Goal: Information Seeking & Learning: Learn about a topic

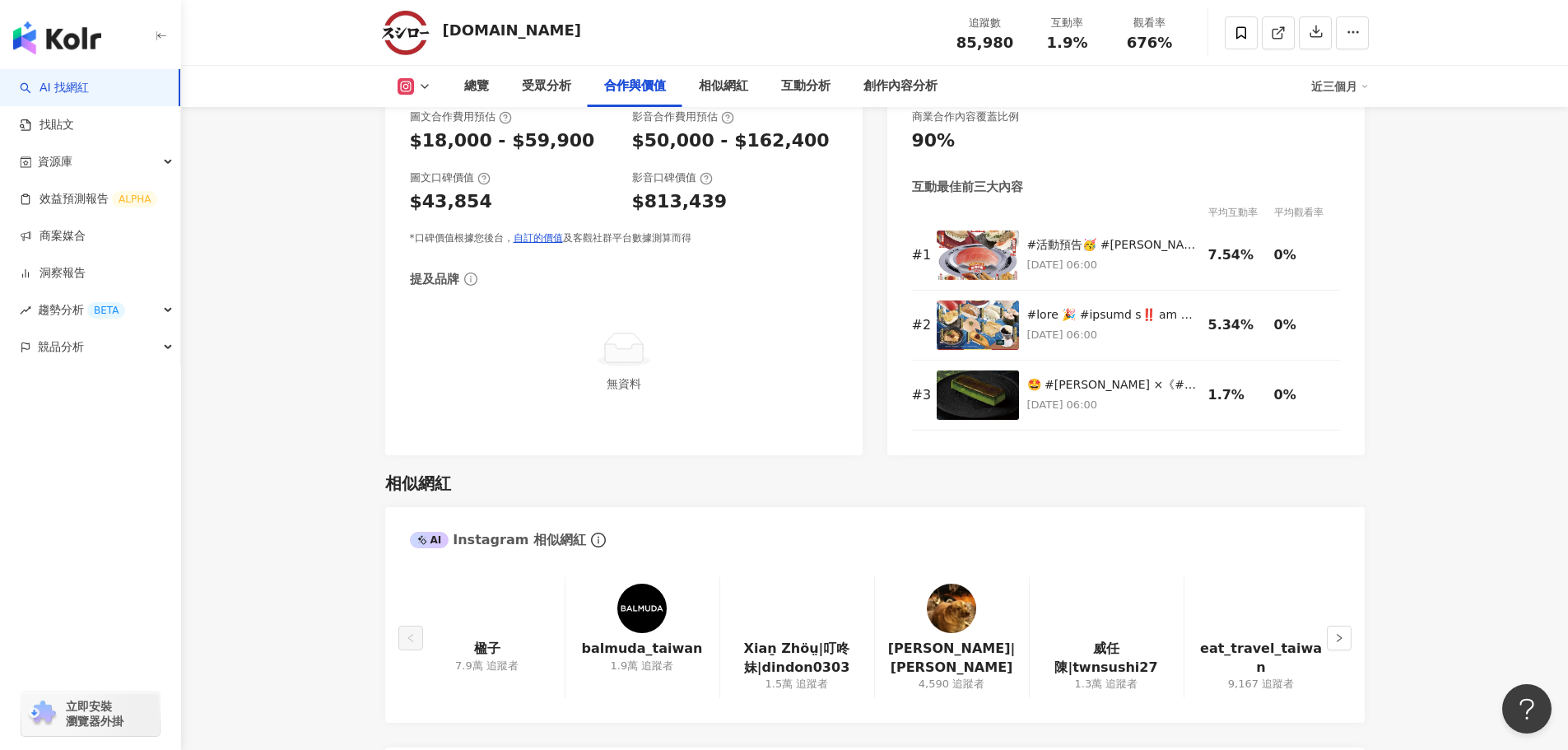
scroll to position [2089, 0]
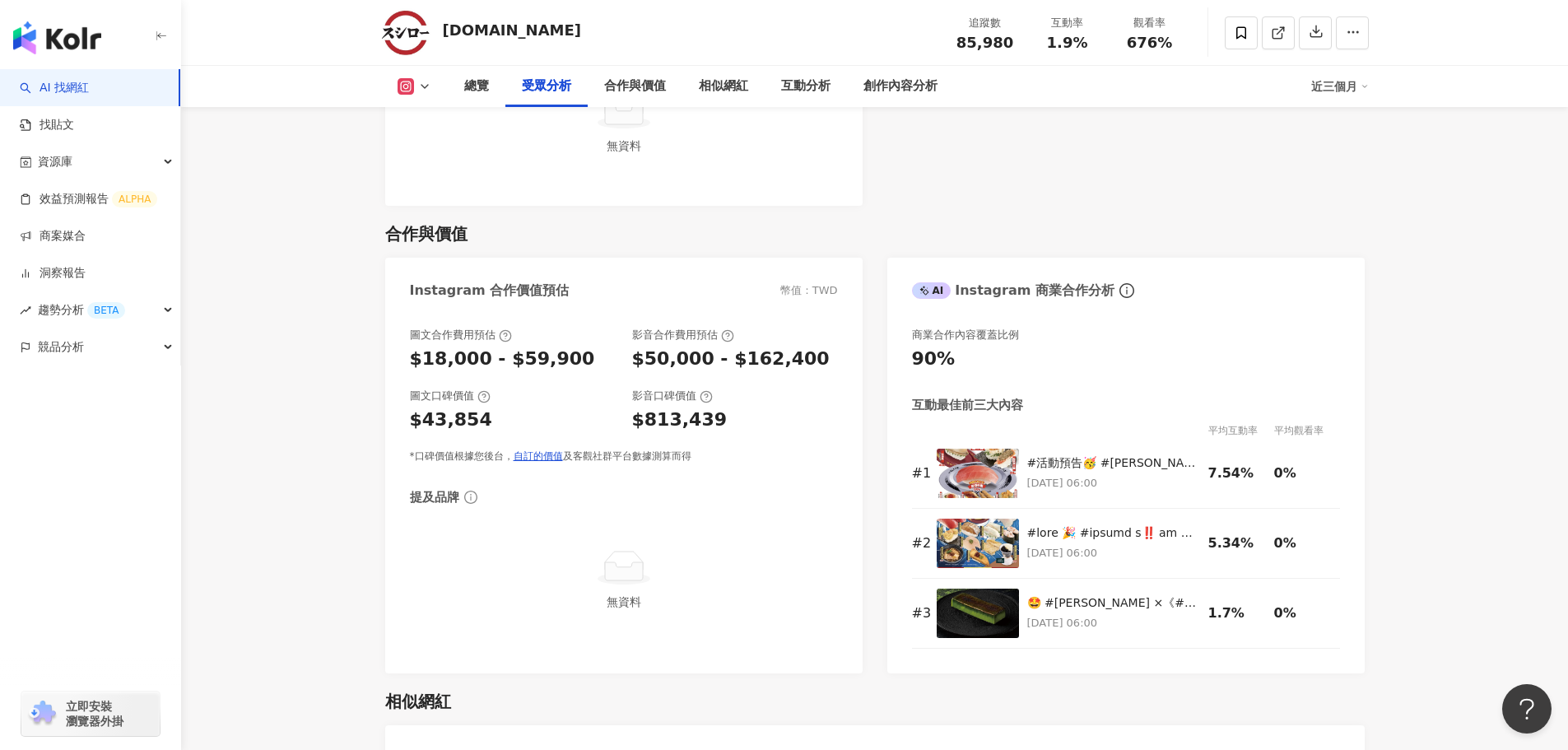
click at [419, 82] on icon at bounding box center [424, 86] width 13 height 13
click at [424, 156] on button "Facebook" at bounding box center [440, 155] width 98 height 23
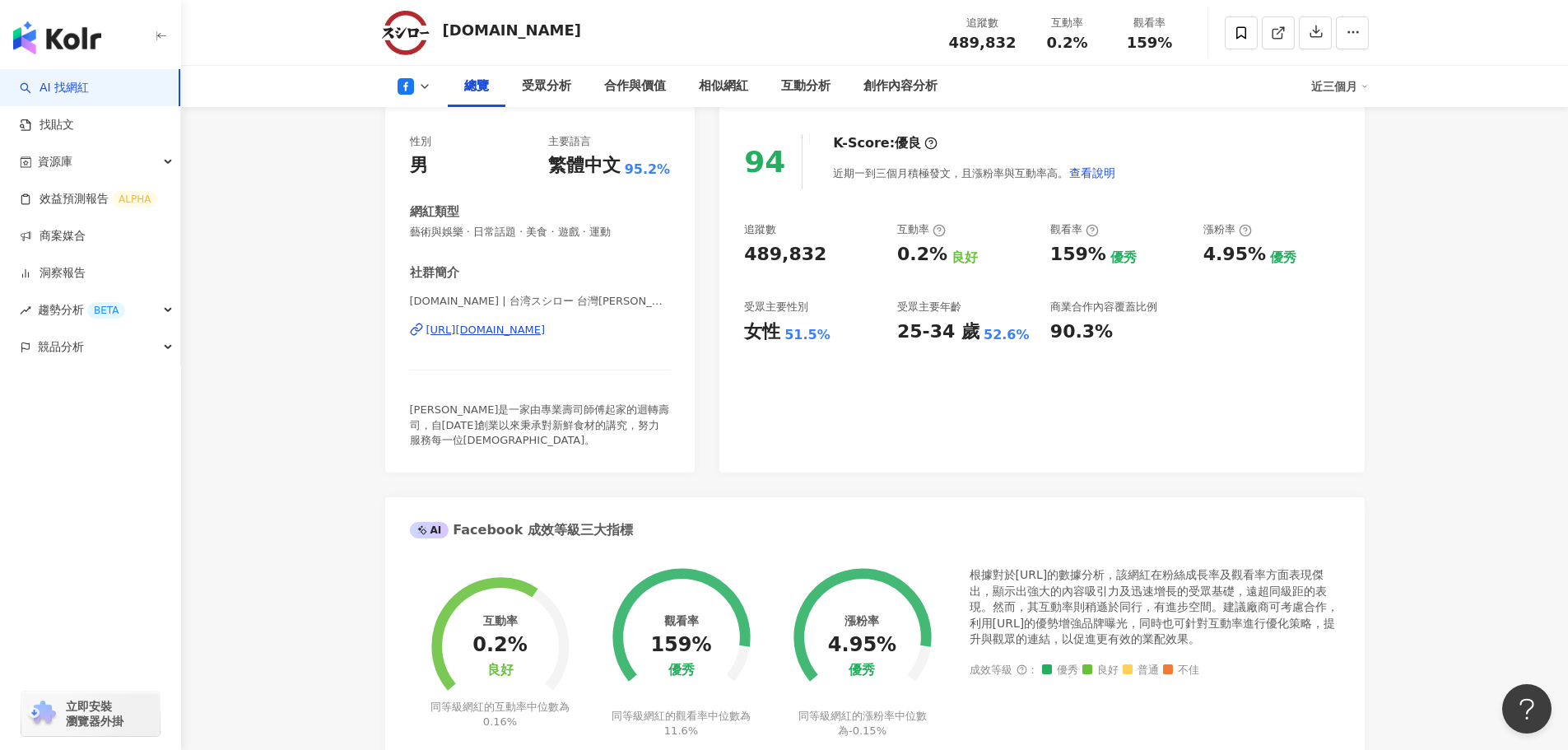
scroll to position [443, 0]
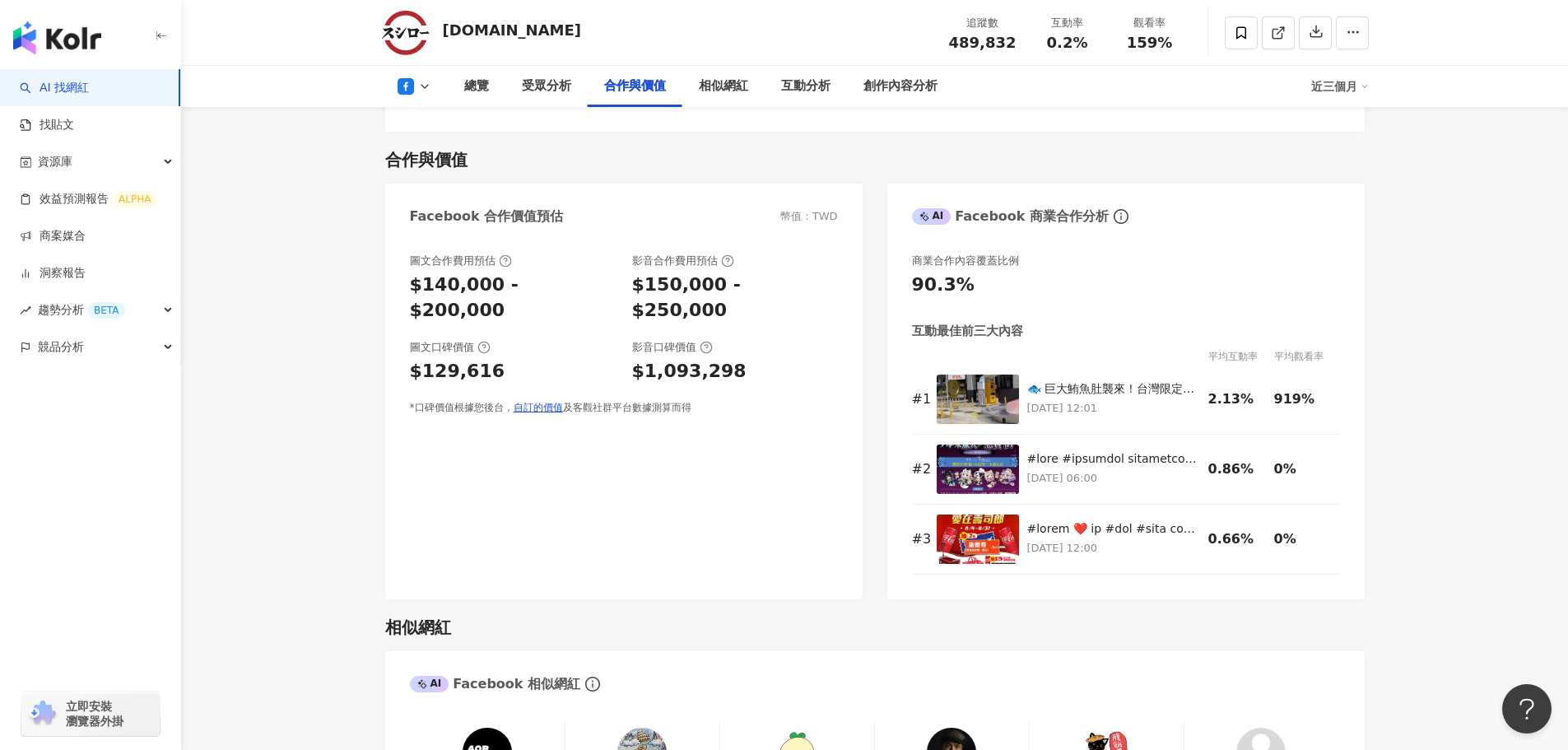
scroll to position [1842, 0]
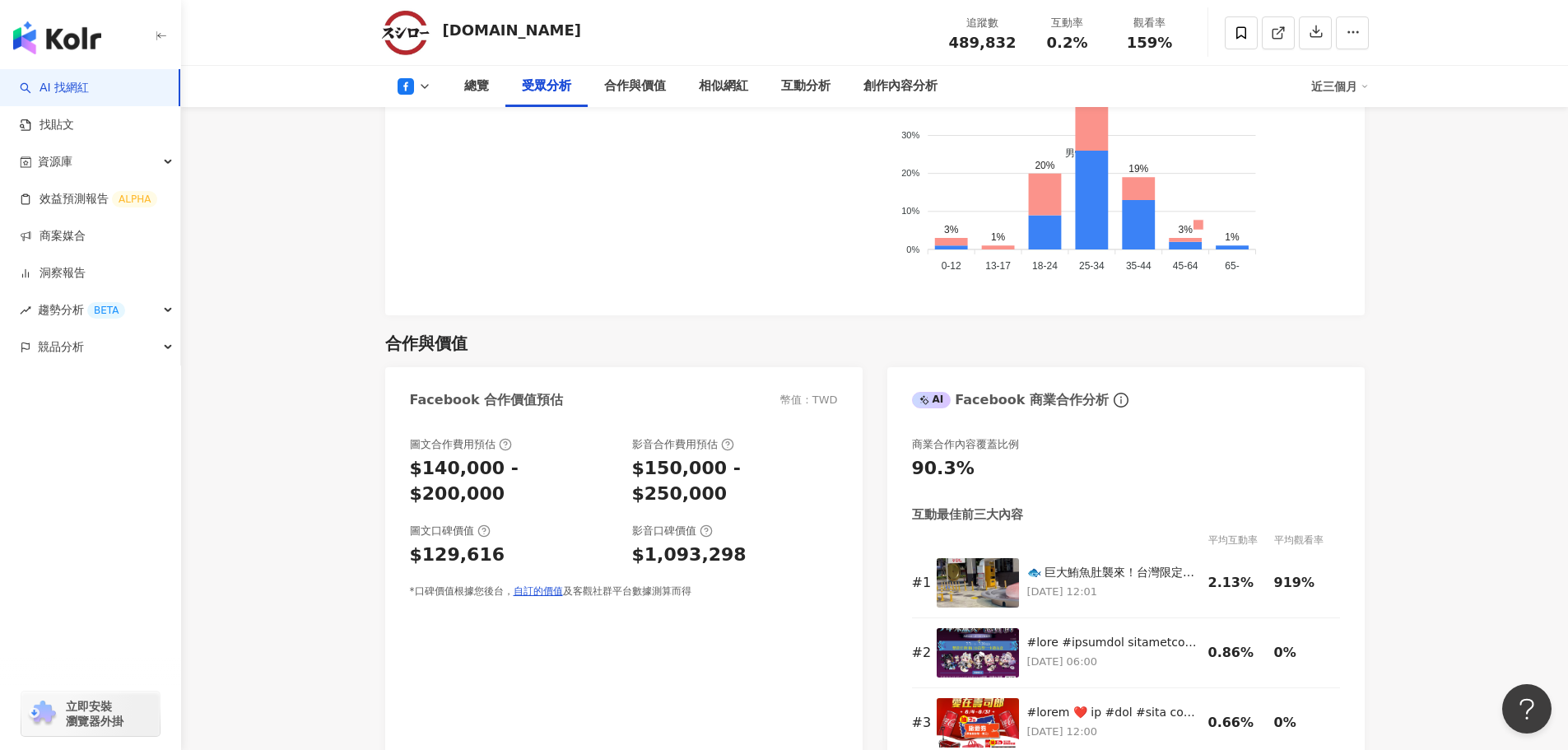
scroll to position [1760, 0]
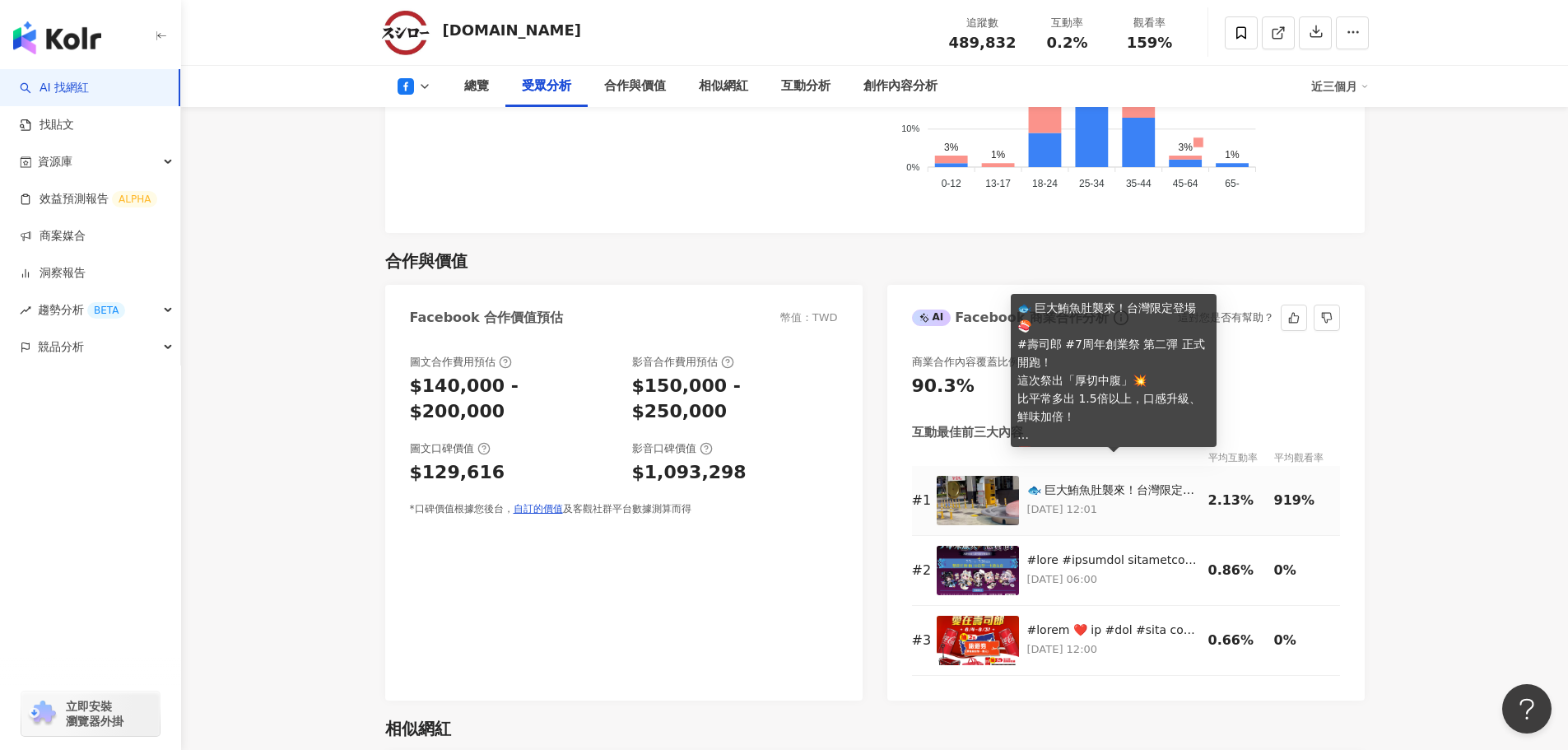
click at [1144, 482] on div "🐟 巨大鮪魚肚襲來！台灣限定登場 🍣 #壽司郎 #7周年創業祭 第二彈 正式開跑！ 這次祭出「厚切中腹」💥 比平常多出 1.5倍以上，口感升級、鮮味加倍！ 📅…" at bounding box center [1113, 490] width 173 height 16
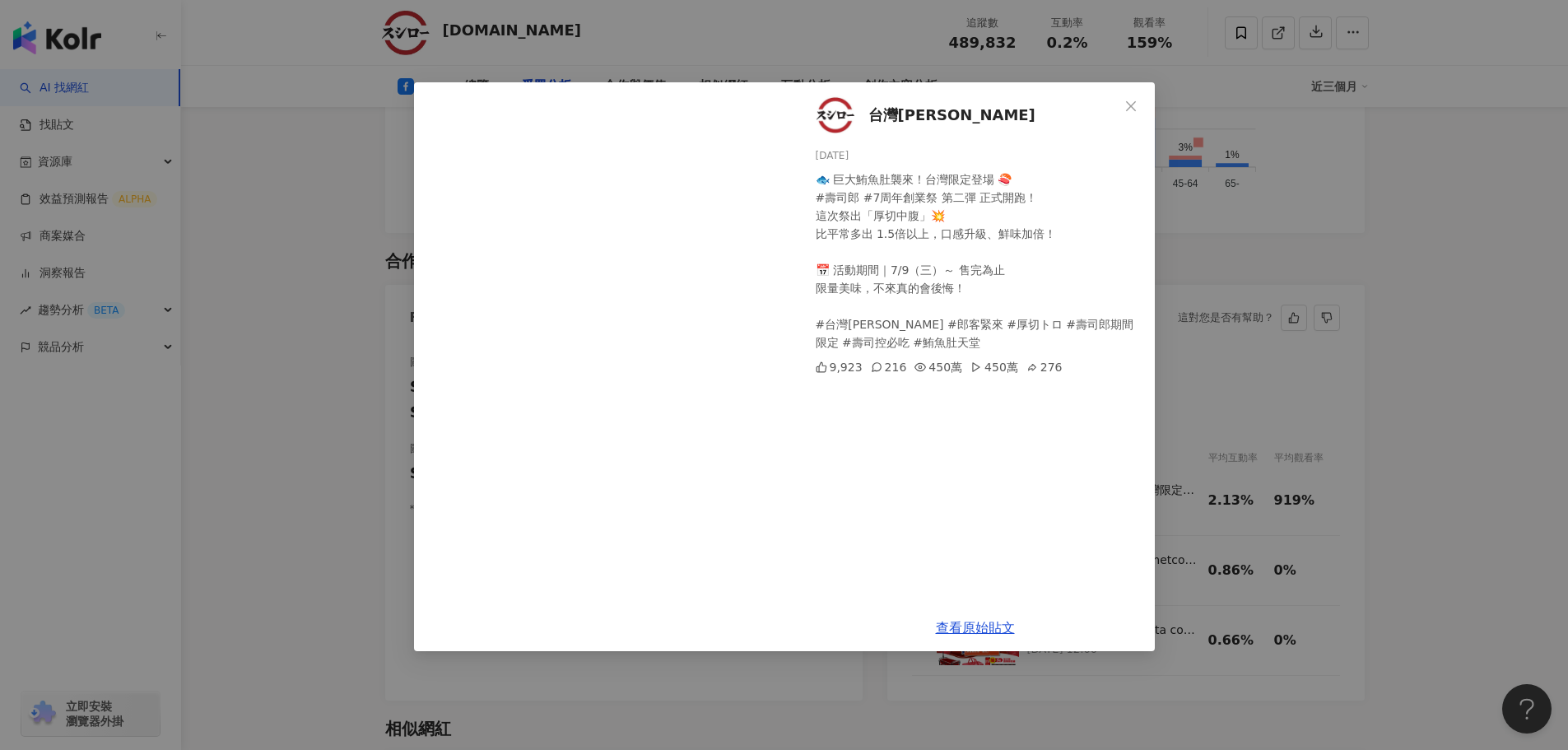
click at [1364, 480] on div "台灣壽司郎 2025/7/9 🐟 巨大鮪魚肚襲來！台灣限定登場 🍣 #壽司郎 #7周年創業祭 第二彈 正式開跑！ 這次祭出「厚切中腹」💥 比平常多出 1.5倍…" at bounding box center [784, 375] width 1568 height 750
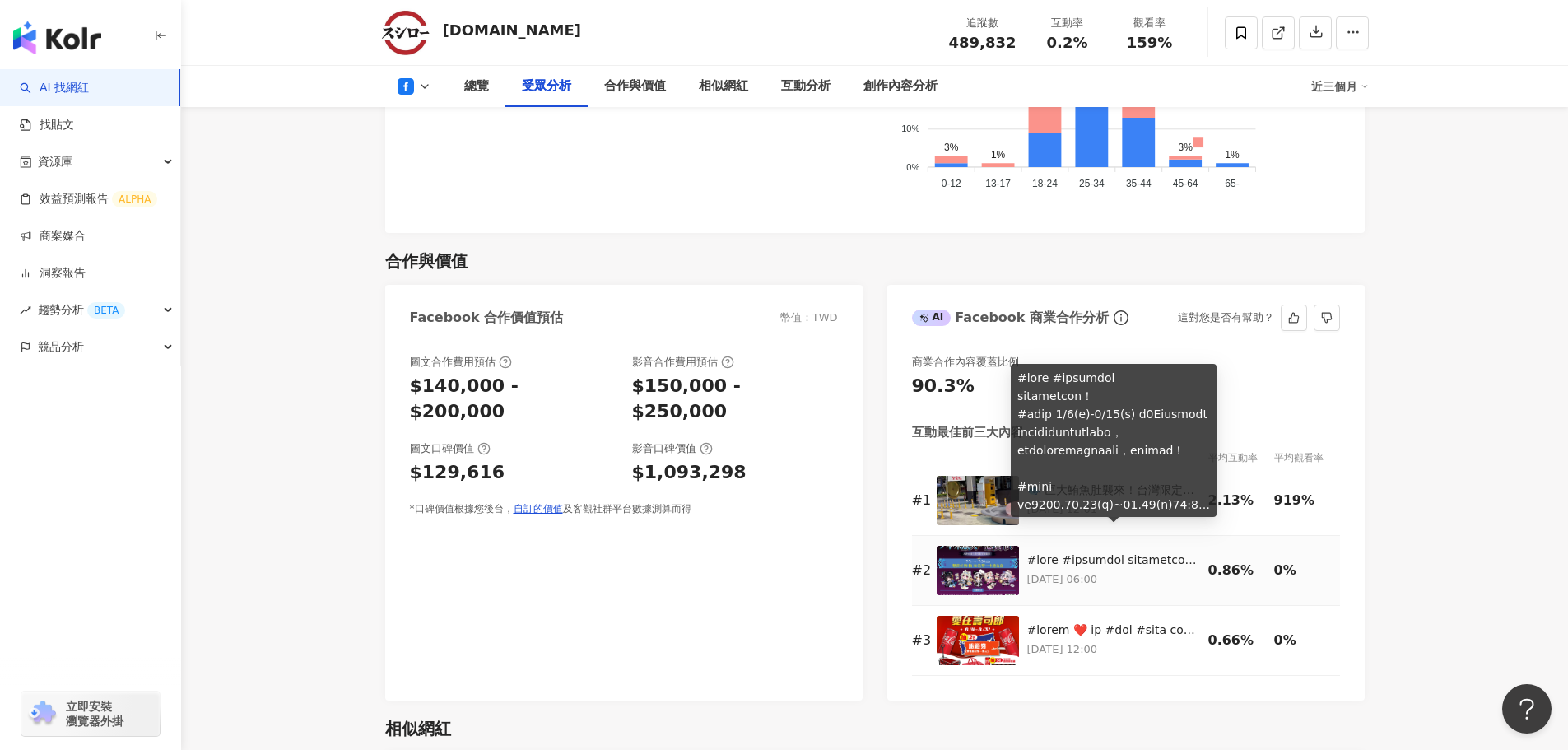
click at [1155, 552] on div at bounding box center [1113, 560] width 173 height 16
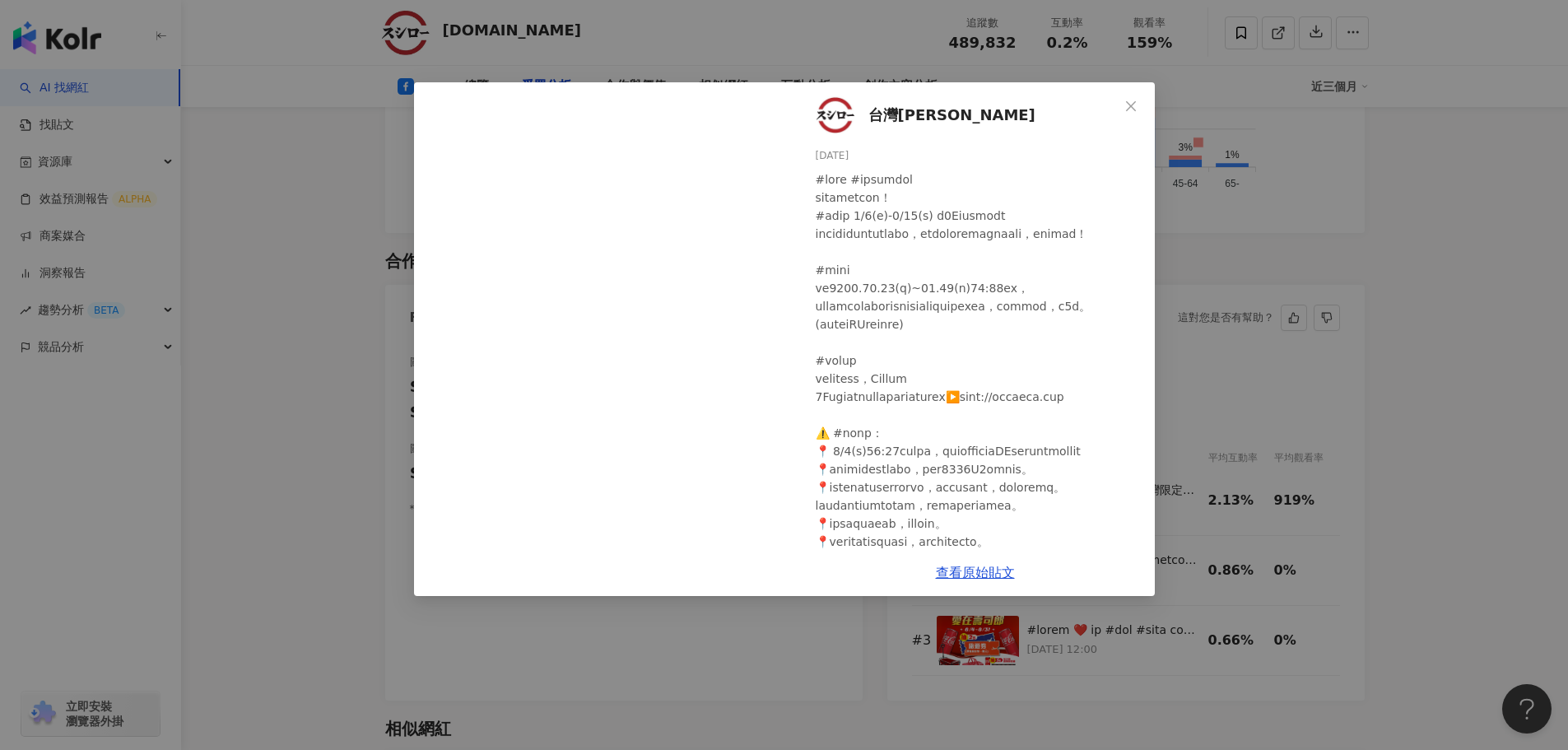
click at [1453, 535] on div "台灣壽司郎 2025/7/7 1,824 2,052 290 查看原始貼文" at bounding box center [784, 375] width 1568 height 750
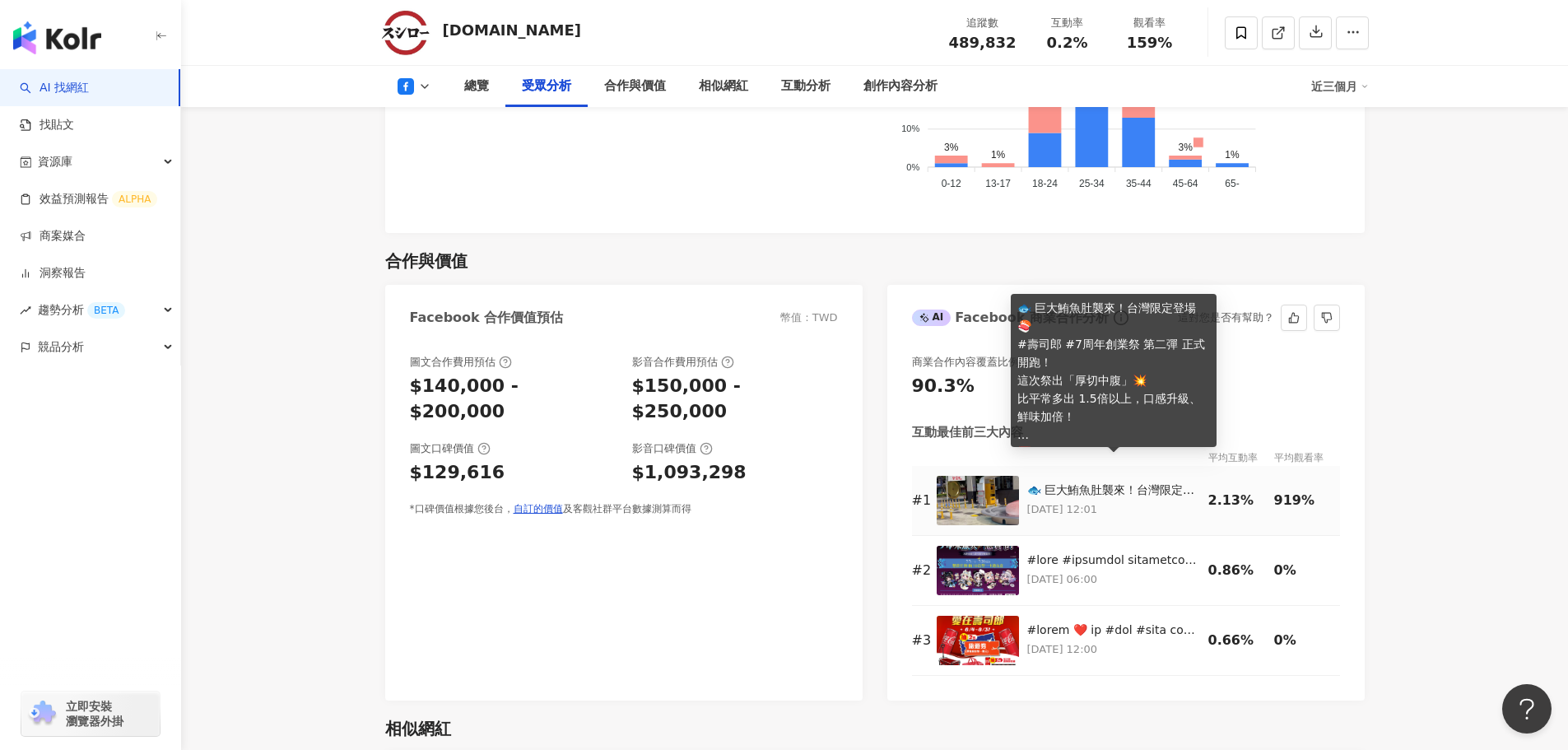
click at [1151, 482] on div "🐟 巨大鮪魚肚襲來！台灣限定登場 🍣 #壽司郎 #7周年創業祭 第二彈 正式開跑！ 這次祭出「厚切中腹」💥 比平常多出 1.5倍以上，口感升級、鮮味加倍！ 📅…" at bounding box center [1113, 490] width 173 height 16
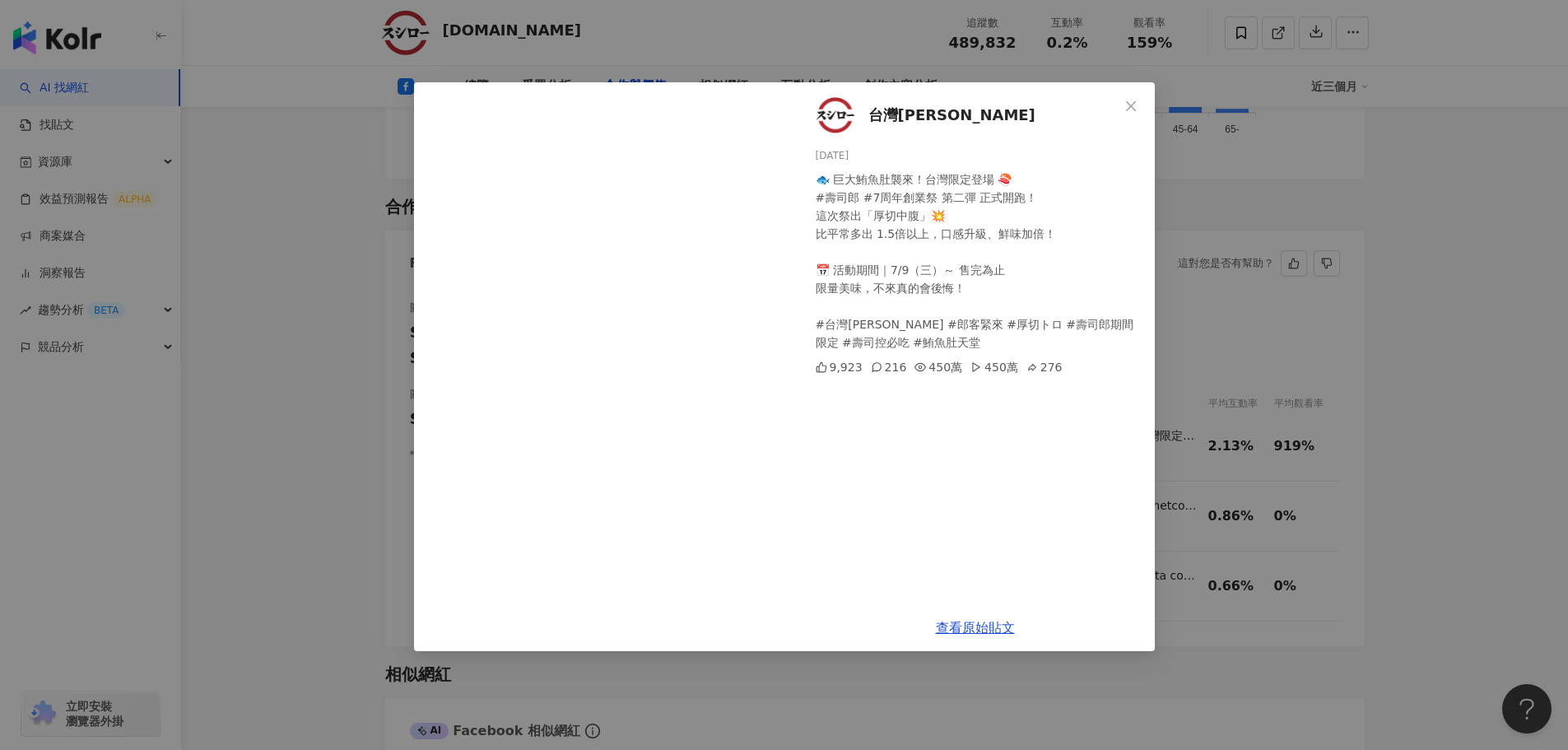
scroll to position [1842, 0]
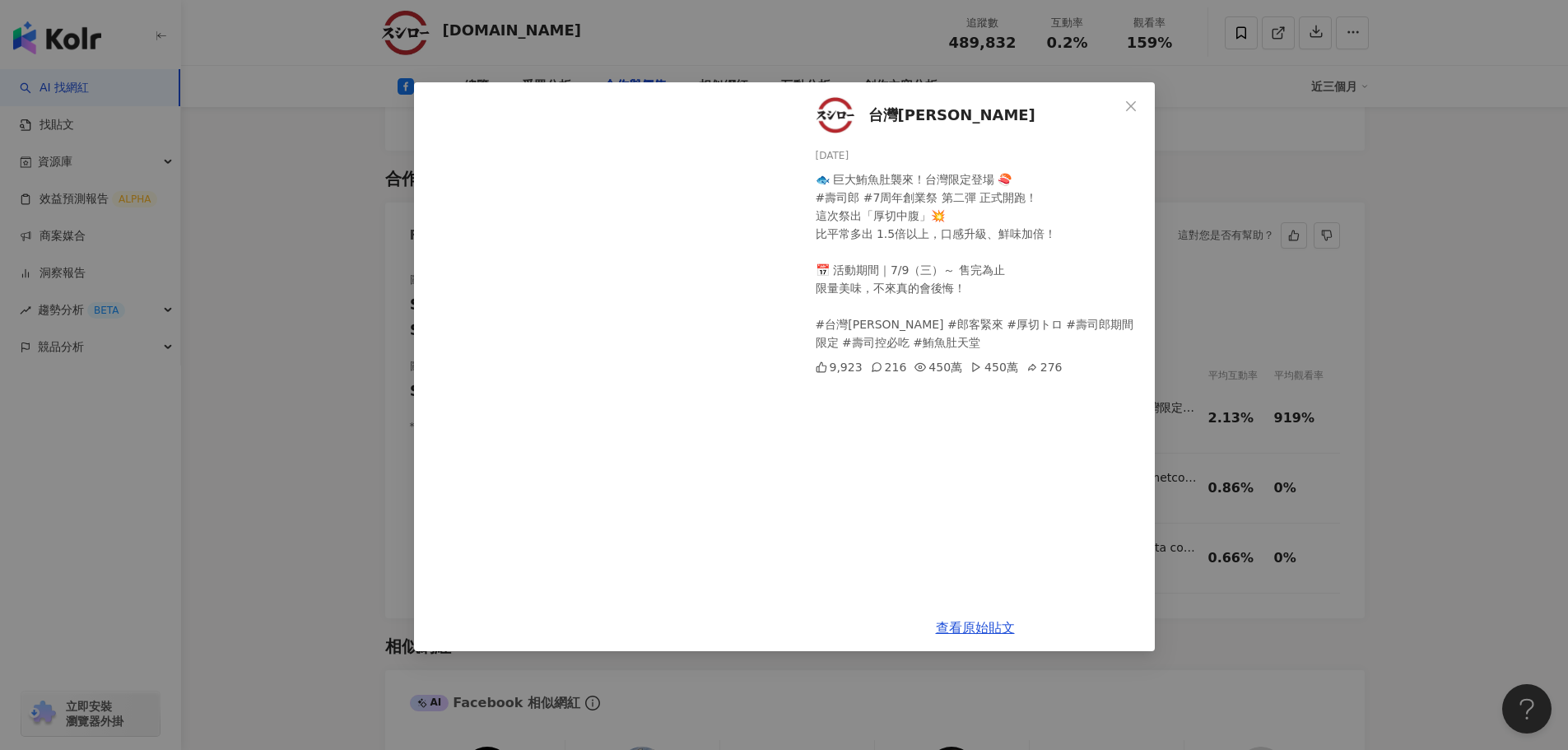
click at [1469, 488] on div "台灣壽司郎 2025/7/9 🐟 巨大鮪魚肚襲來！台灣限定登場 🍣 #壽司郎 #7周年創業祭 第二彈 正式開跑！ 這次祭出「厚切中腹」💥 比平常多出 1.5倍…" at bounding box center [784, 375] width 1568 height 750
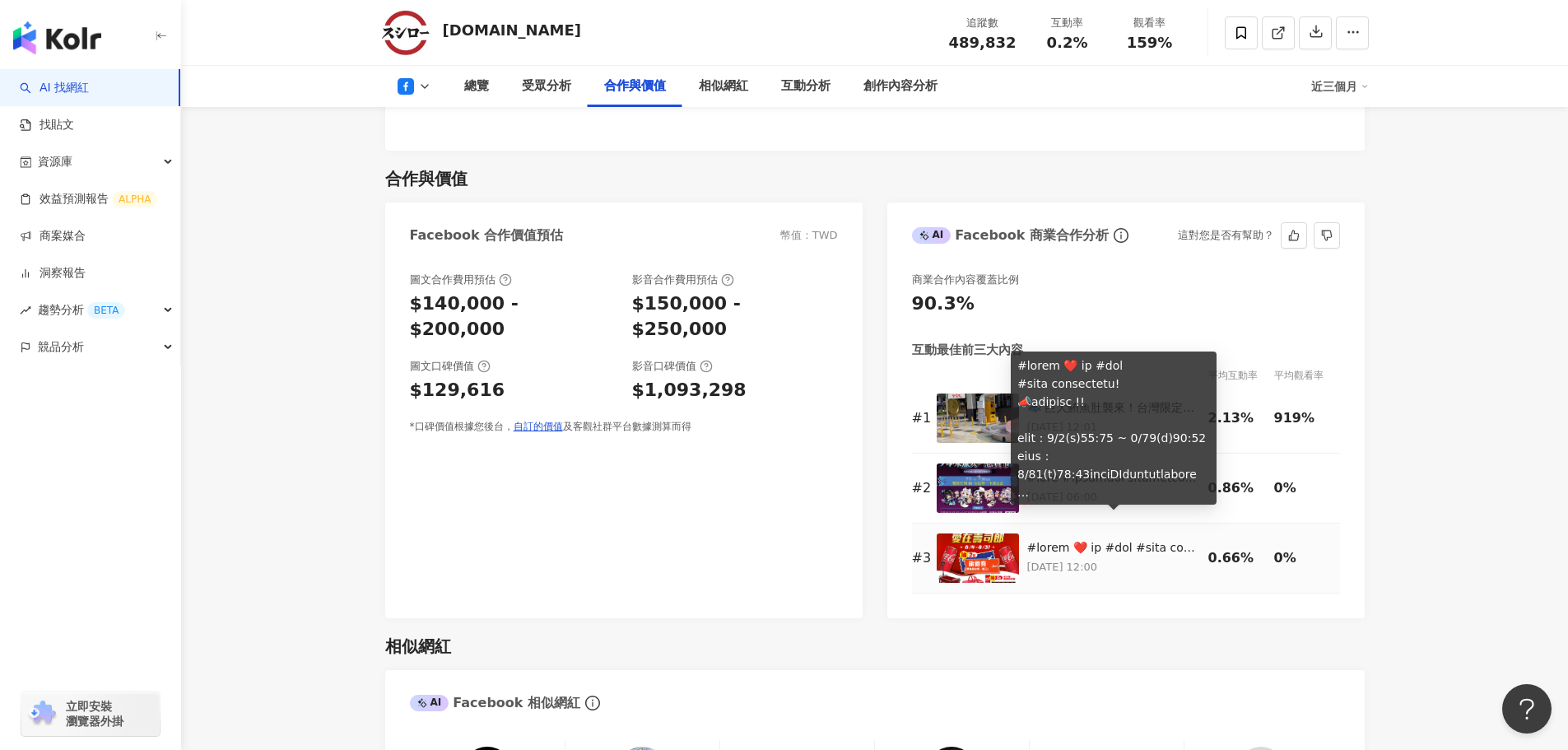
click at [1144, 540] on div at bounding box center [1113, 548] width 173 height 16
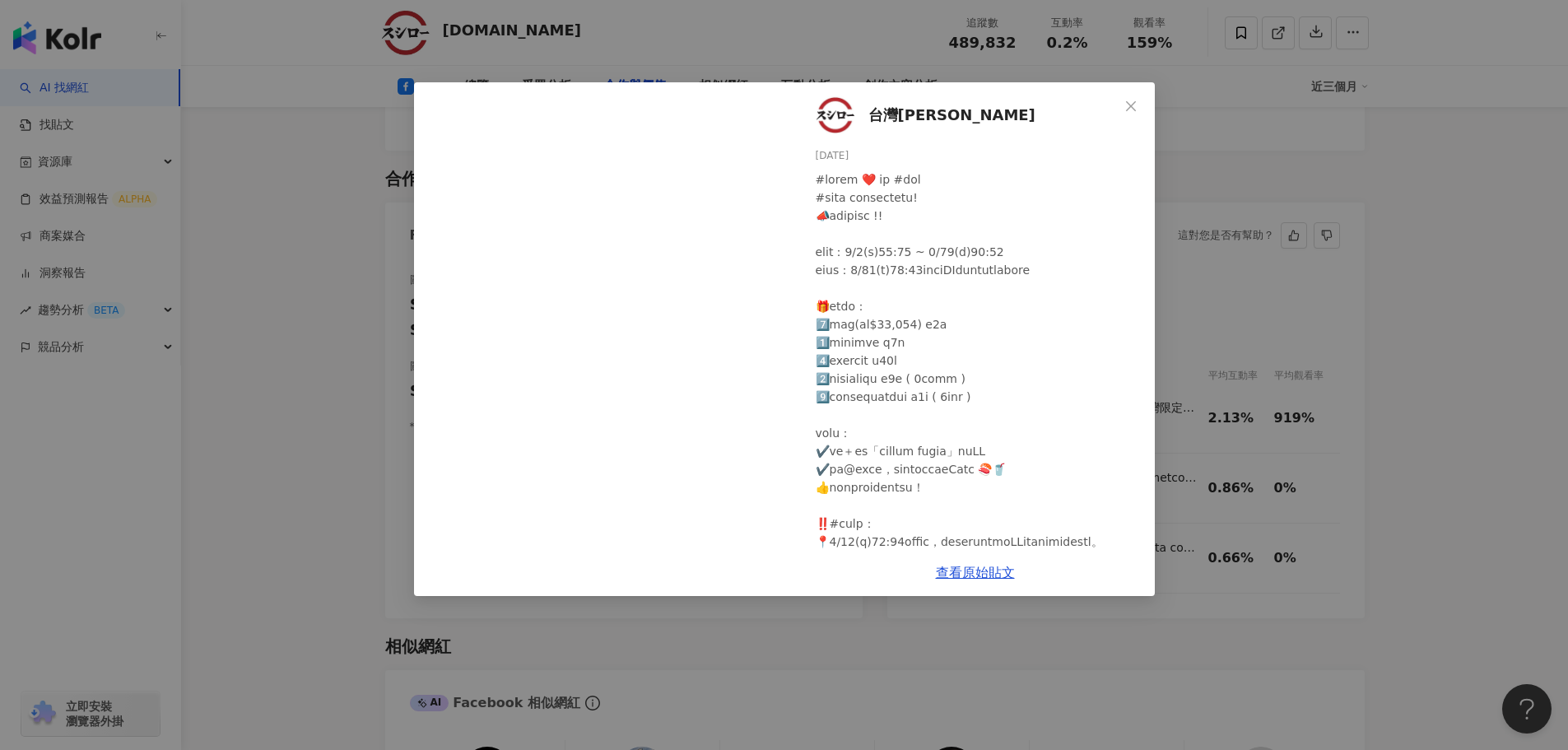
click at [1507, 483] on div "台灣壽司郎 2025/8/4 3,598 3,855 2,355 查看原始貼文" at bounding box center [784, 375] width 1568 height 750
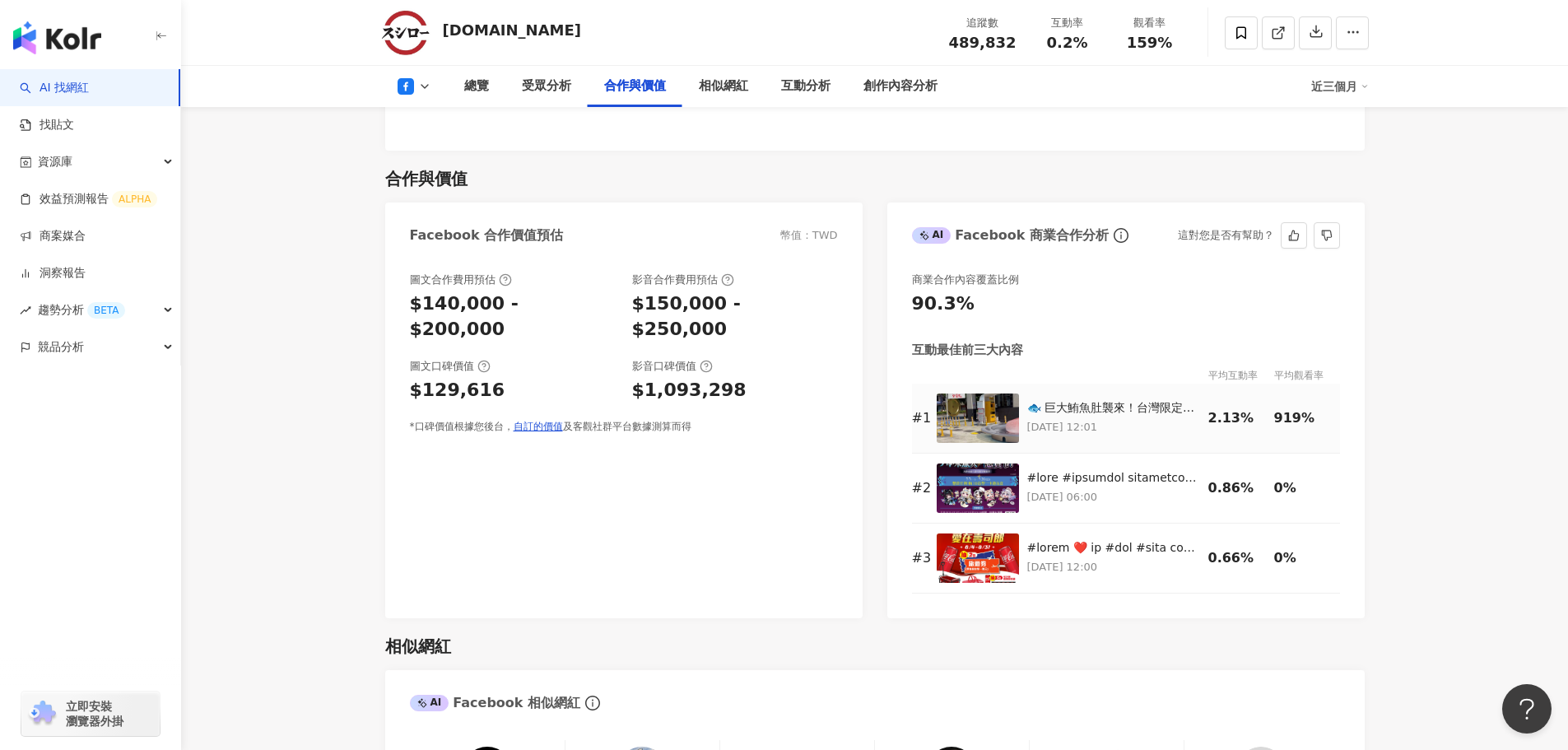
click at [1121, 400] on div "🐟 巨大鮪魚肚襲來！台灣限定登場 🍣 #壽司郎 #7周年創業祭 第二彈 正式開跑！ 這次祭出「厚切中腹」💥 比平常多出 1.5倍以上，口感升級、鮮味加倍！ 📅…" at bounding box center [1113, 408] width 173 height 16
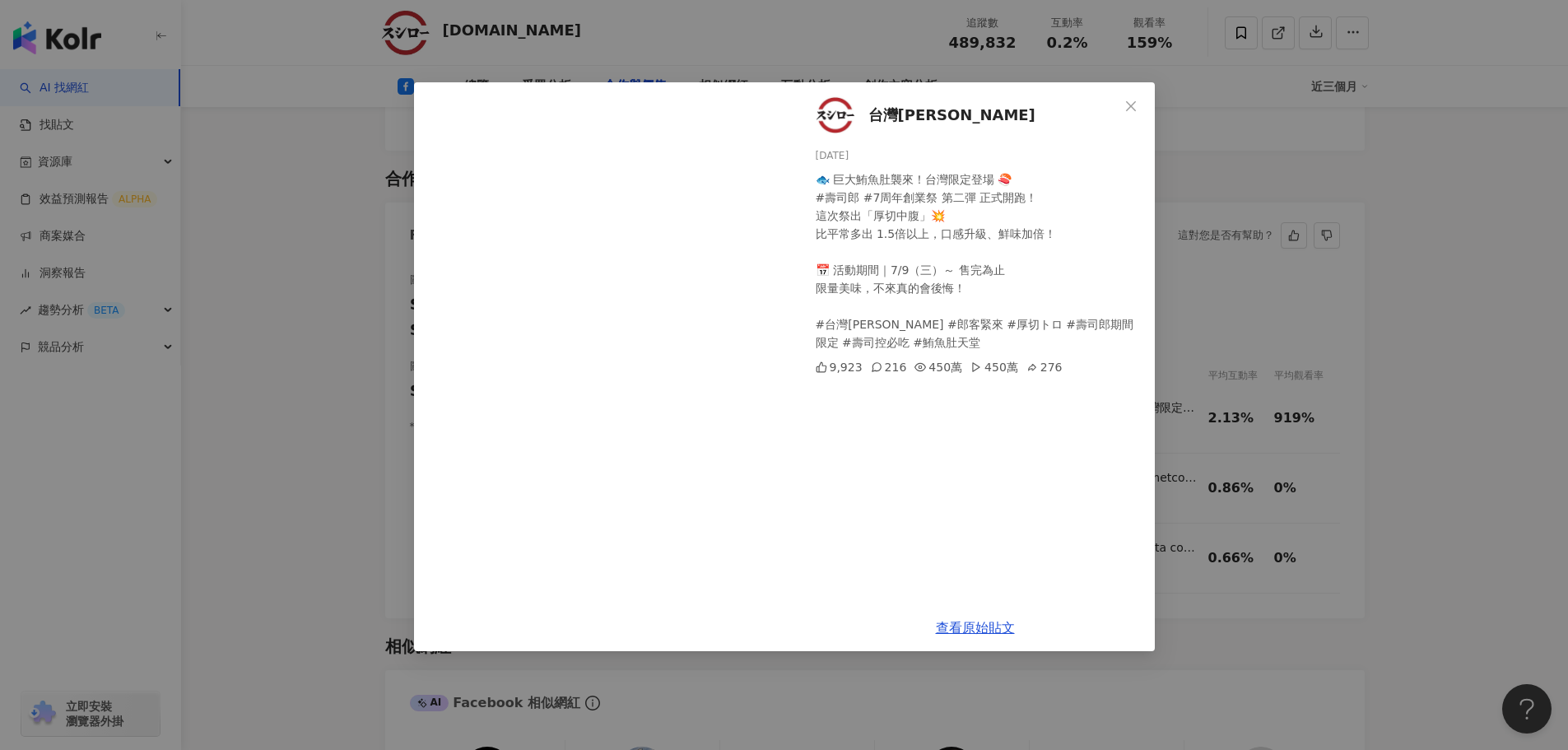
click at [1436, 314] on div "台灣壽司郎 2025/7/9 🐟 巨大鮪魚肚襲來！台灣限定登場 🍣 #壽司郎 #7周年創業祭 第二彈 正式開跑！ 這次祭出「厚切中腹」💥 比平常多出 1.5倍…" at bounding box center [784, 375] width 1568 height 750
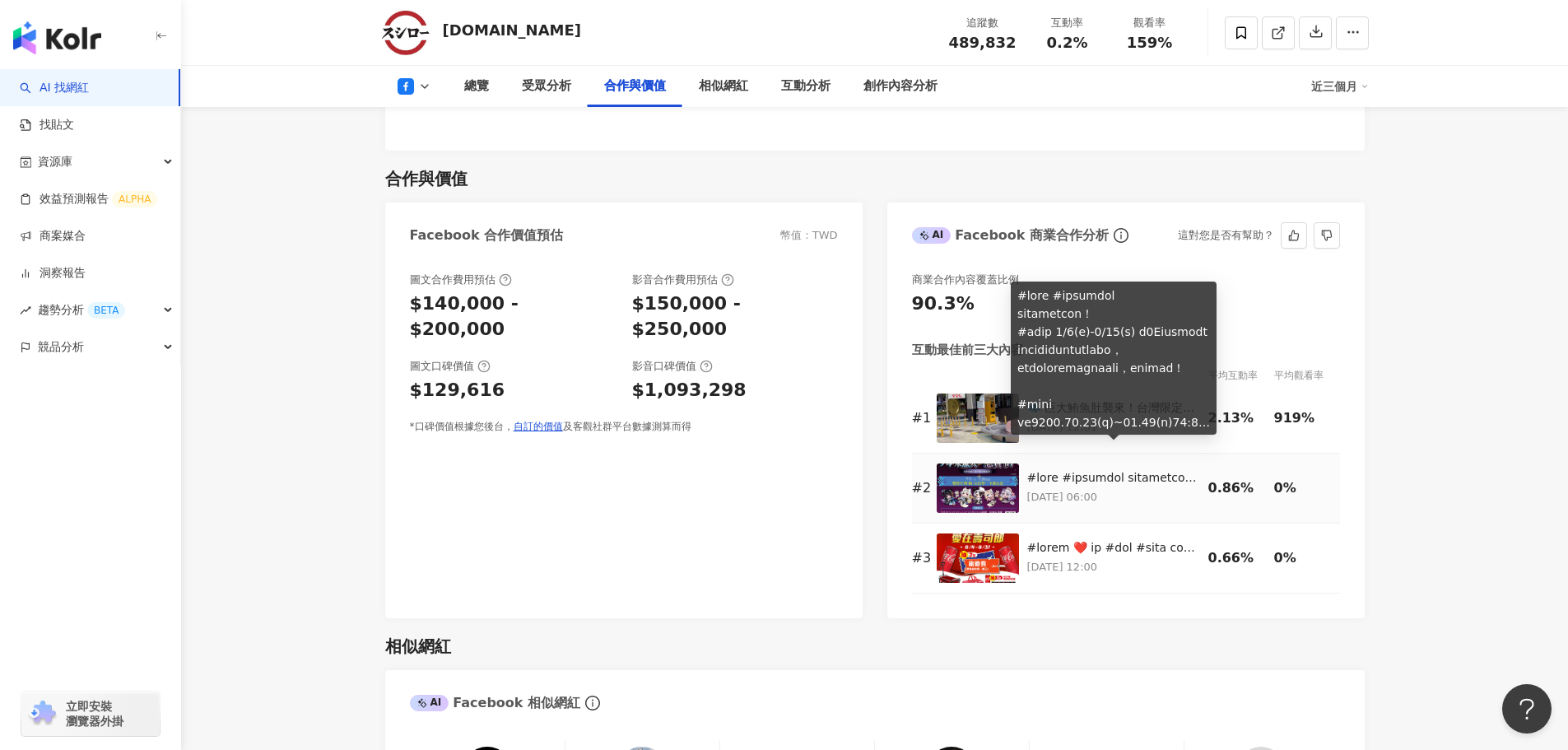
click at [1118, 470] on div at bounding box center [1113, 478] width 173 height 16
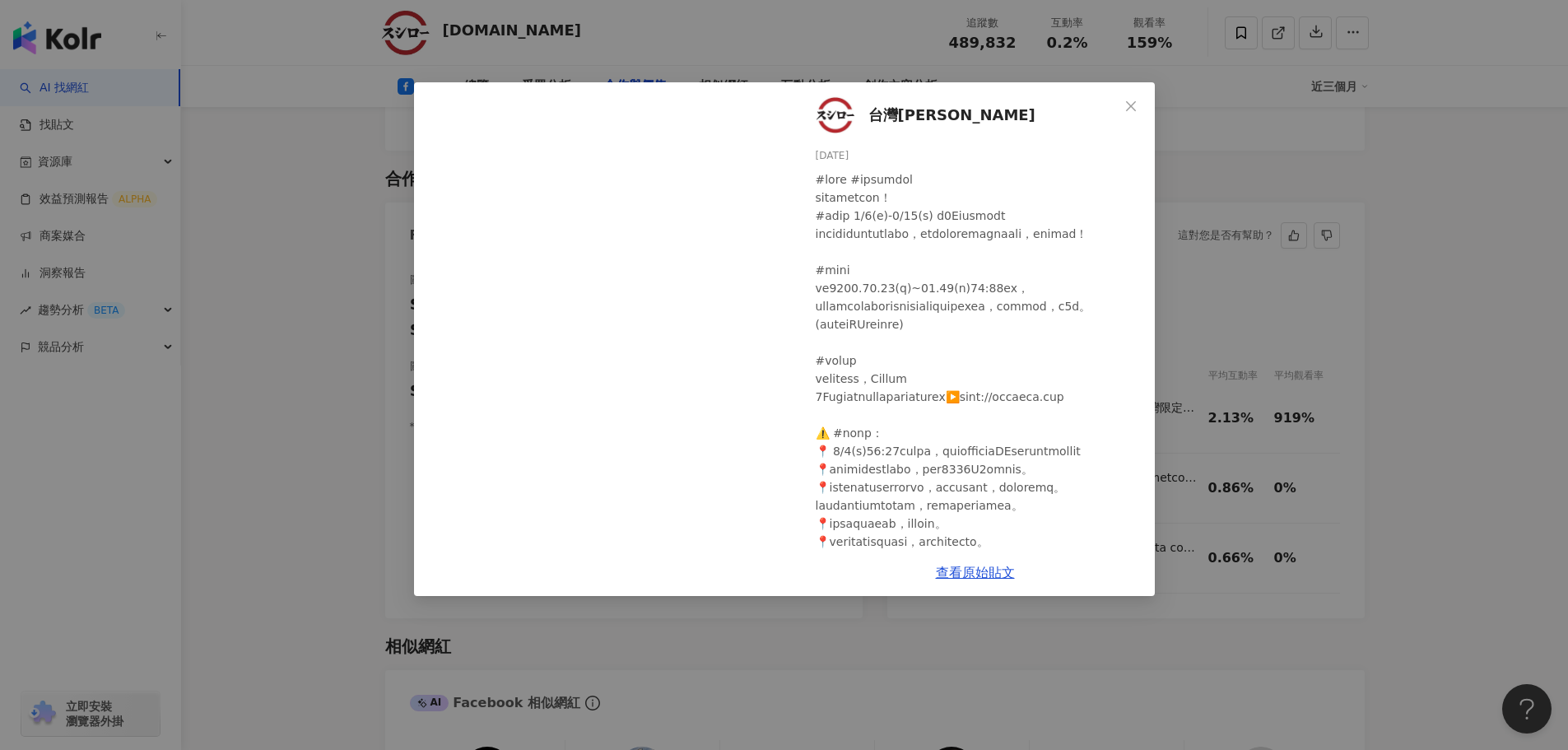
click at [1441, 533] on div "台灣壽司郎 2025/7/7 1,824 2,052 290 查看原始貼文" at bounding box center [784, 375] width 1568 height 750
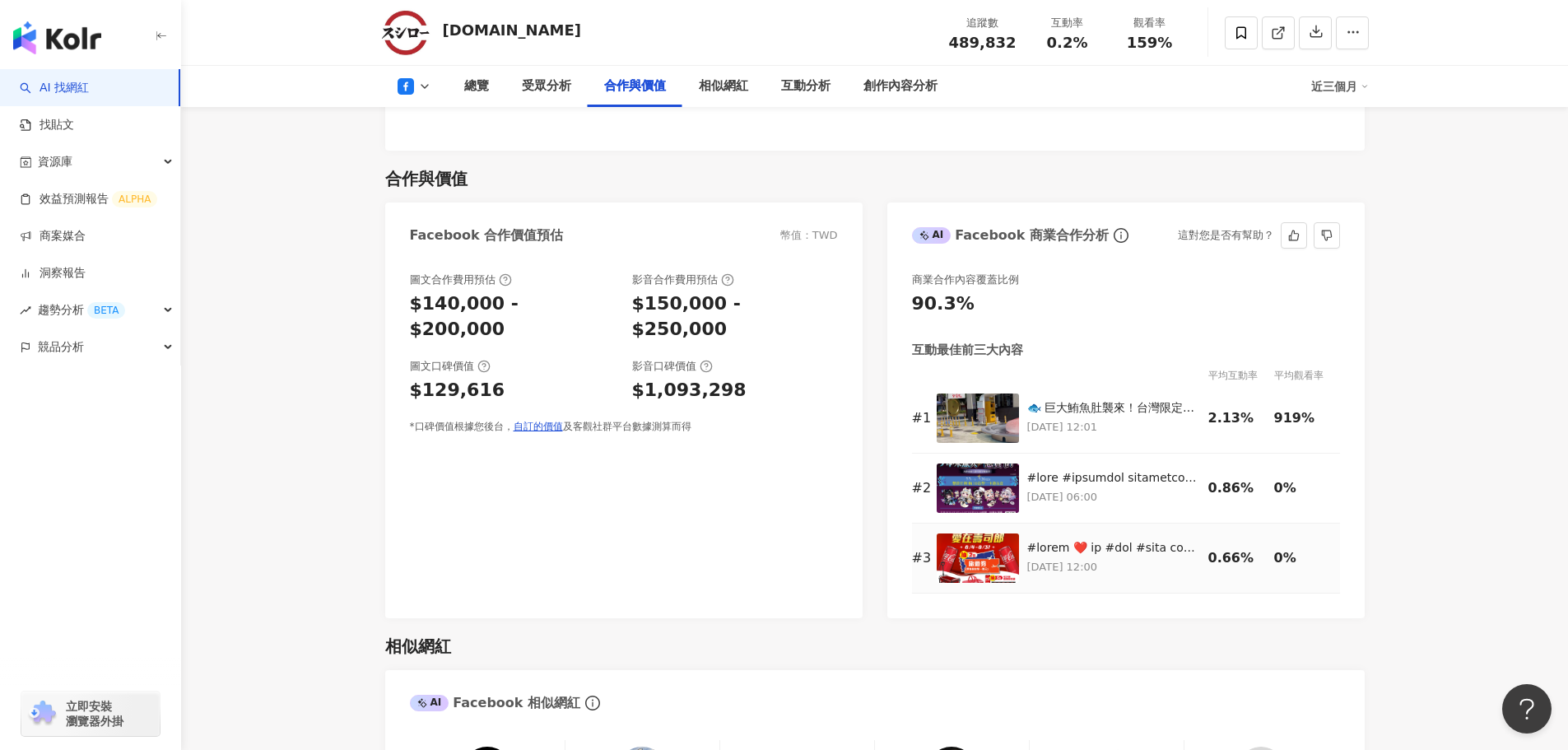
click at [1150, 540] on div at bounding box center [1113, 548] width 173 height 16
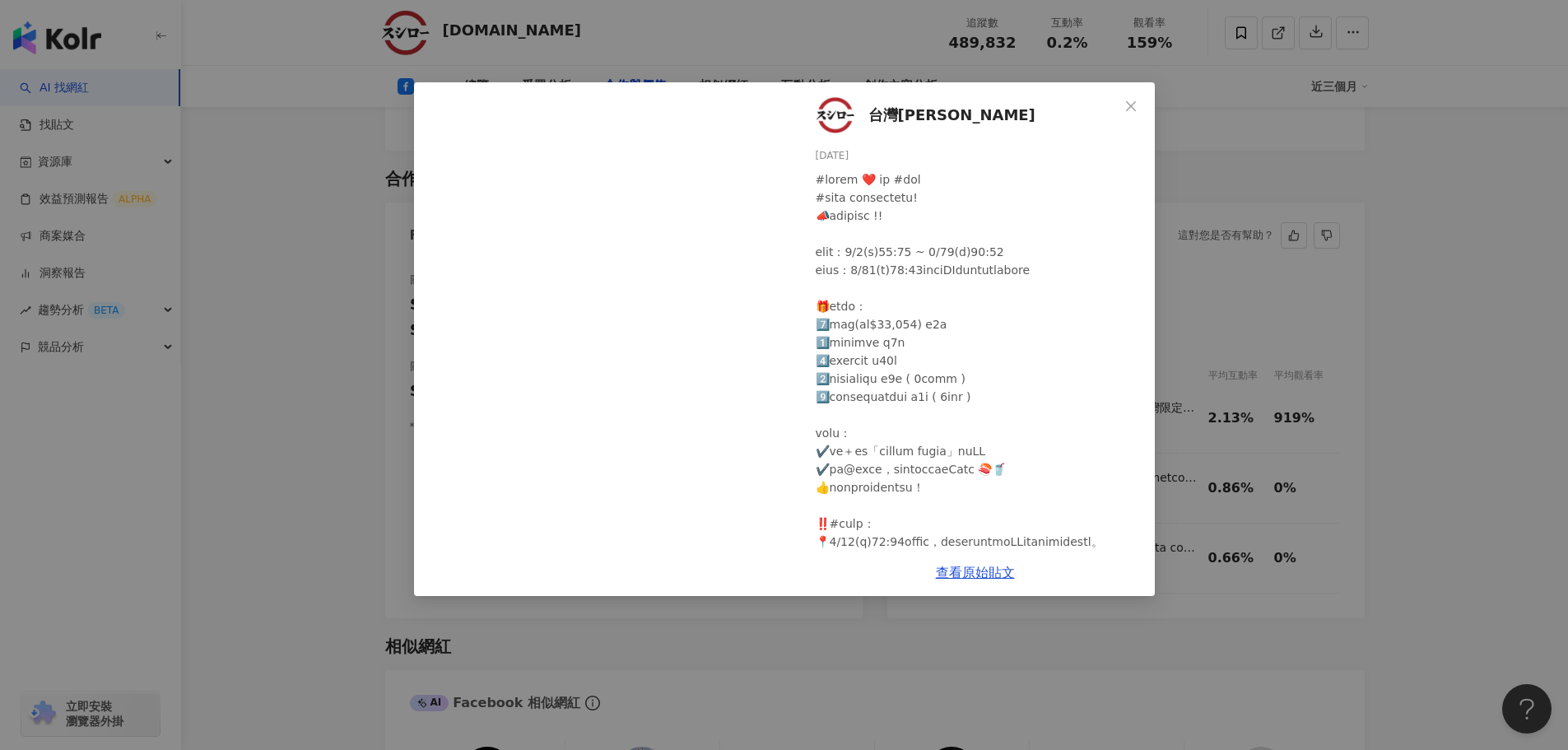
click at [1434, 547] on div "台灣壽司郎 2025/8/4 3,598 3,855 2,355 查看原始貼文" at bounding box center [784, 375] width 1568 height 750
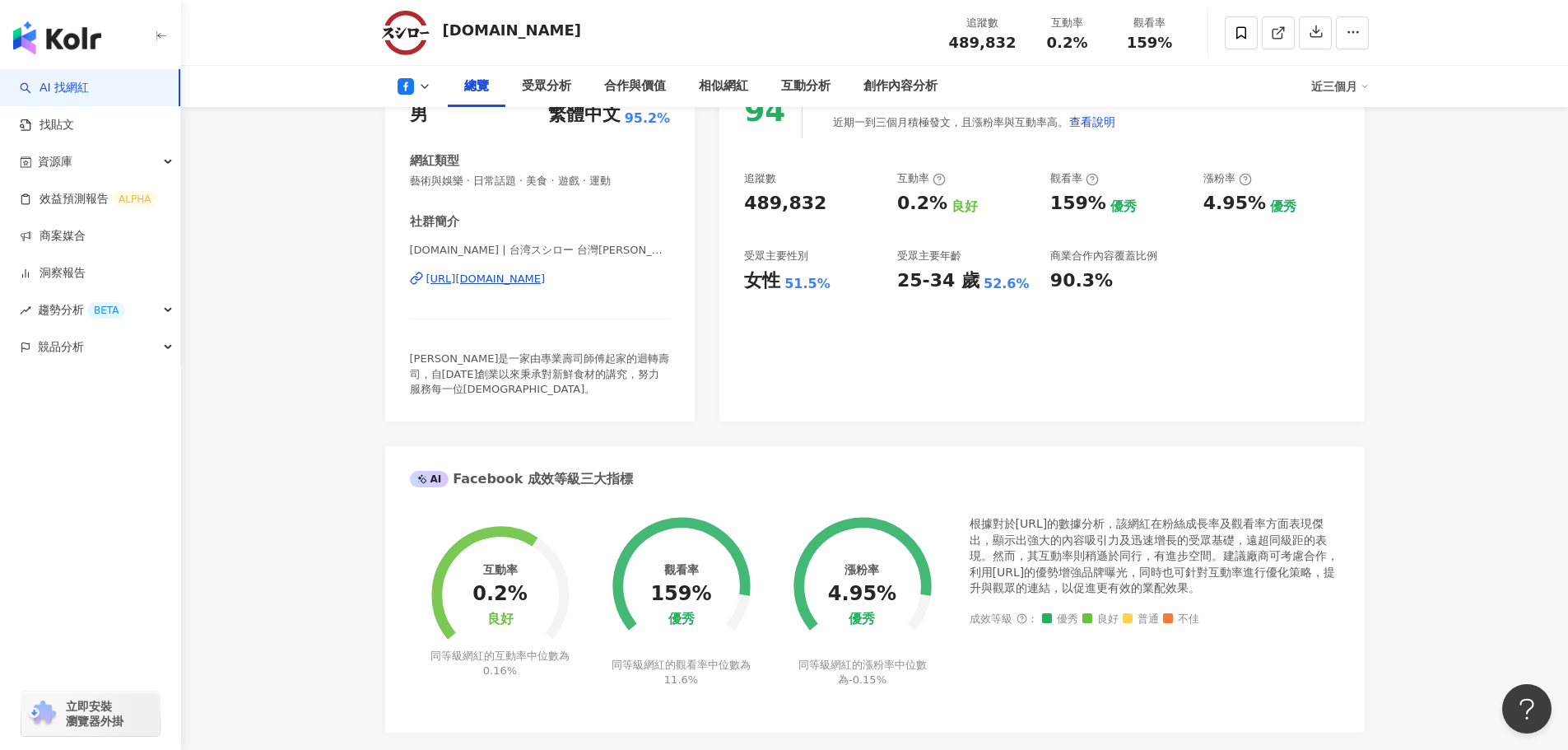
scroll to position [576, 0]
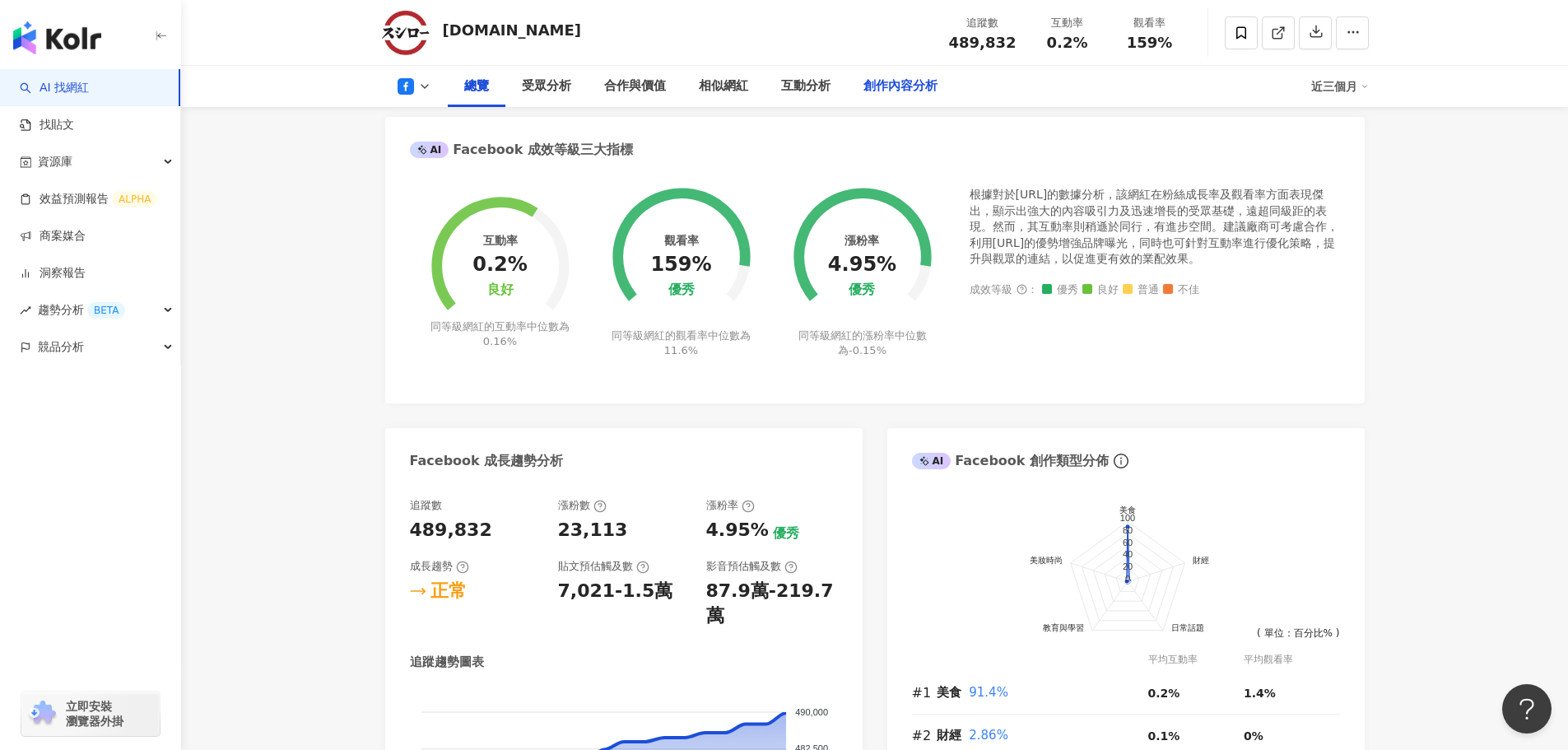
click at [899, 92] on div "創作內容分析" at bounding box center [900, 87] width 74 height 20
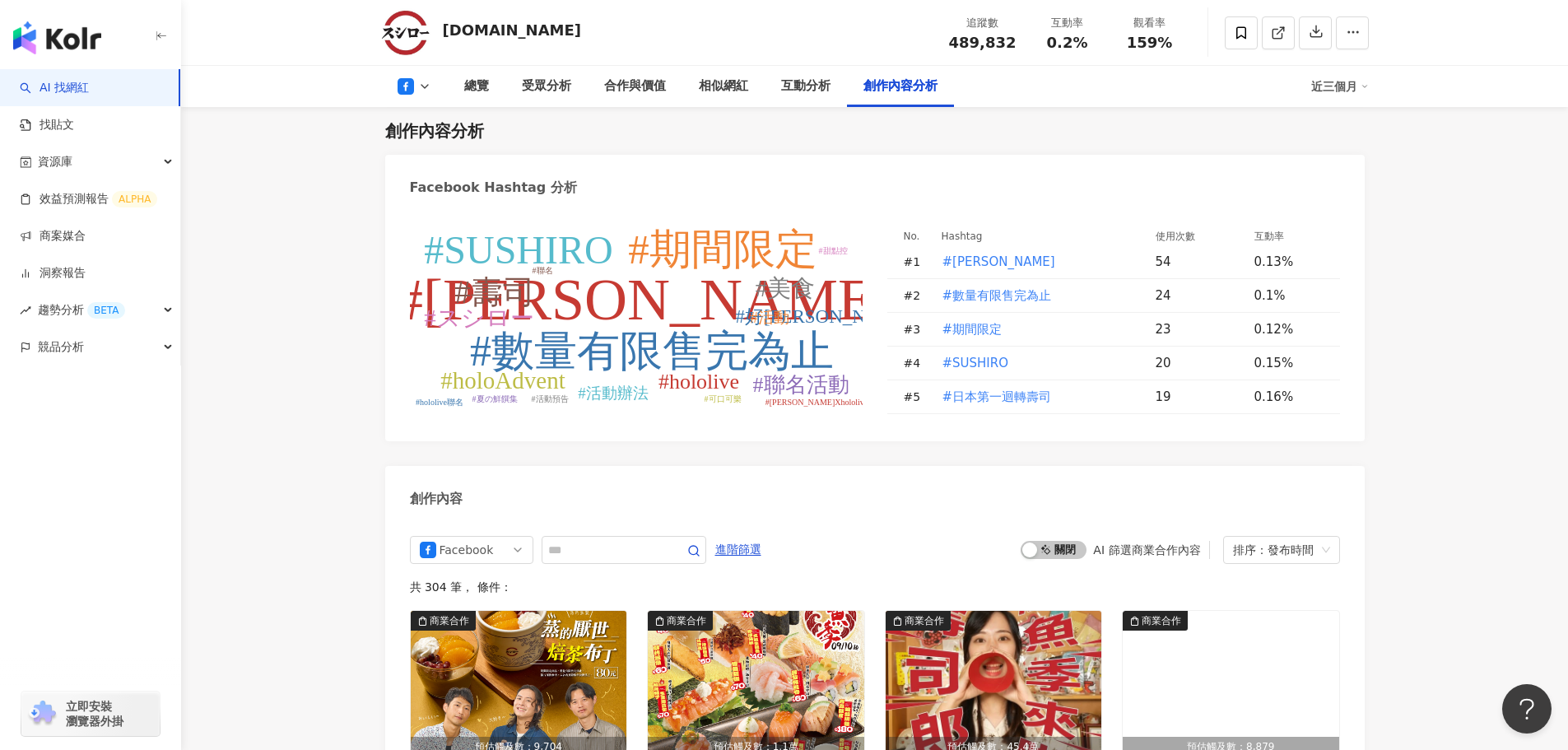
scroll to position [4139, 0]
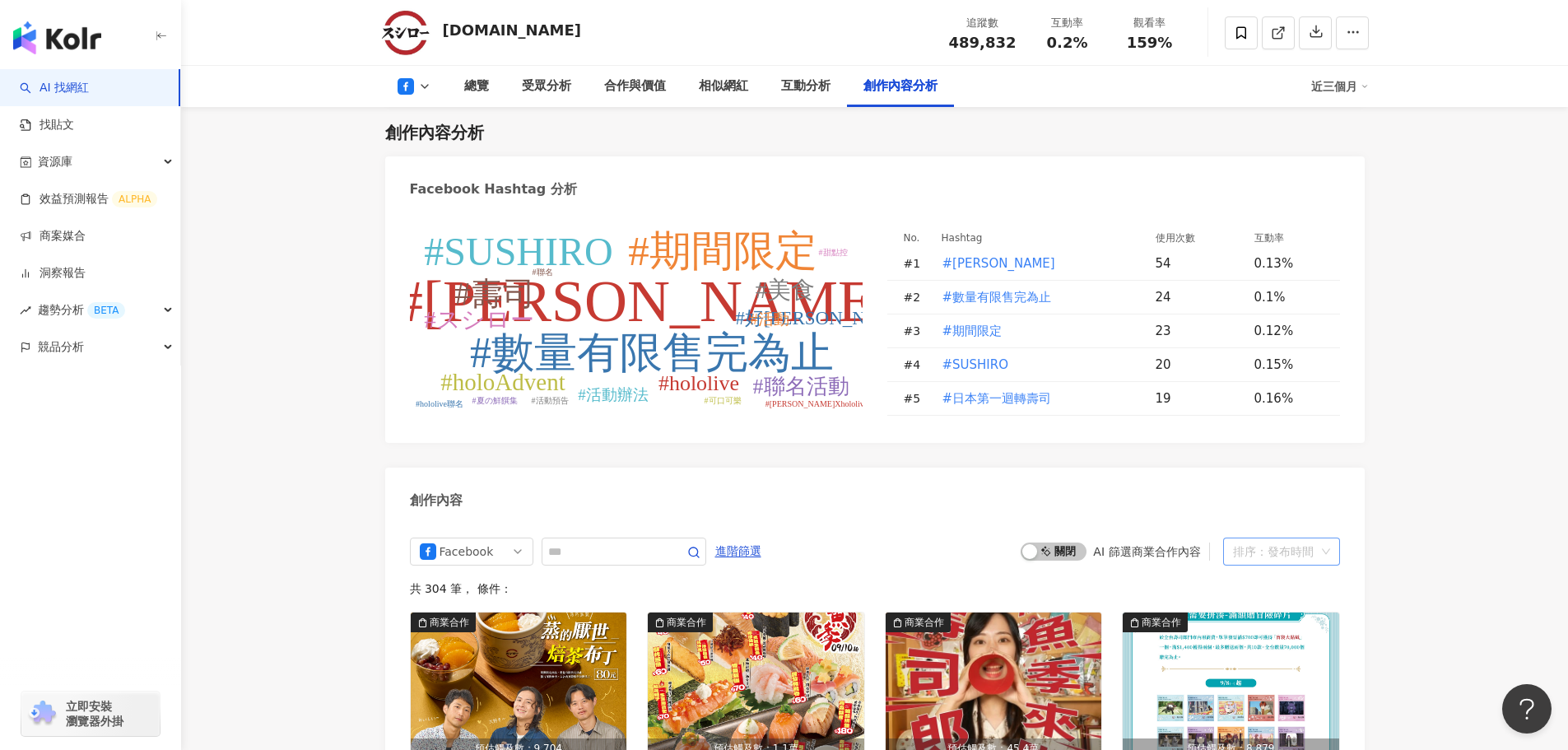
click at [1299, 539] on div "排序：發布時間" at bounding box center [1274, 551] width 82 height 26
click at [1283, 537] on div "互動數" at bounding box center [1281, 533] width 90 height 18
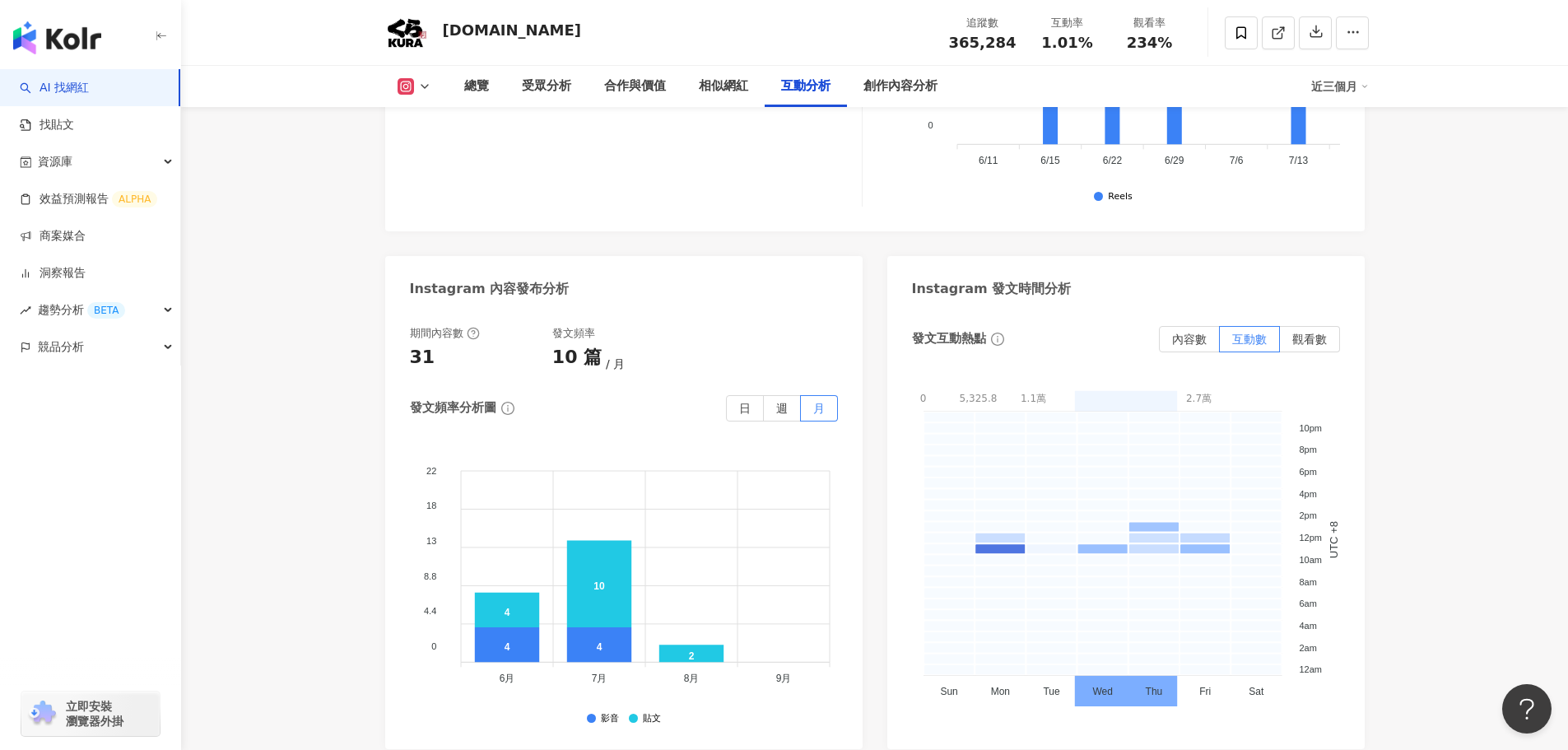
click at [428, 87] on icon at bounding box center [424, 86] width 13 height 13
click at [425, 149] on button "Facebook" at bounding box center [440, 155] width 98 height 23
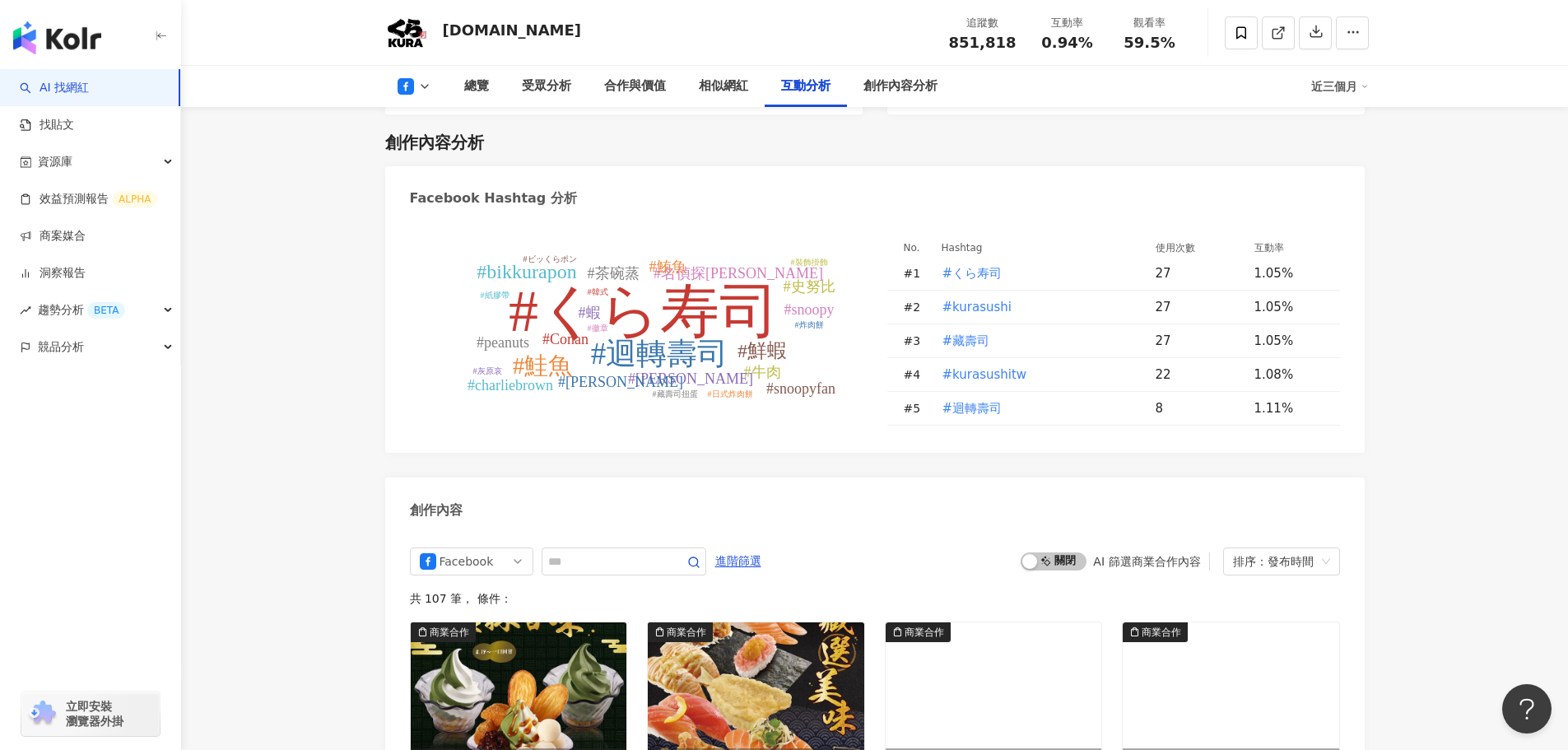
scroll to position [2690, 0]
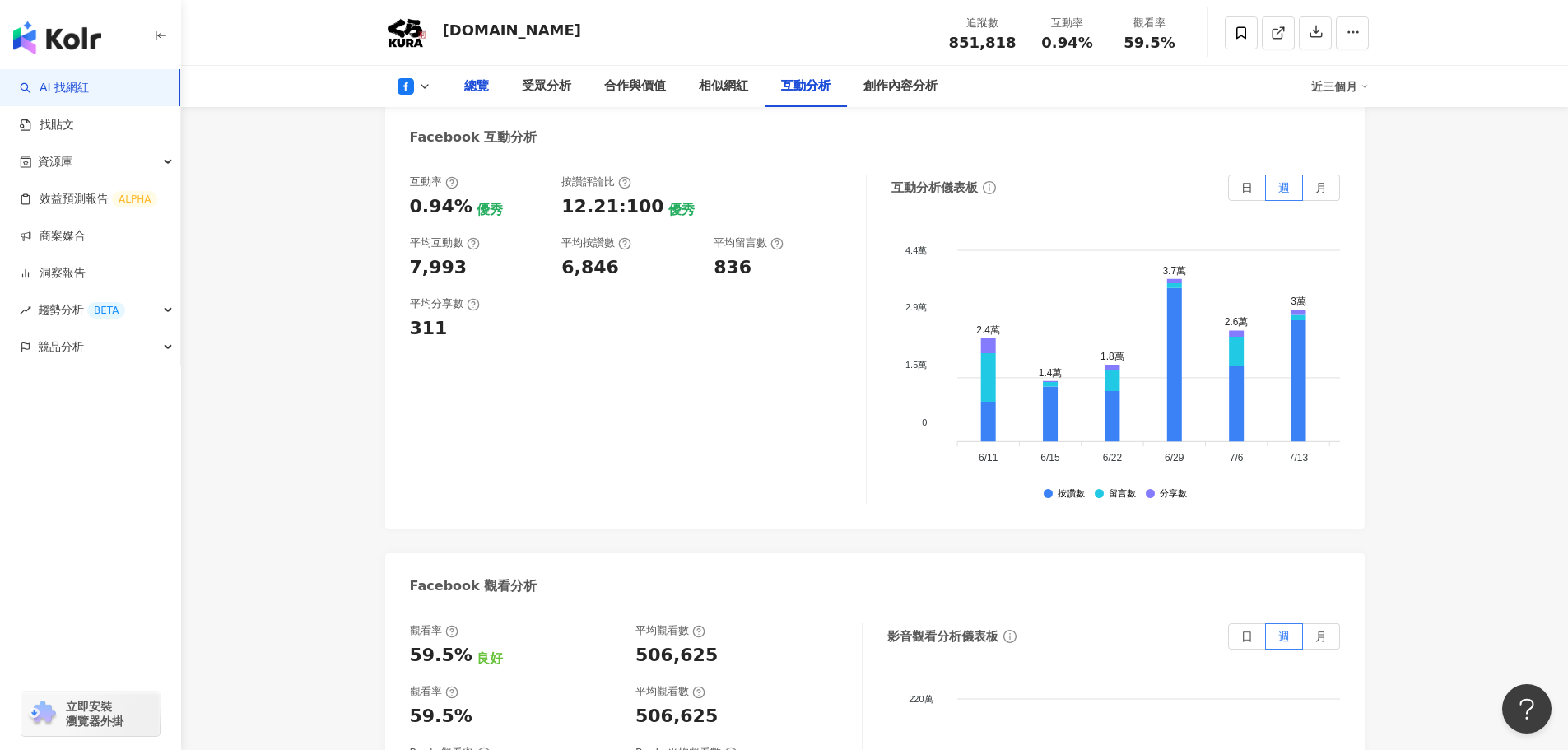
click at [464, 85] on div "總覽" at bounding box center [477, 87] width 25 height 20
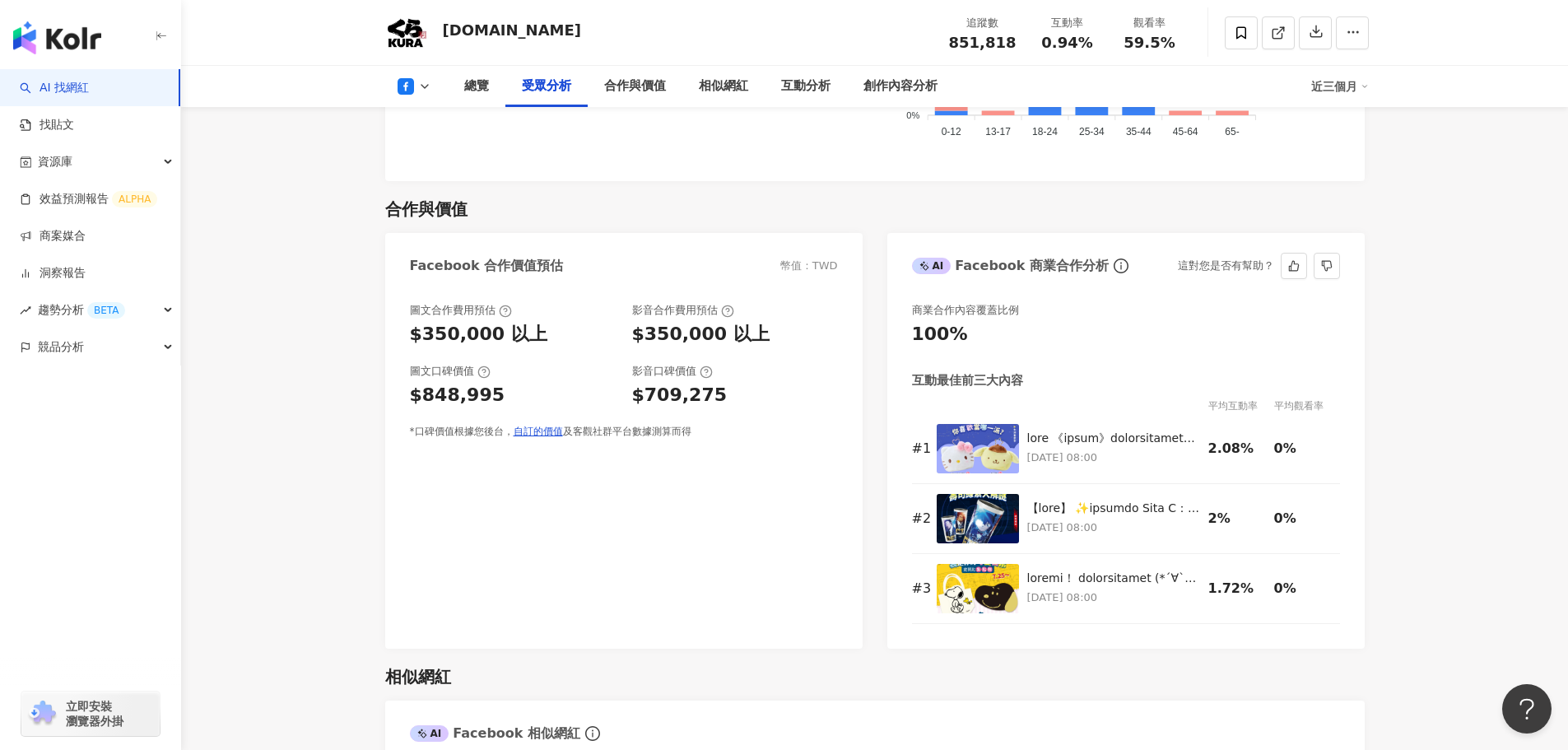
scroll to position [1913, 0]
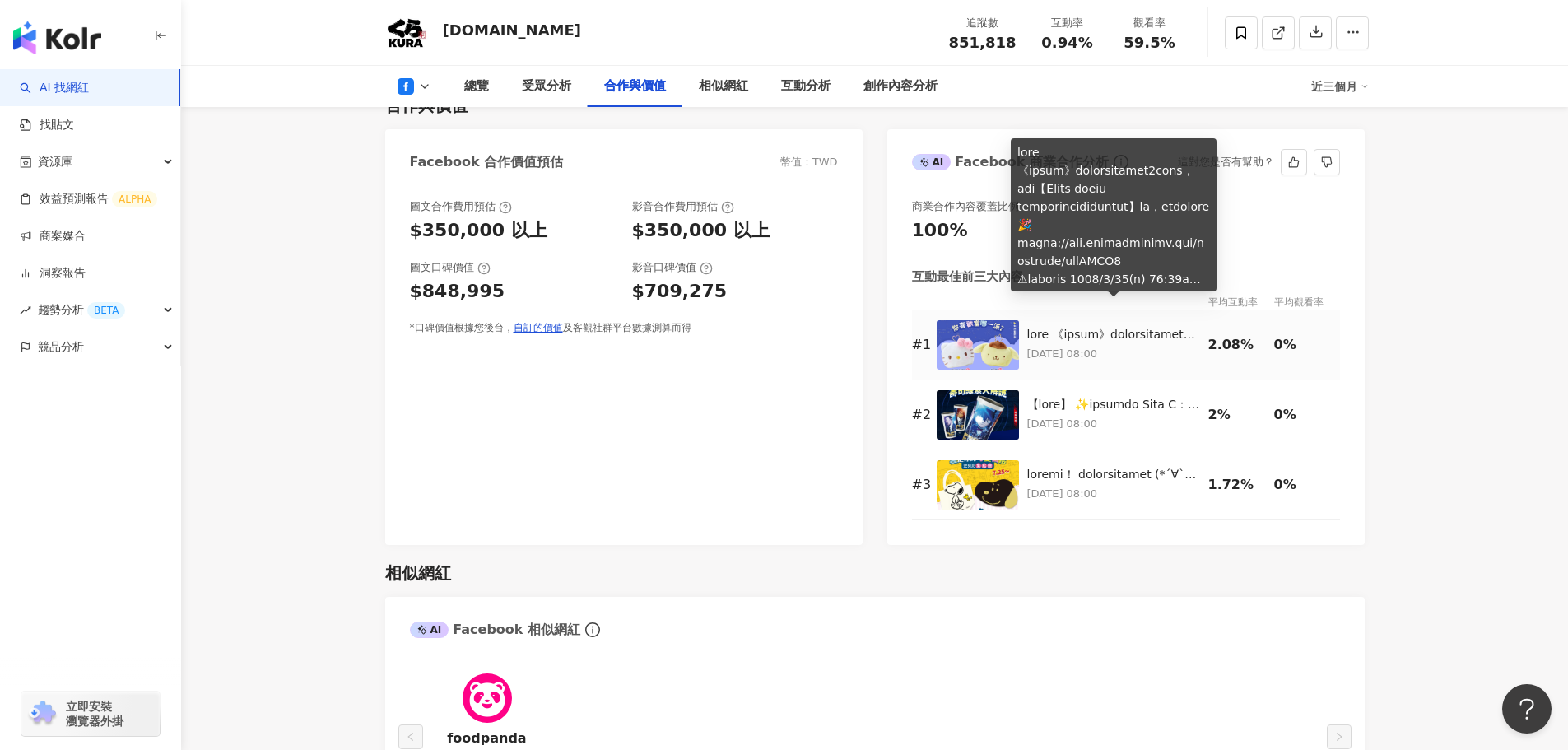
click at [1114, 327] on div at bounding box center [1113, 335] width 173 height 16
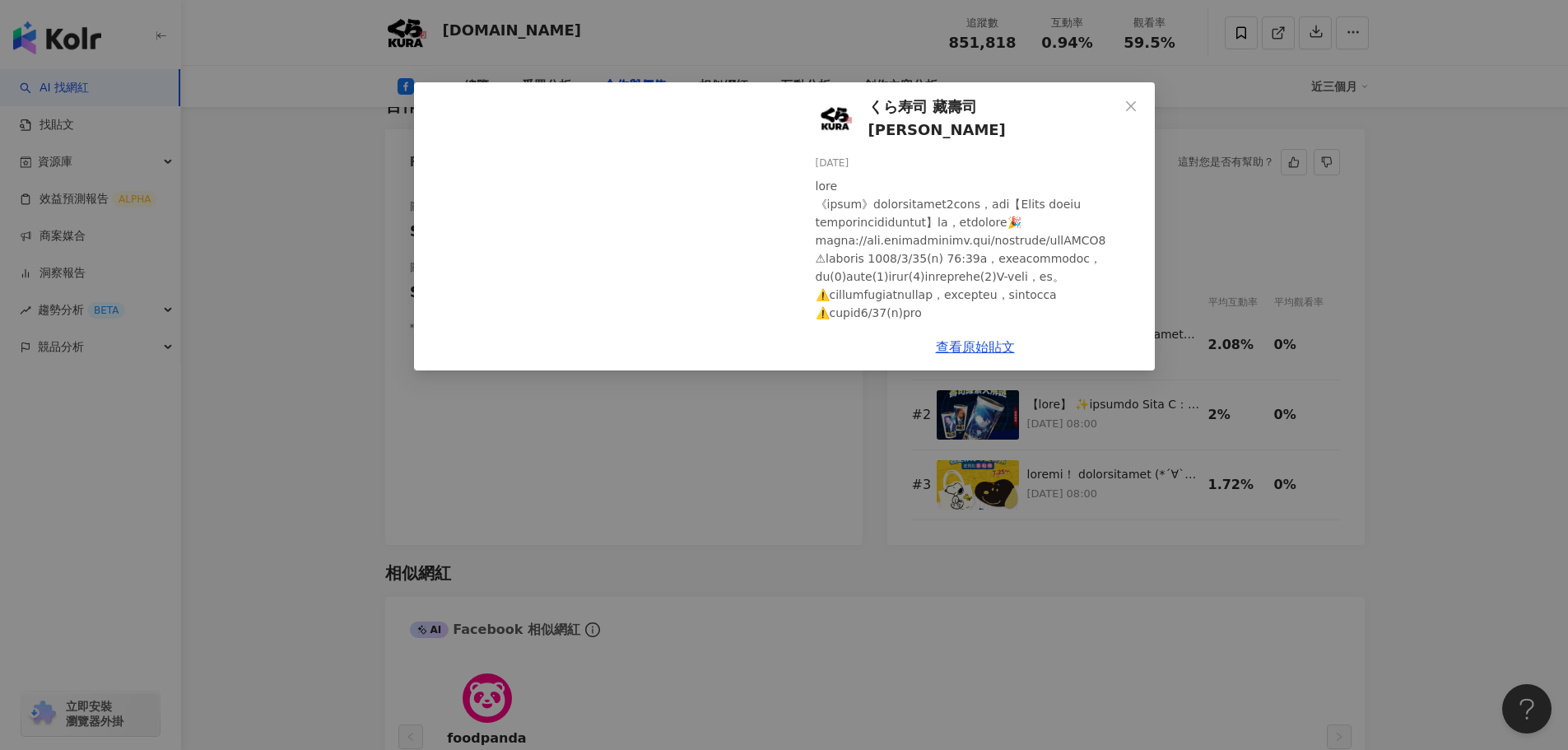
click at [1380, 345] on div "くら寿司 藏壽司 KURA SUSHI 2025/6/26 1.2萬 4,815 1,220 查看原始貼文" at bounding box center [784, 375] width 1568 height 750
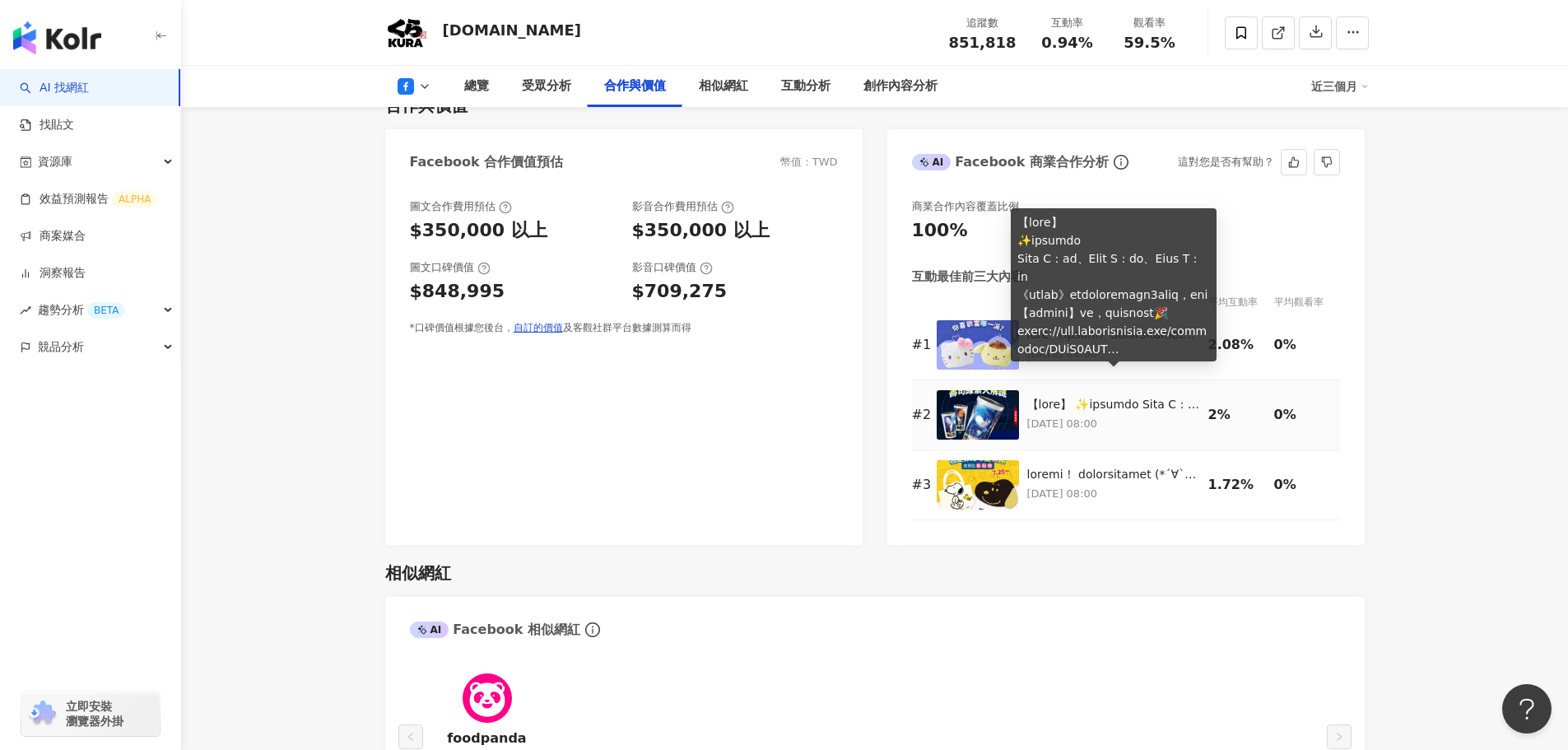
click at [1146, 380] on td "2025/7/11 08:00" at bounding box center [1118, 415] width 181 height 70
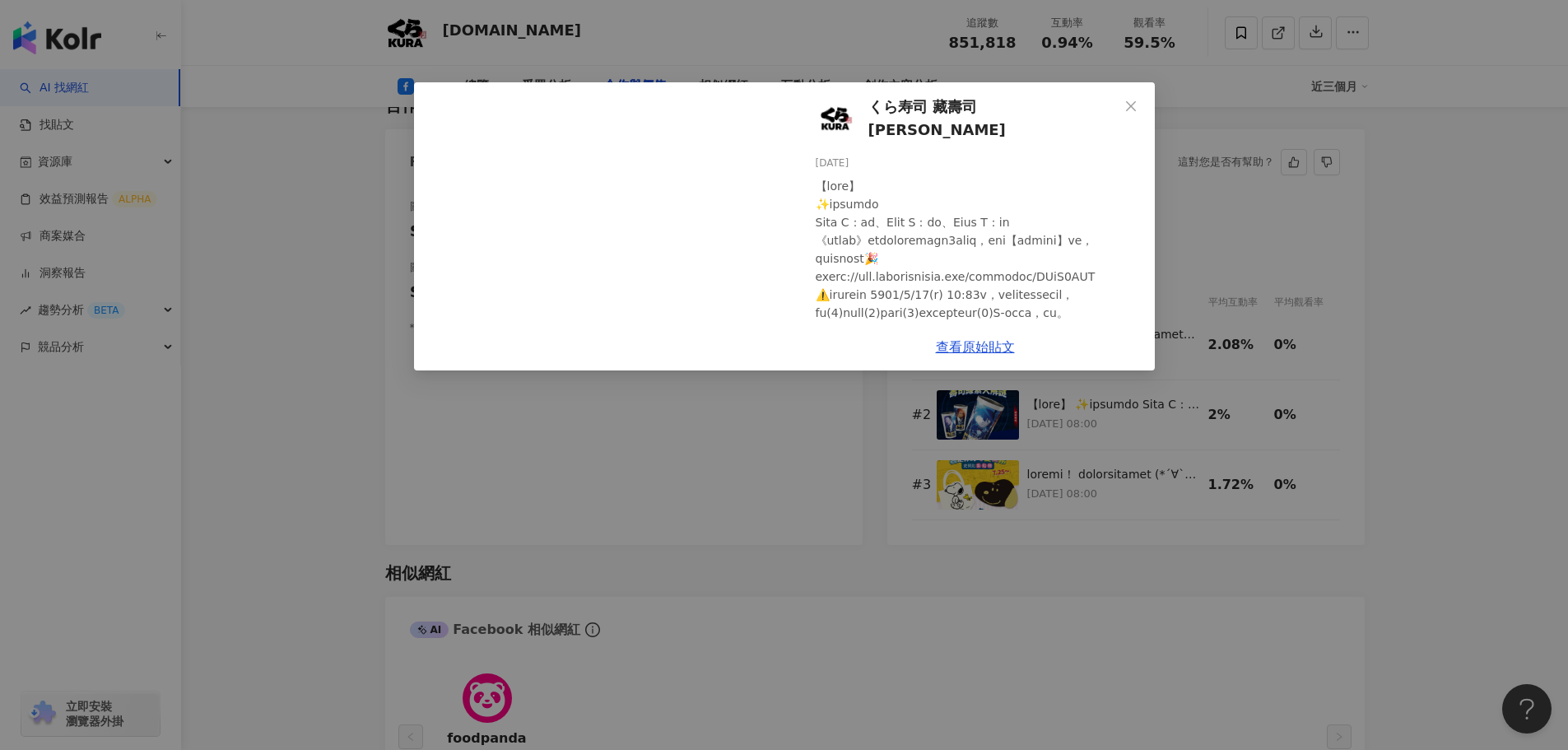
click at [1379, 390] on div "くら寿司 藏壽司 KURA SUSHI 2025/7/11 9,083 6,646 1,117 查看原始貼文" at bounding box center [784, 375] width 1568 height 750
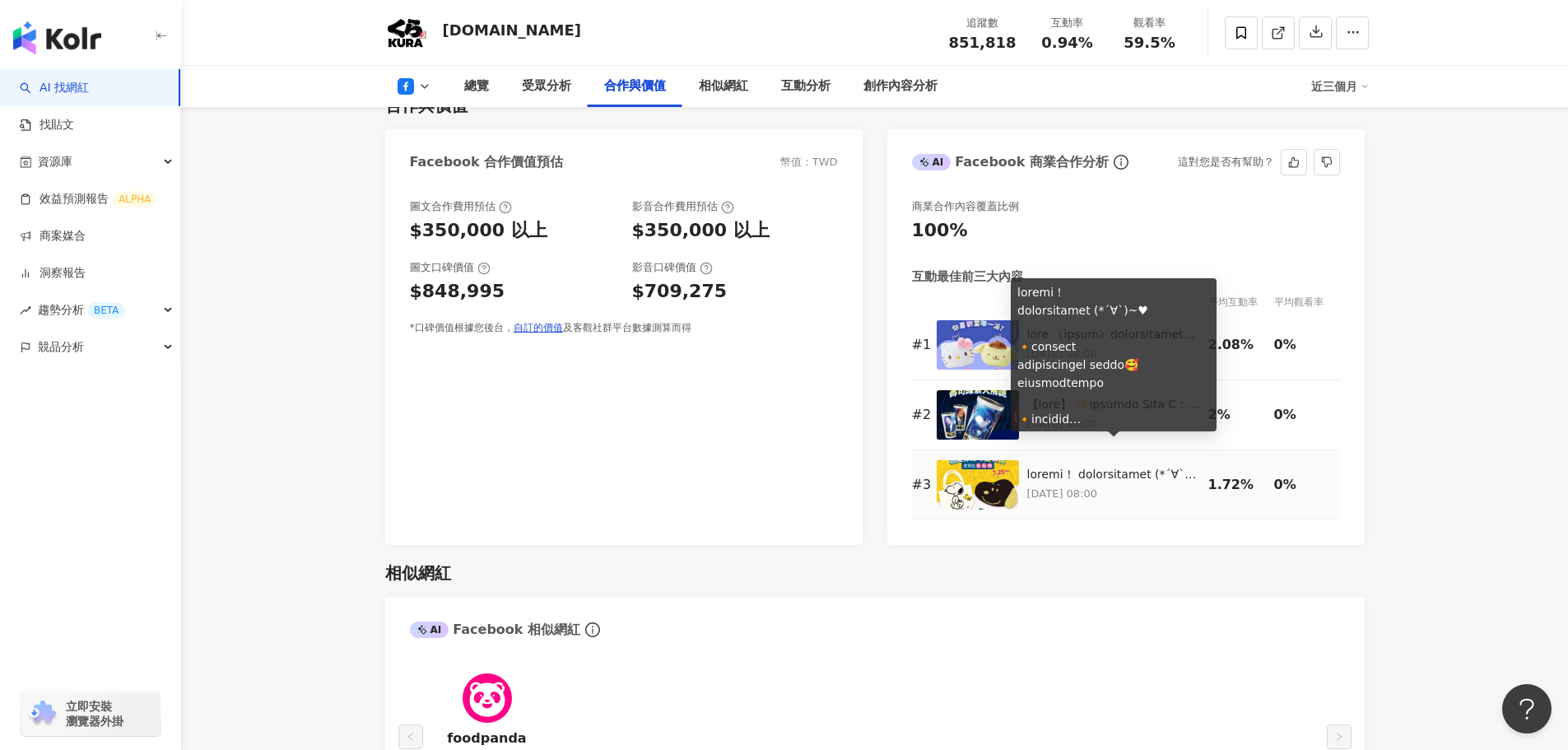
click at [1146, 467] on div at bounding box center [1113, 475] width 173 height 16
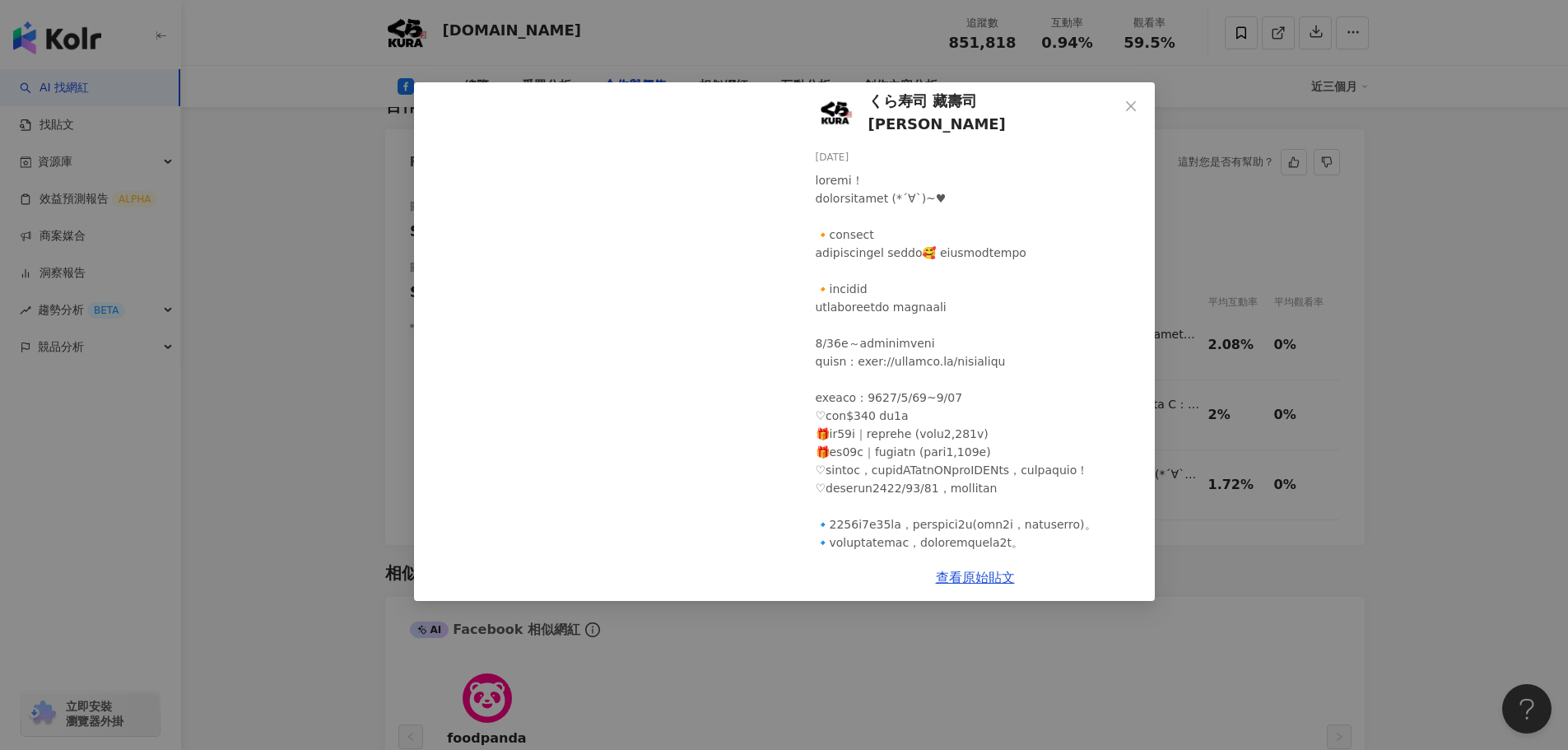
scroll to position [0, 0]
click at [1545, 385] on div "くら寿司 藏壽司 KURA SUSHI 2025/7/21 1.4萬 124 242 查看原始貼文" at bounding box center [784, 375] width 1568 height 750
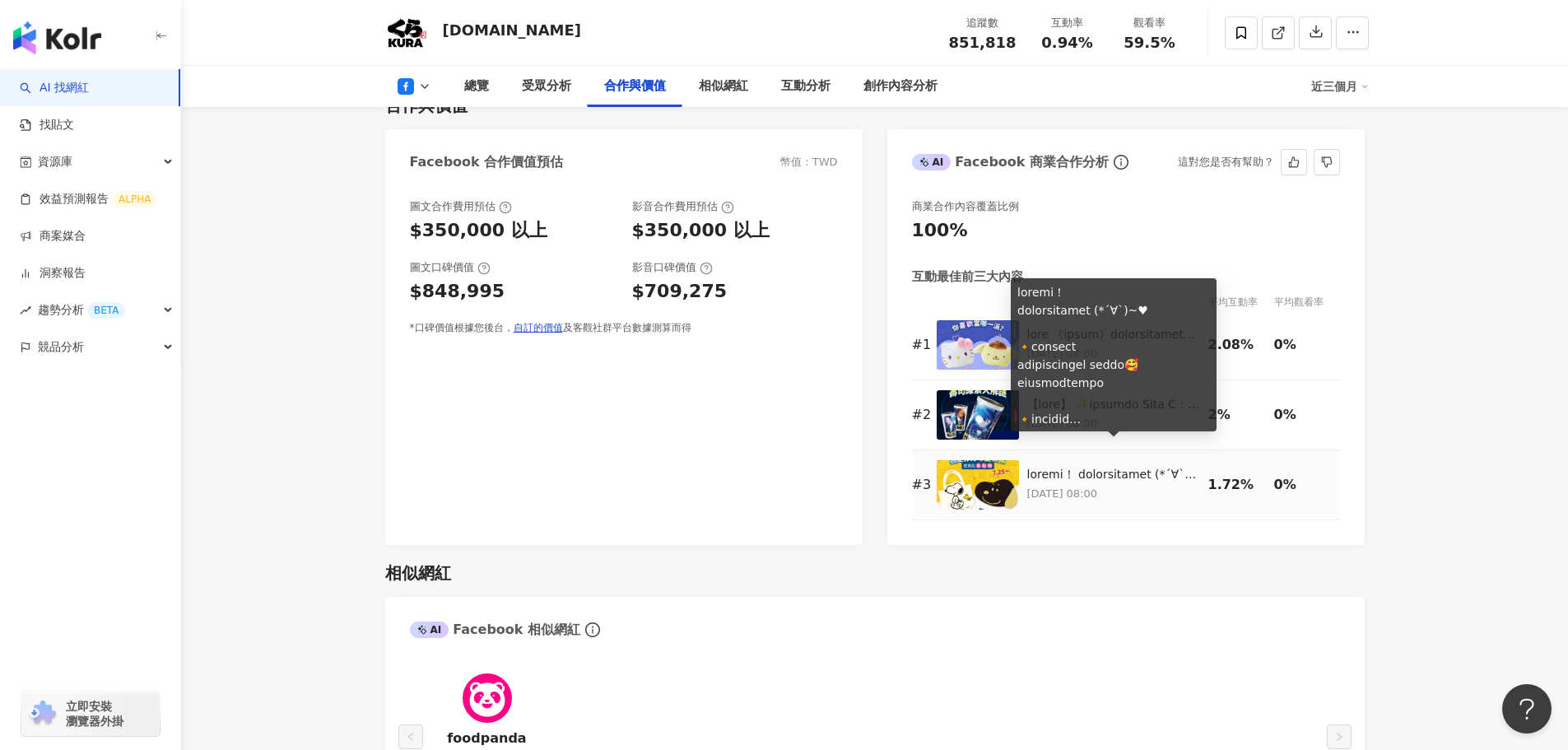
click at [1094, 467] on div at bounding box center [1113, 475] width 173 height 16
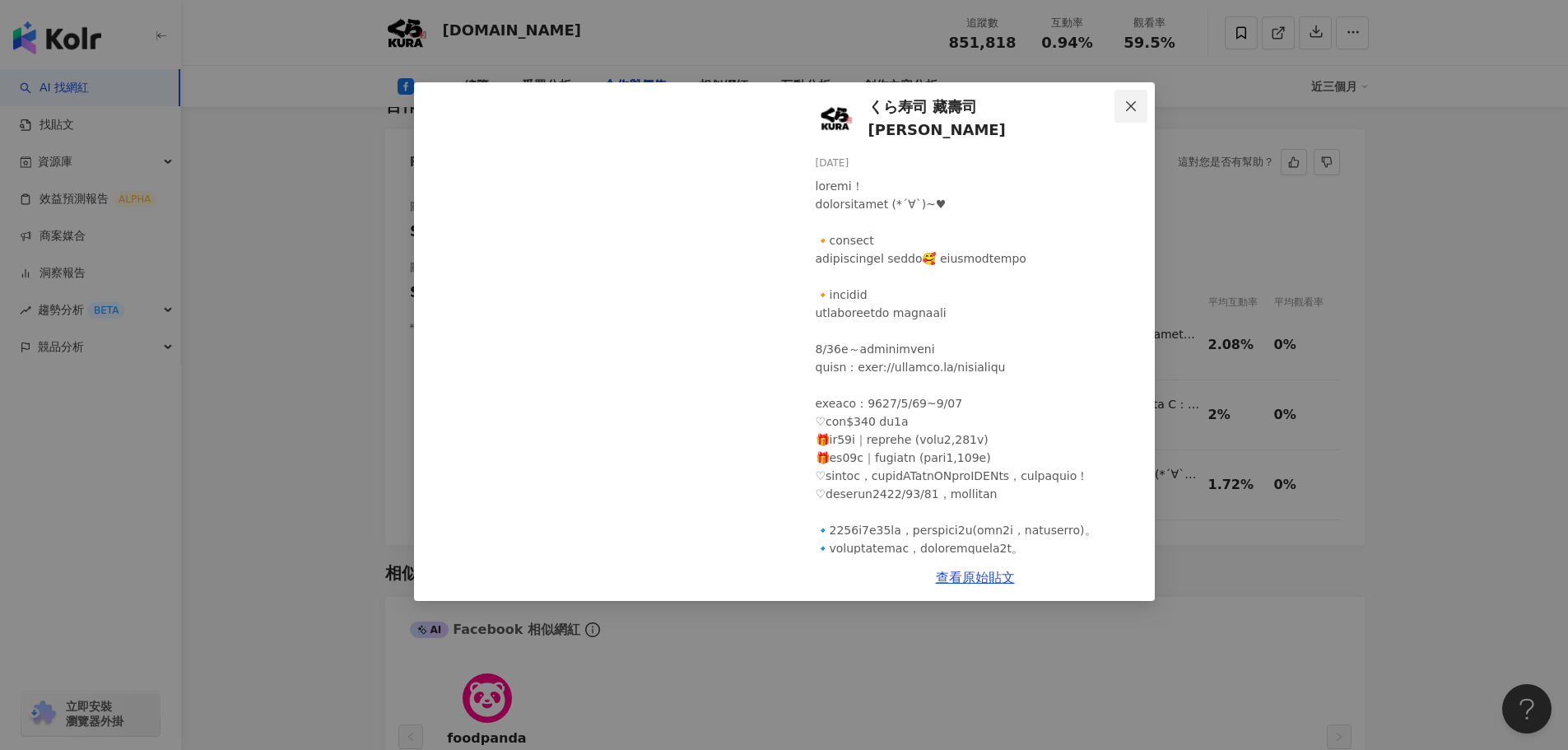
click at [1133, 102] on icon "close" at bounding box center [1130, 106] width 13 height 13
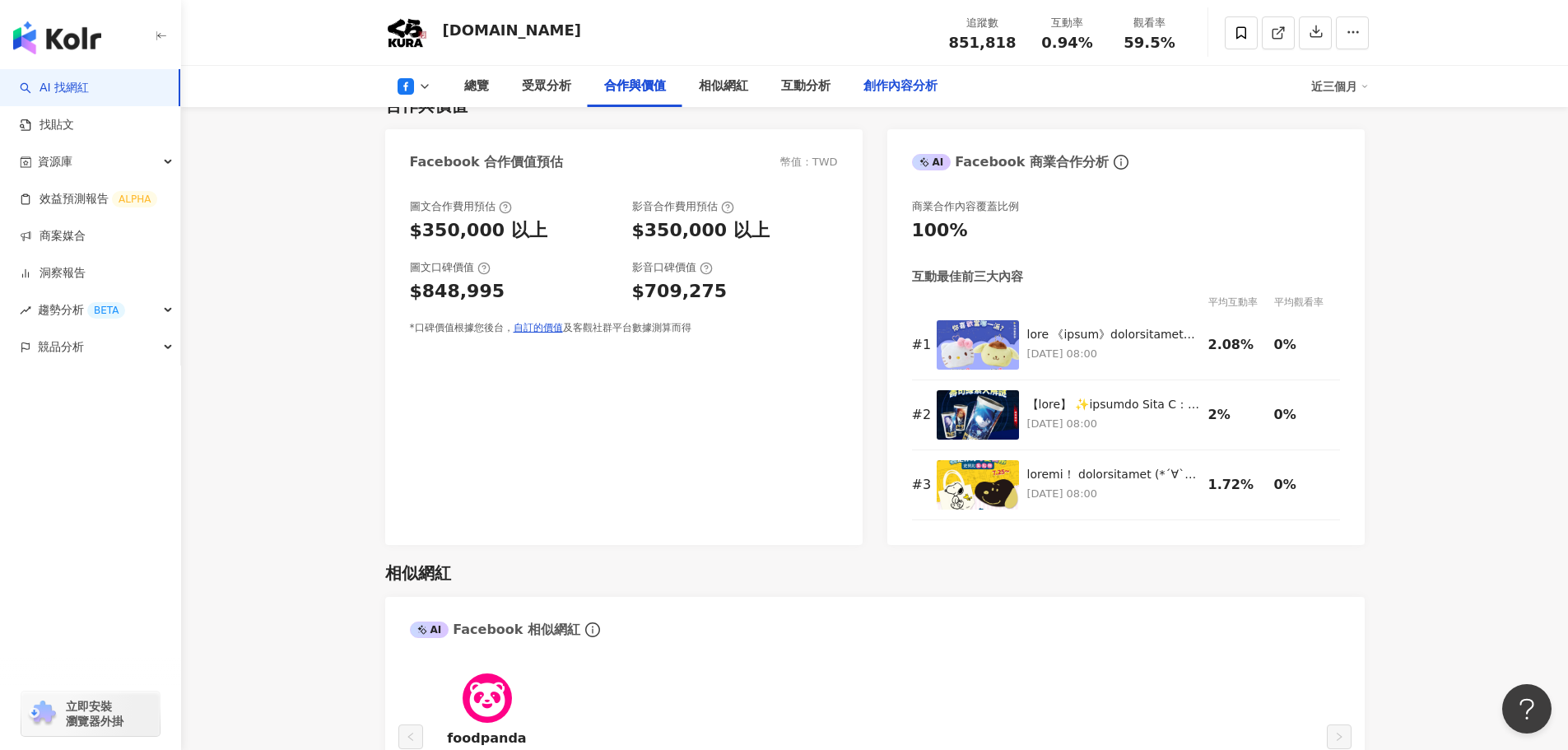
click at [908, 89] on div "創作內容分析" at bounding box center [900, 87] width 74 height 20
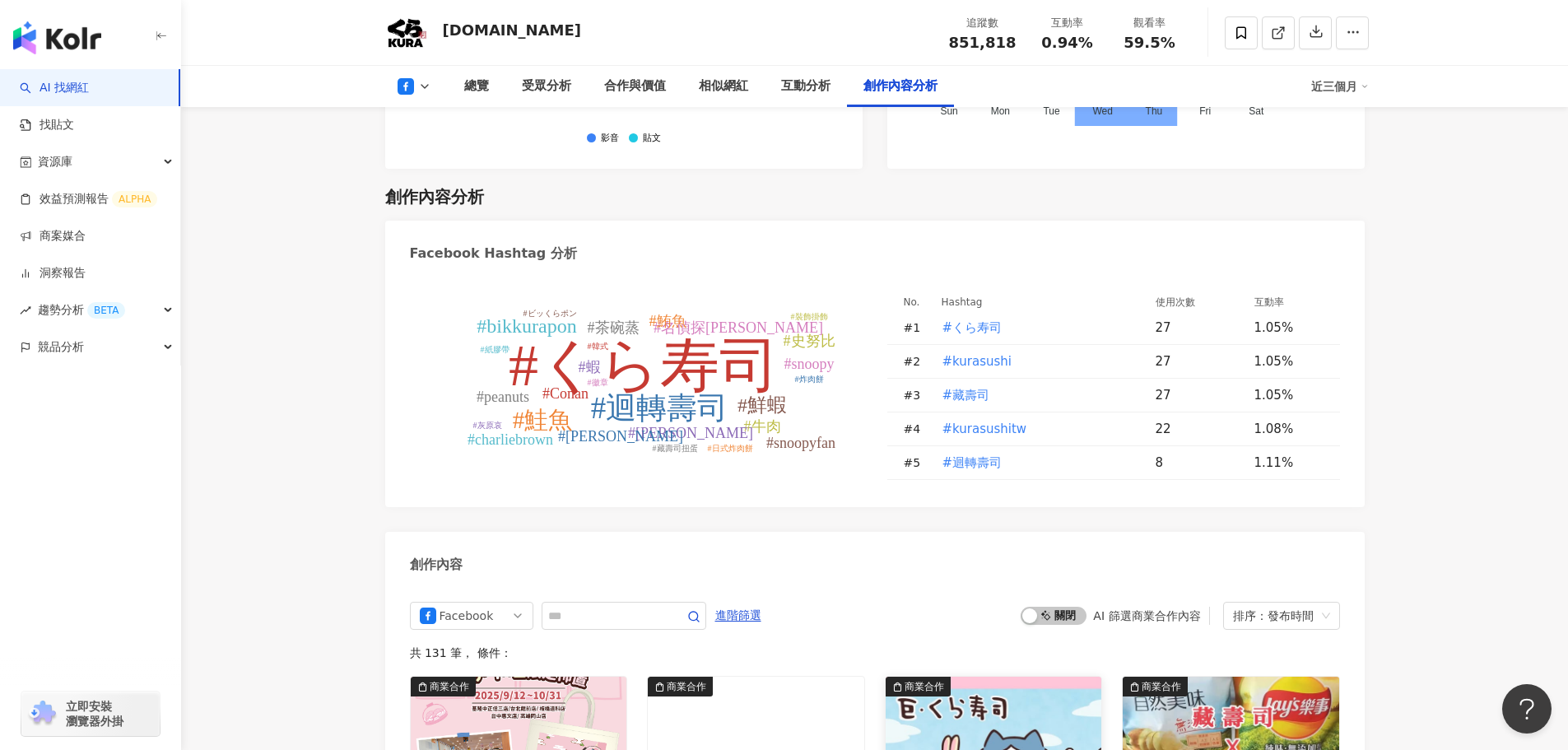
scroll to position [4263, 0]
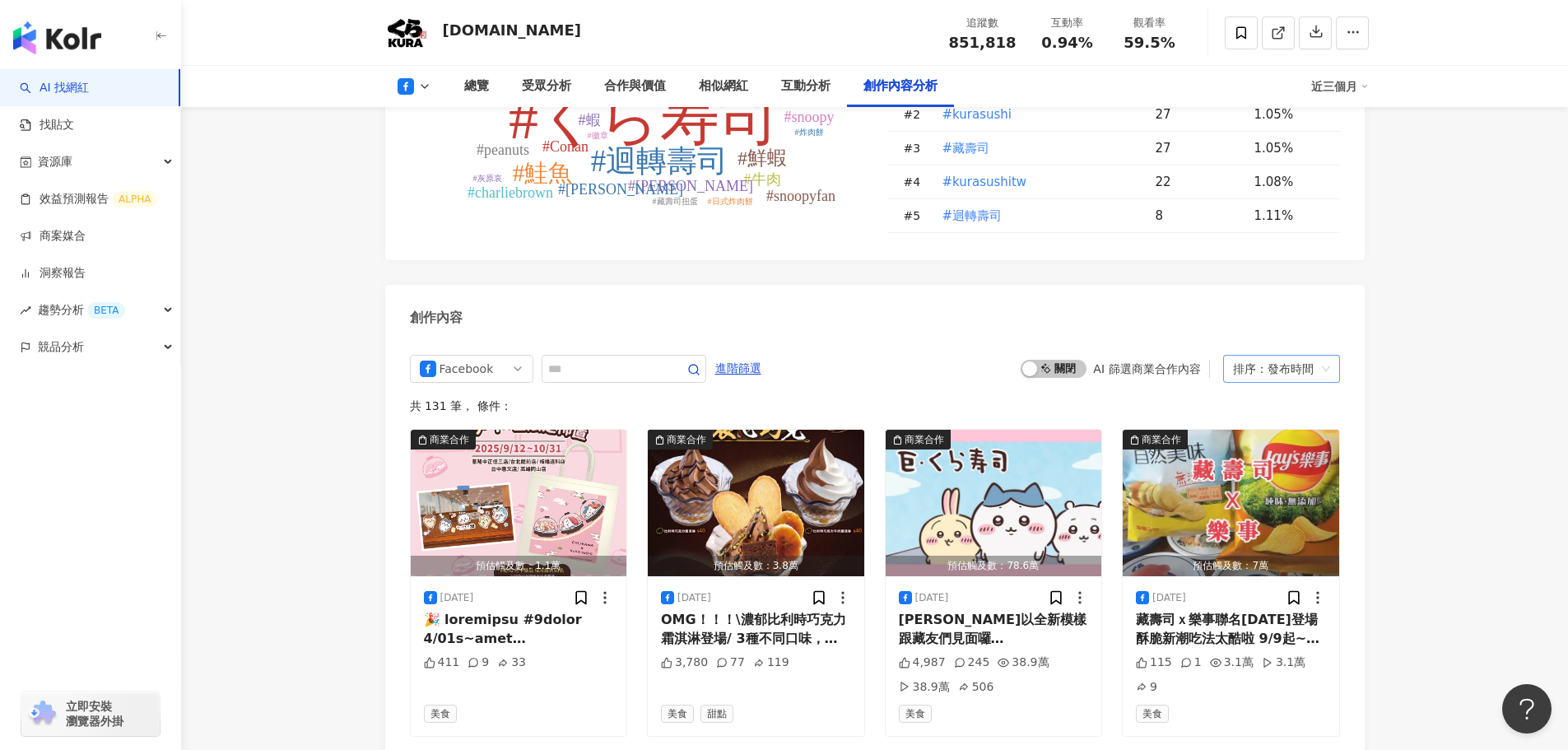
click at [1298, 355] on div "排序：發布時間" at bounding box center [1274, 368] width 82 height 26
click at [1278, 374] on div "互動數" at bounding box center [1281, 369] width 90 height 18
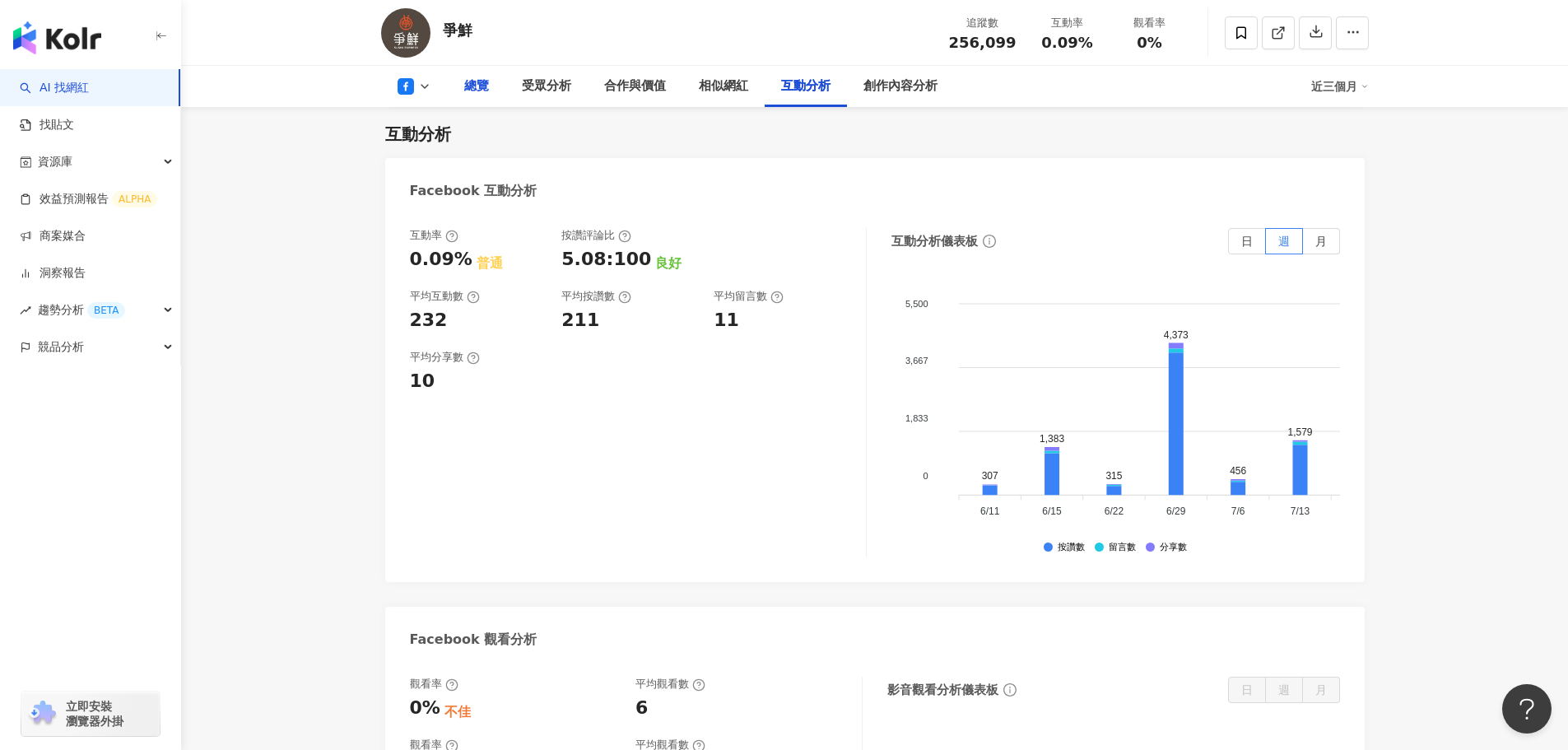
click at [480, 87] on div "總覽" at bounding box center [477, 87] width 25 height 20
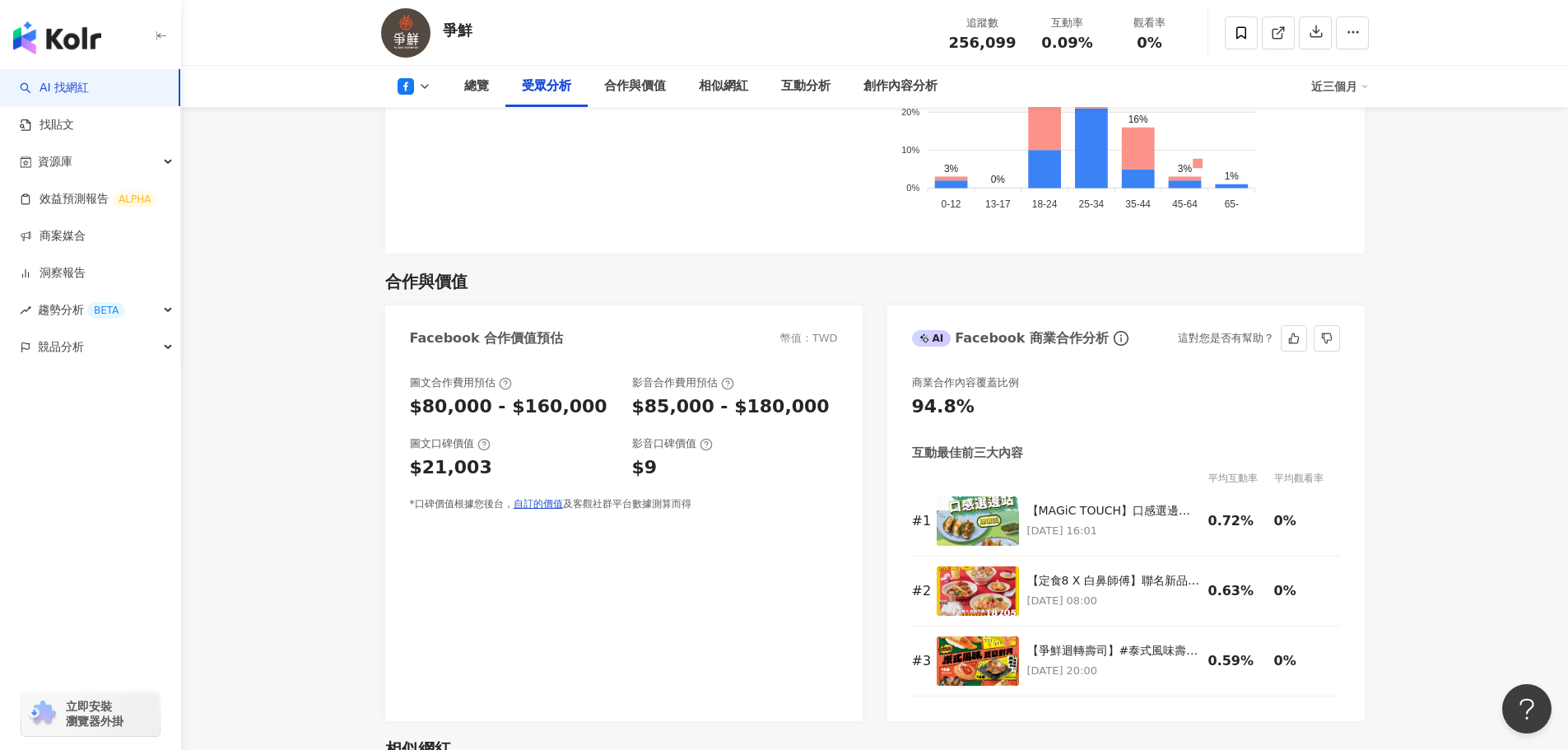
scroll to position [1975, 0]
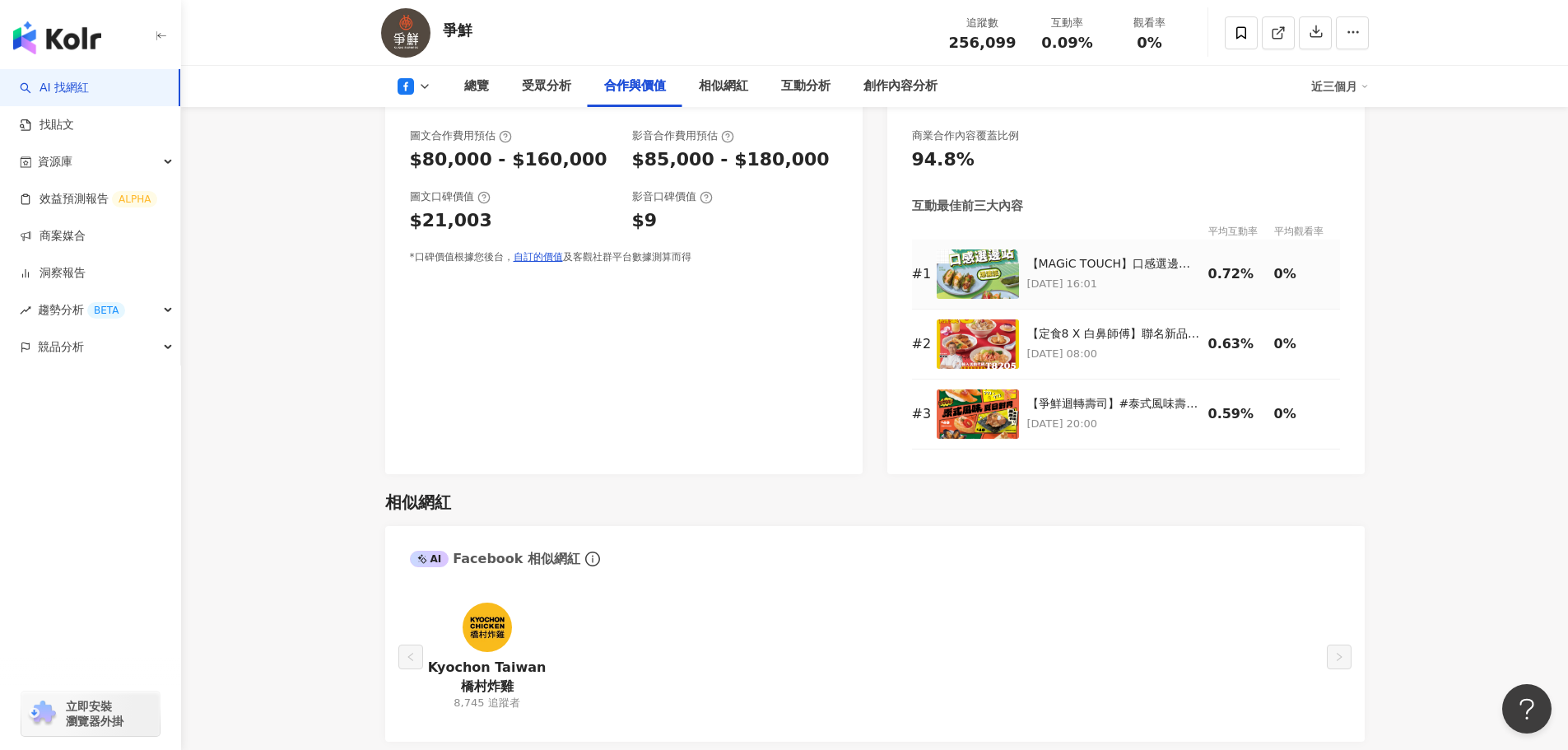
click at [1121, 268] on div "【MAGiC TOUCH】口感選邊站！你是哪一派 #文末留言結帳換好禮 #綠潮來襲 新品上市啦📣 加入特色 #甘苔 包裹壽司 顛覆你對壽司的想像🔥 下面快留言…" at bounding box center [1113, 264] width 173 height 16
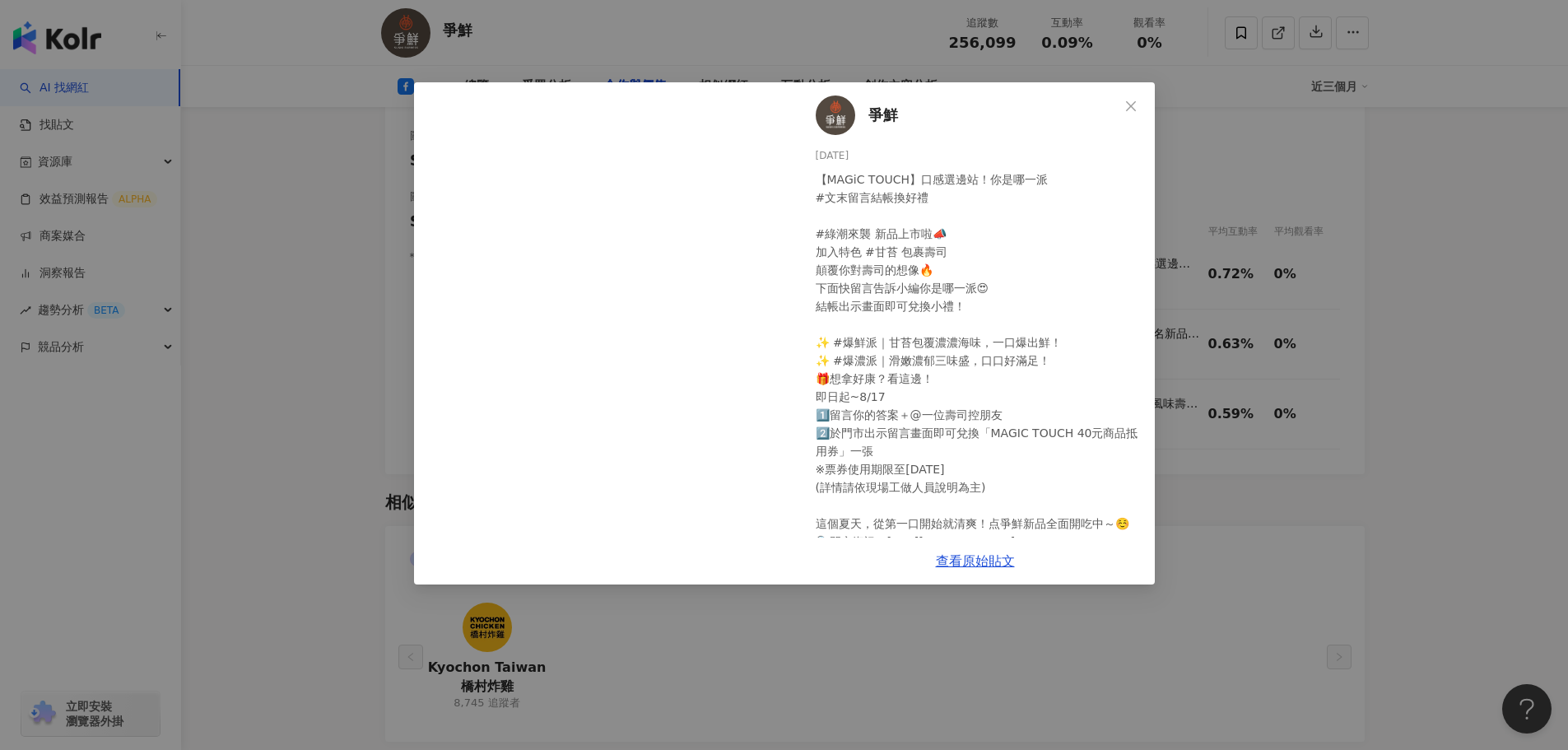
scroll to position [92, 0]
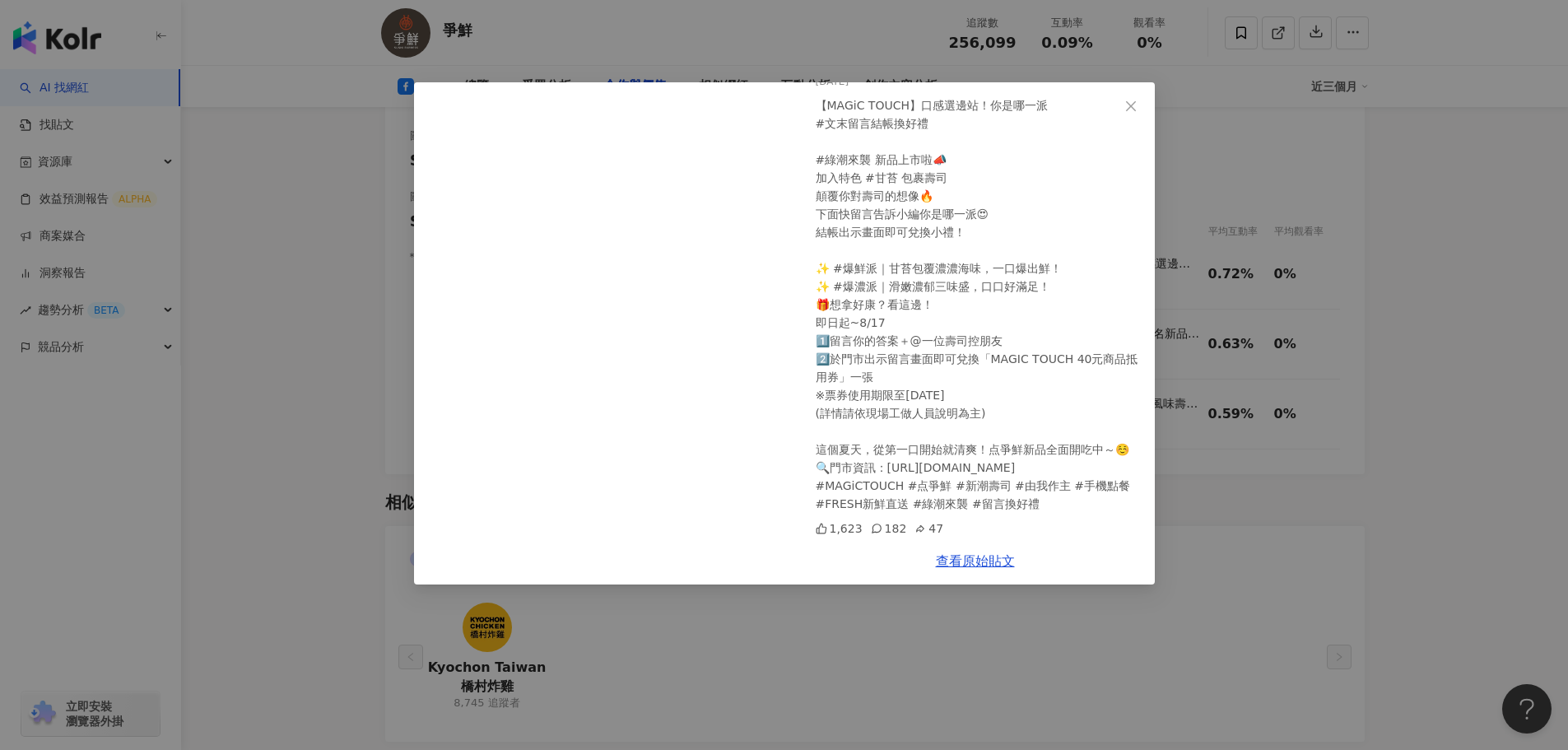
click at [1441, 354] on div "爭鮮 2025/8/4 【MAGiC TOUCH】口感選邊站！你是哪一派 #文末留言結帳換好禮 #綠潮來襲 新品上市啦📣 加入特色 #甘苔 包裹壽司 顛覆你對…" at bounding box center [784, 375] width 1568 height 750
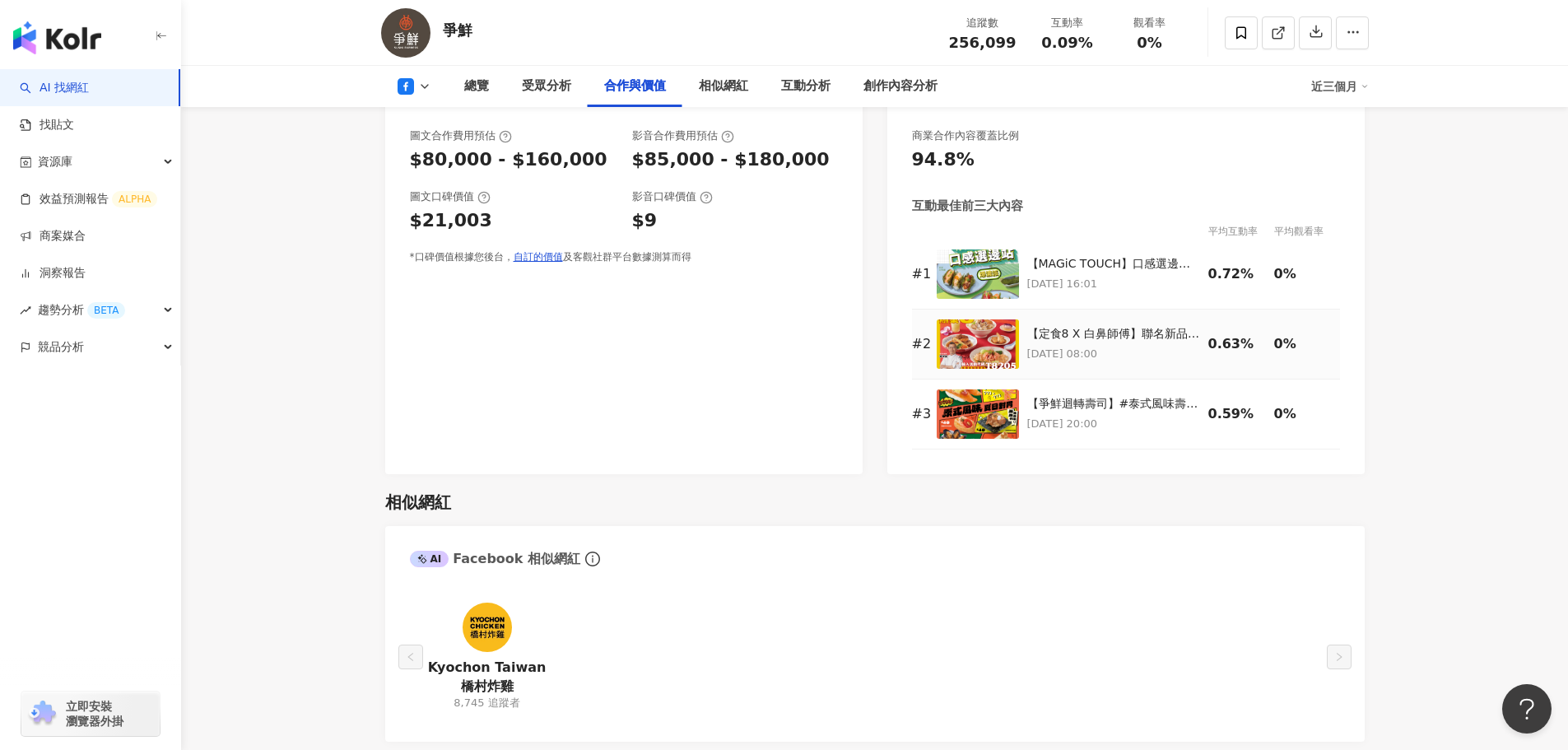
click at [1134, 332] on div "【定食8 X 白鼻師傅】聯名新品強勢登場🔥 這一波菜色根本是餐桌上的MVP，每一道都讓人一吃就愛上！ 🍗 你吃過會上癮的「口水雞」嗎？ 涮嘴到停不下來！ 🐟 …" at bounding box center [1113, 334] width 173 height 16
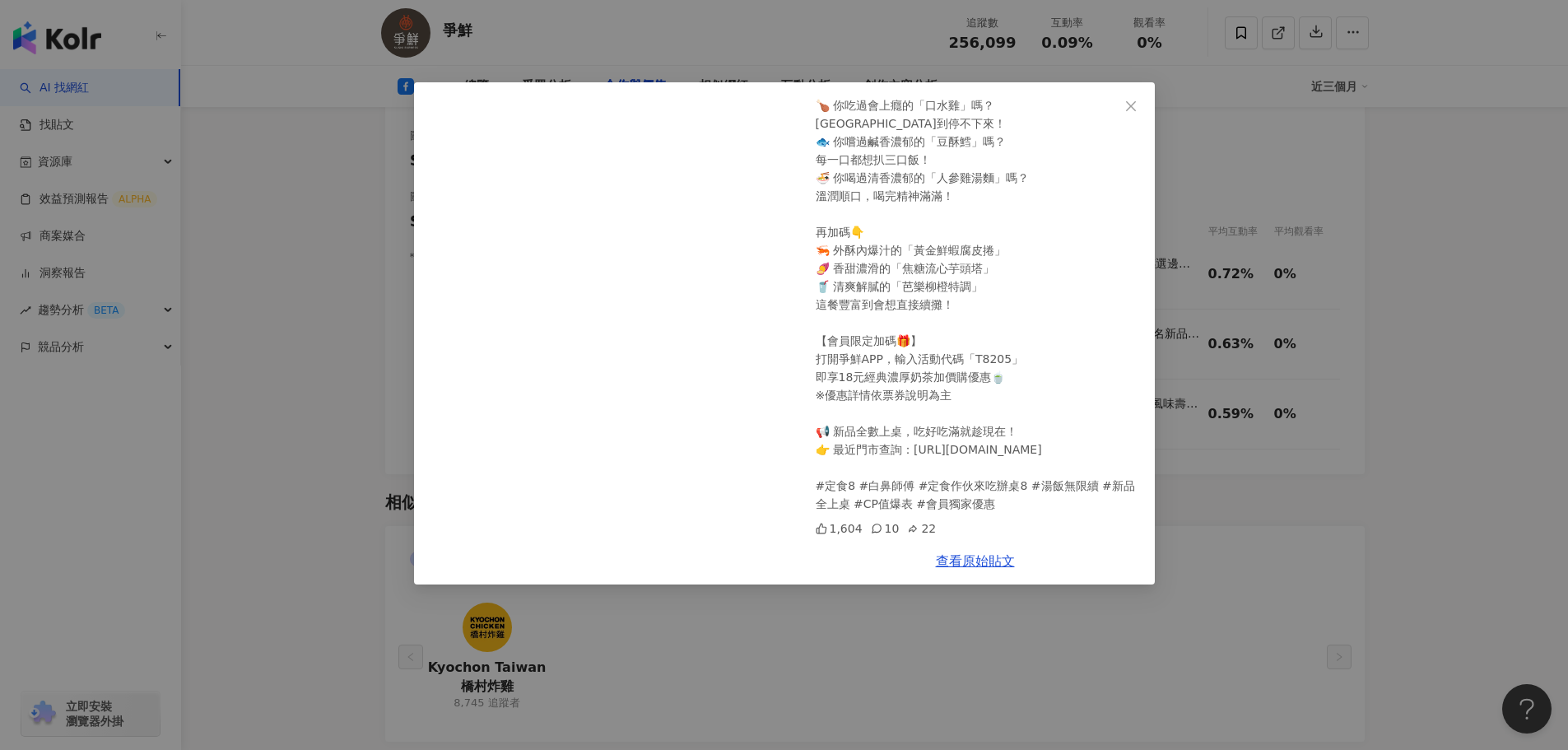
scroll to position [2058, 0]
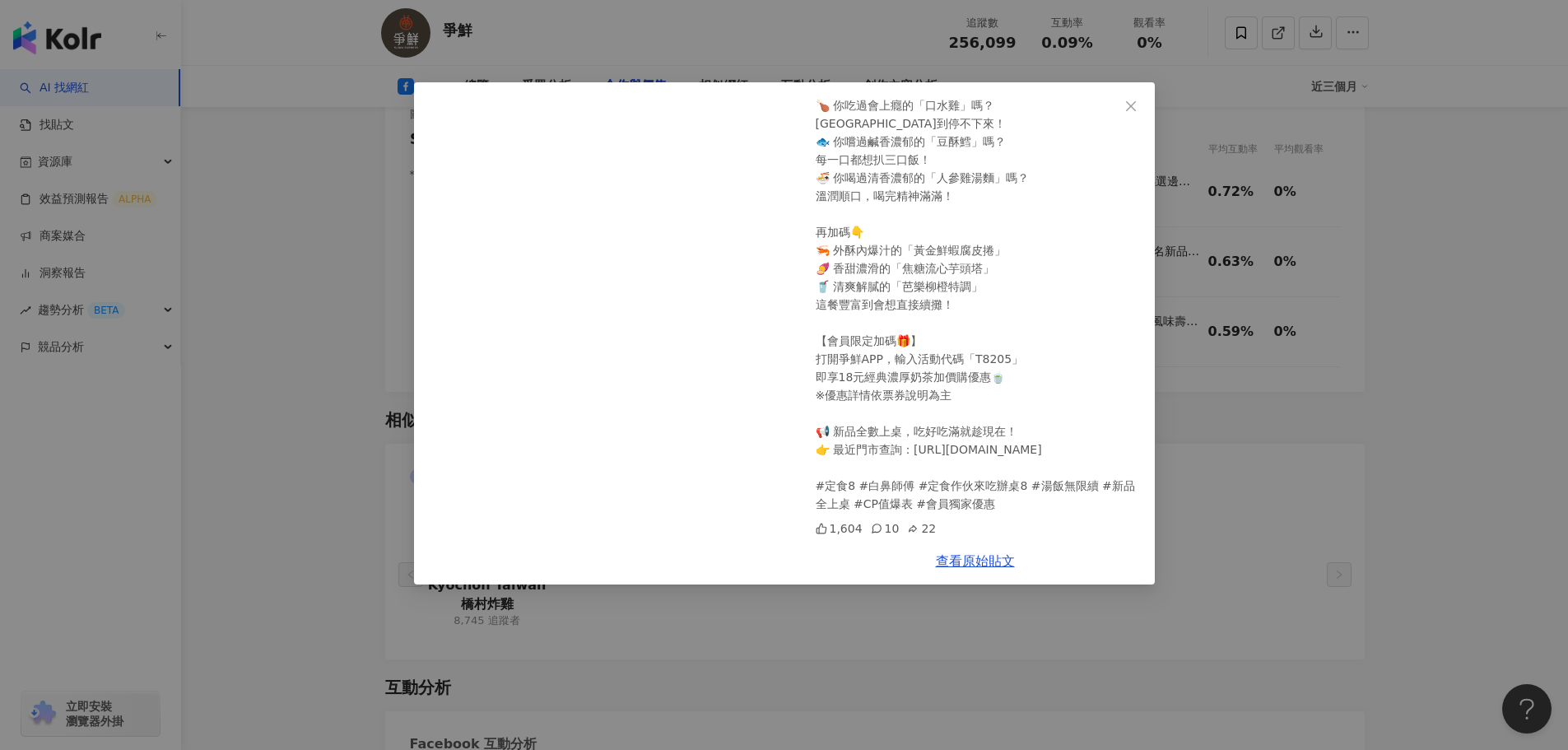
click at [1457, 388] on div "爭鮮 2025/7/31 【定食8 X 白鼻師傅】聯名新品強勢登場🔥 這一波菜色根本是餐桌上的MVP，每一道都讓人一吃就愛上！ 🍗 你吃過會上癮的「口水雞」嗎…" at bounding box center [784, 375] width 1568 height 750
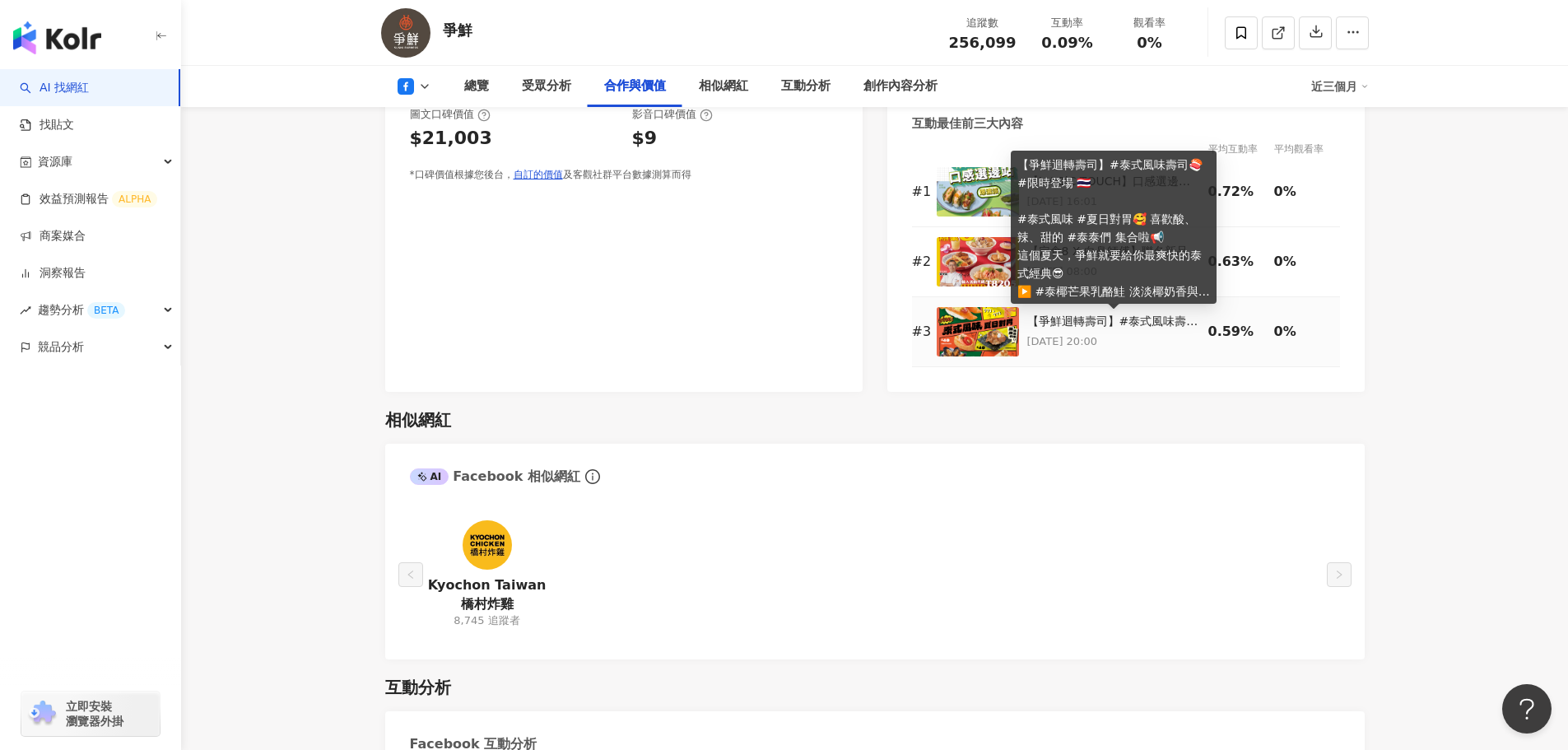
click at [1138, 316] on div "【爭鮮迴轉壽司】#泰式風味壽司🍣 #限時登場 🇹🇭 #泰式風味 #夏日對胃🥰 喜歡酸、辣、甜的 #泰泰們 集合啦📢 這個夏天，爭鮮就要給你最爽快的泰式經典😎 …" at bounding box center [1113, 321] width 173 height 16
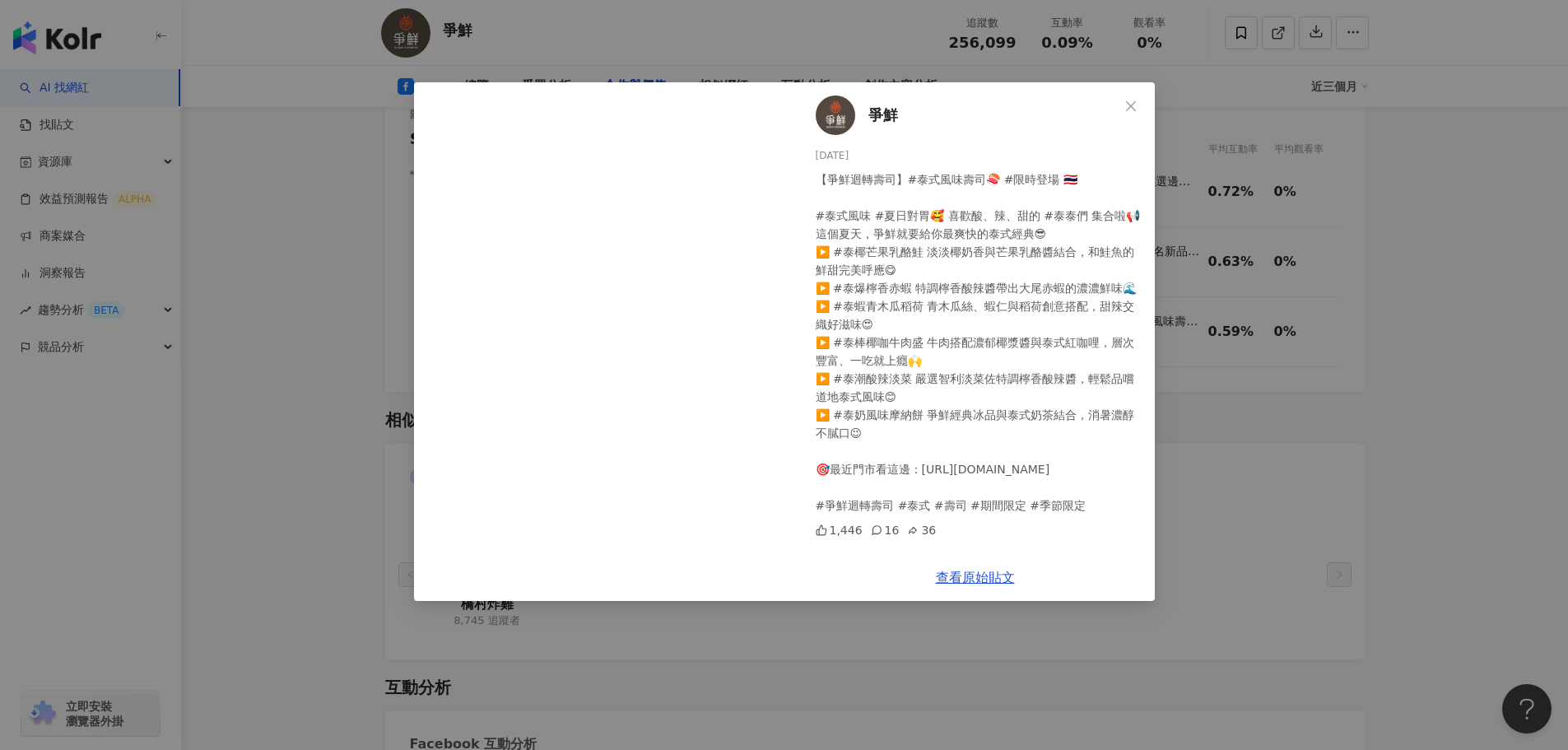
scroll to position [21, 0]
click at [1365, 371] on div "爭鮮 2025/6/29 【爭鮮迴轉壽司】#泰式風味壽司🍣 #限時登場 🇹🇭 #泰式風味 #夏日對胃🥰 喜歡酸、辣、甜的 #泰泰們 集合啦📢 這個夏天，爭鮮就…" at bounding box center [784, 375] width 1568 height 750
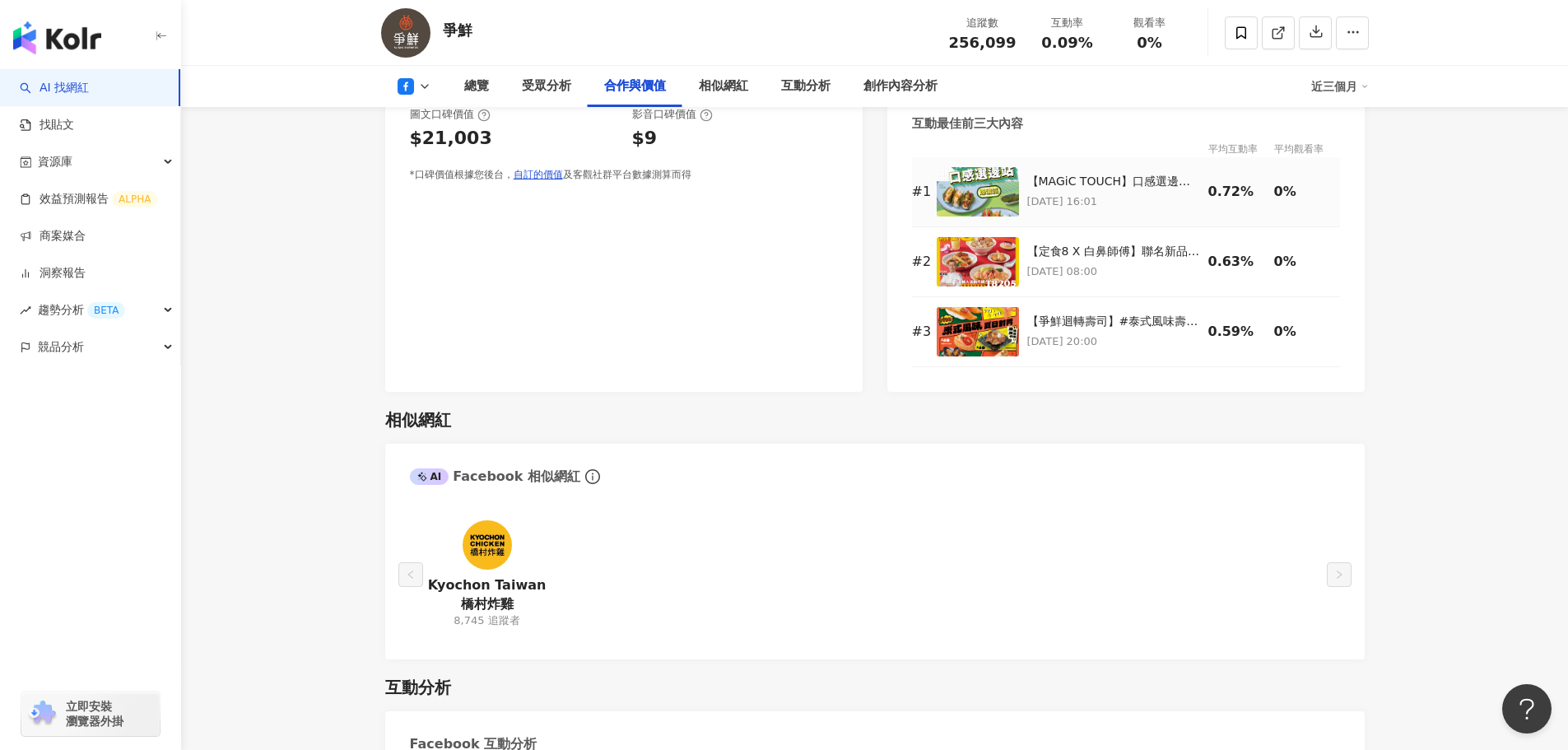
click at [1119, 177] on div "【MAGiC TOUCH】口感選邊站！你是哪一派 #文末留言結帳換好禮 #綠潮來襲 新品上市啦📣 加入特色 #甘苔 包裹壽司 顛覆你對壽司的想像🔥 下面快留言…" at bounding box center [1113, 182] width 173 height 16
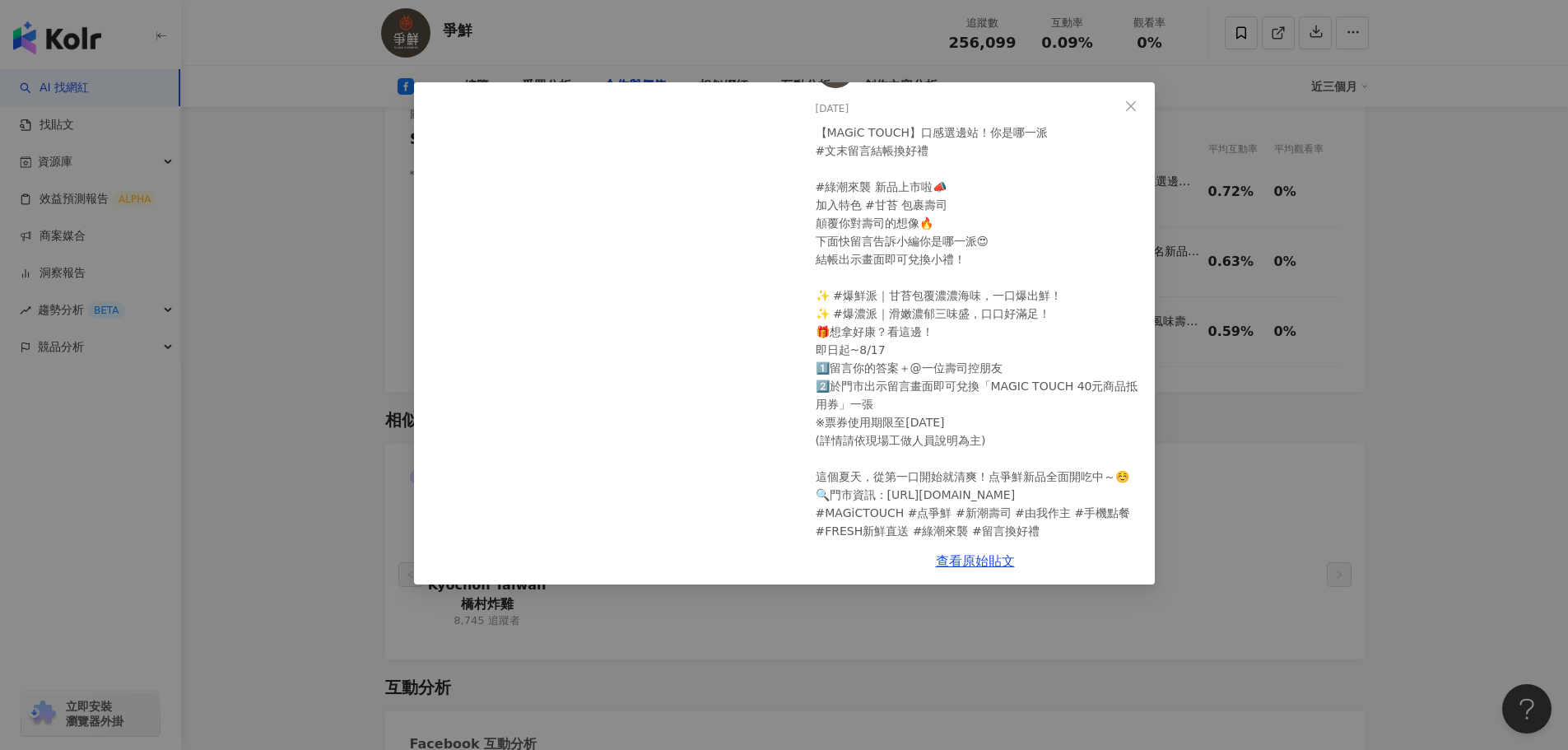
scroll to position [92, 0]
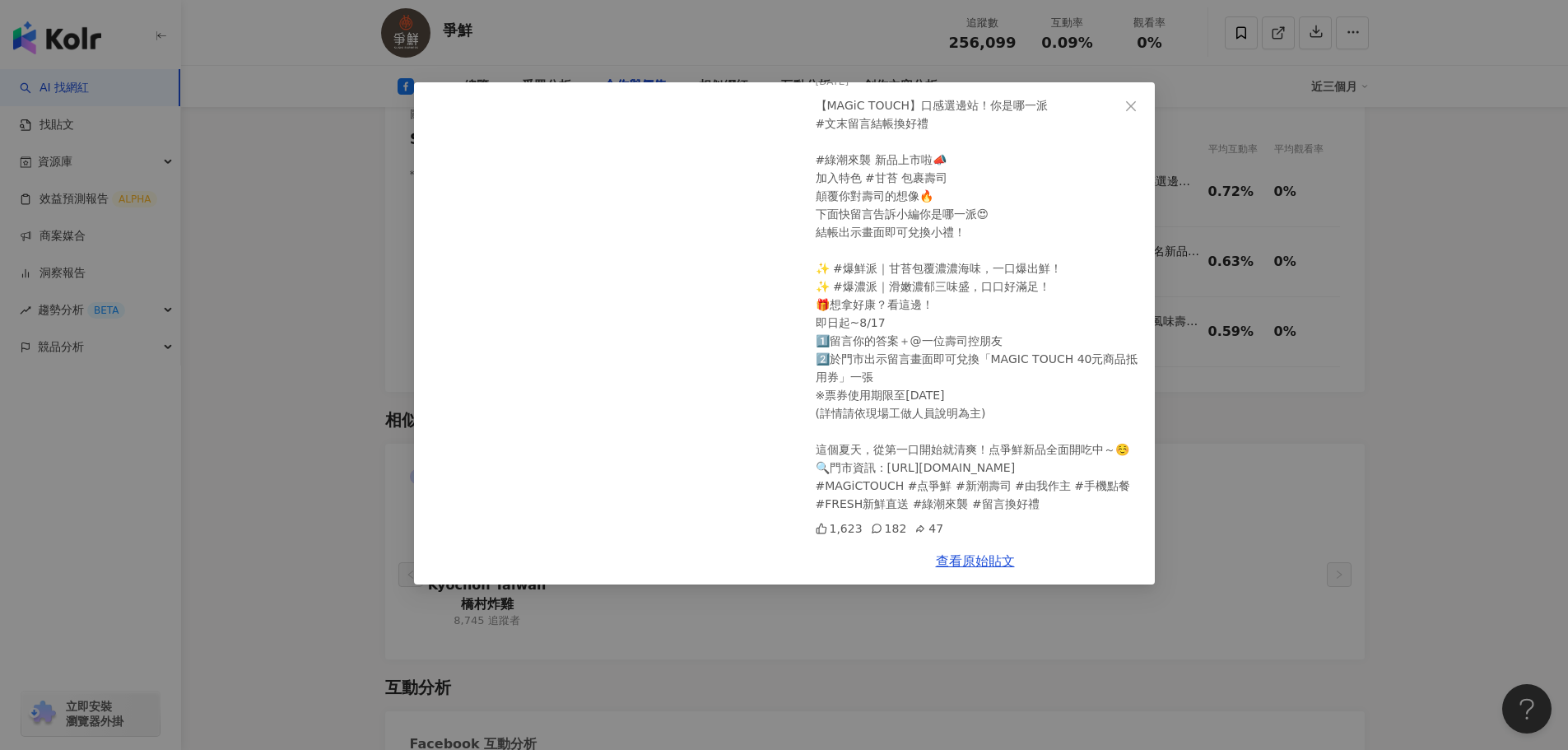
click at [1435, 352] on div "爭鮮 2025/8/4 【MAGiC TOUCH】口感選邊站！你是哪一派 #文末留言結帳換好禮 #綠潮來襲 新品上市啦📣 加入特色 #甘苔 包裹壽司 顛覆你對…" at bounding box center [784, 375] width 1568 height 750
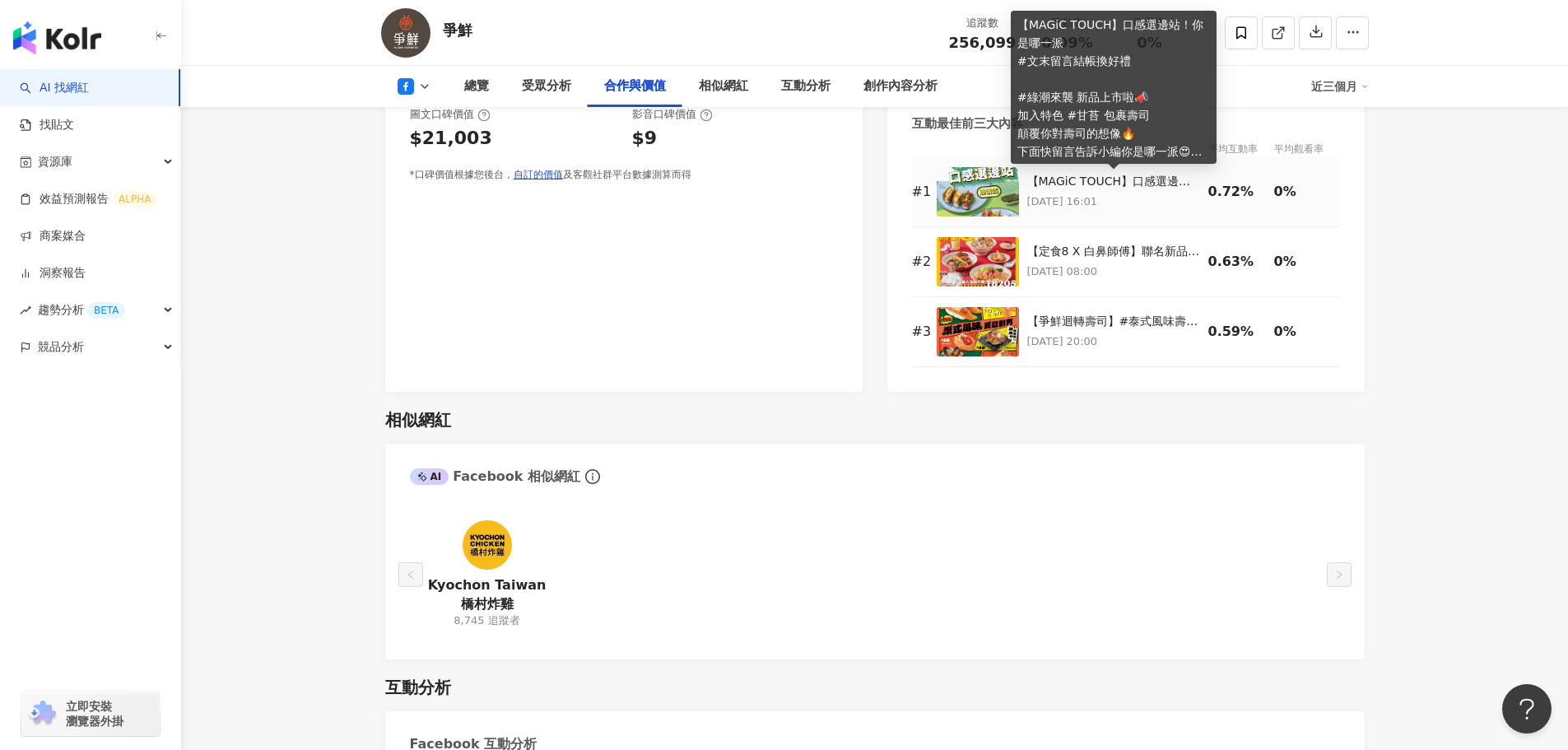
click at [1120, 183] on div "【MAGiC TOUCH】口感選邊站！你是哪一派 #文末留言結帳換好禮 #綠潮來襲 新品上市啦📣 加入特色 #甘苔 包裹壽司 顛覆你對壽司的想像🔥 下面快留言…" at bounding box center [1113, 182] width 173 height 16
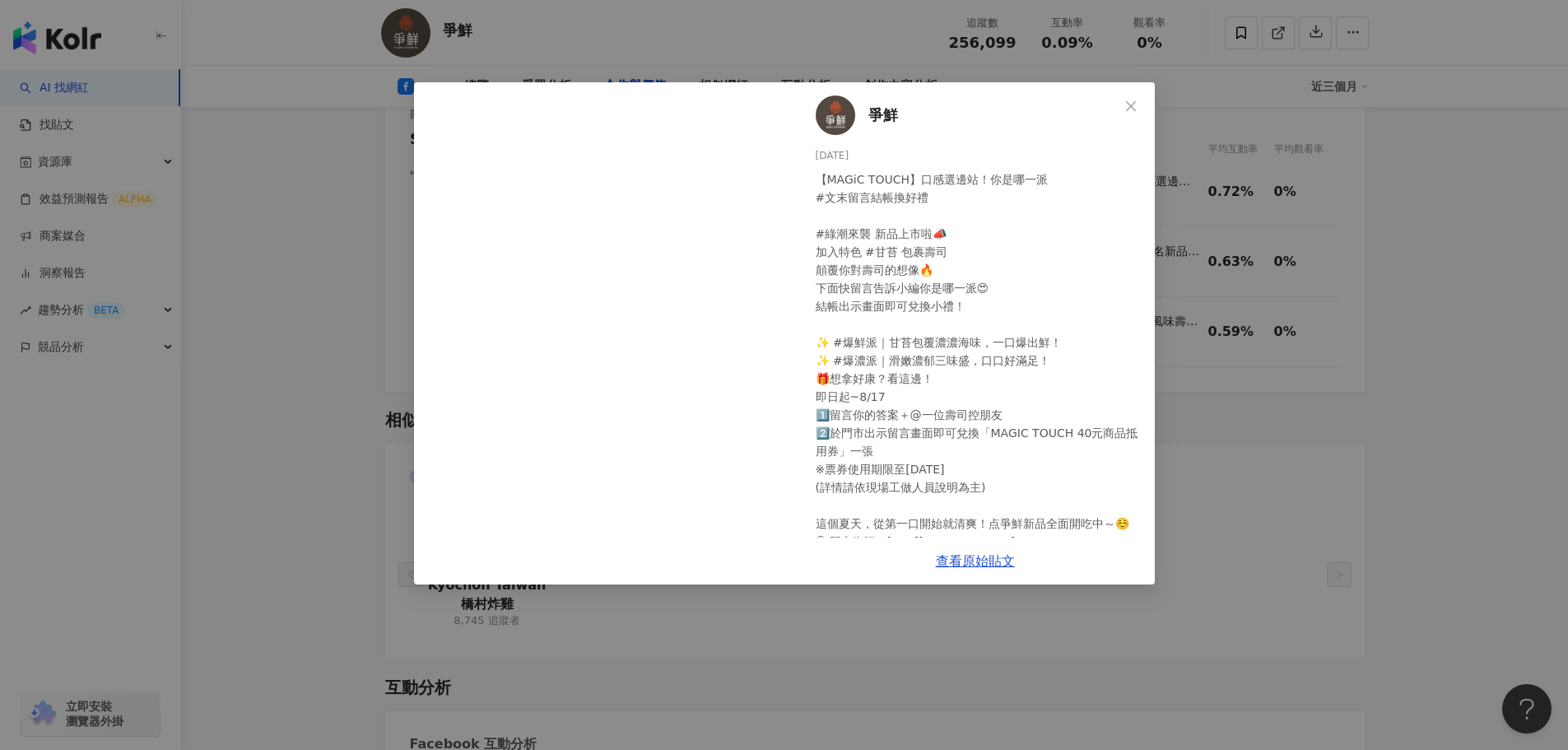
click at [1427, 388] on div "爭鮮 2025/8/4 【MAGiC TOUCH】口感選邊站！你是哪一派 #文末留言結帳換好禮 #綠潮來襲 新品上市啦📣 加入特色 #甘苔 包裹壽司 顛覆你對…" at bounding box center [784, 375] width 1568 height 750
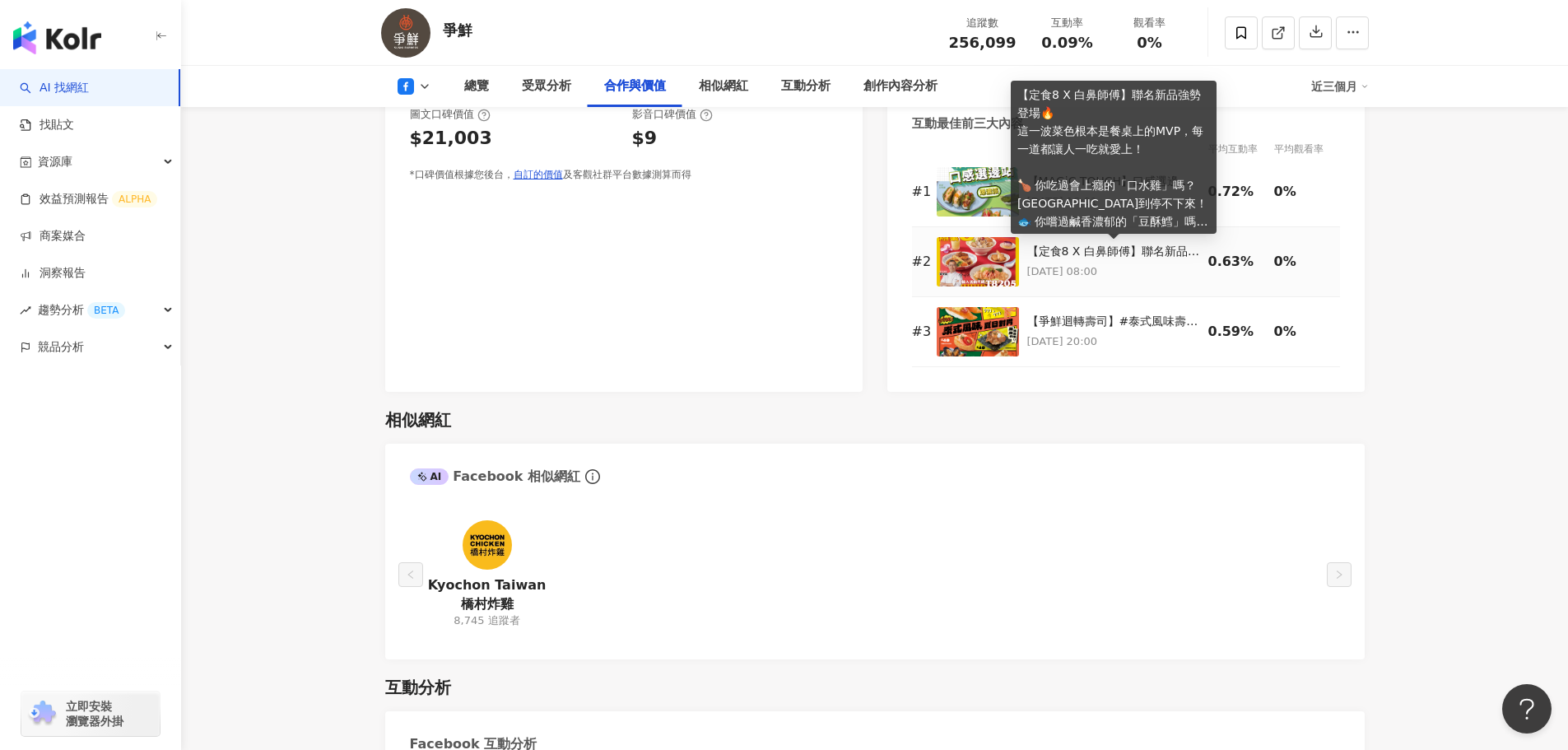
click at [1107, 258] on div "【定食8 X 白鼻師傅】聯名新品強勢登場🔥 這一波菜色根本是餐桌上的MVP，每一道都讓人一吃就愛上！ 🍗 你吃過會上癮的「口水雞」嗎？ 涮嘴到停不下來！ 🐟 …" at bounding box center [1113, 251] width 173 height 16
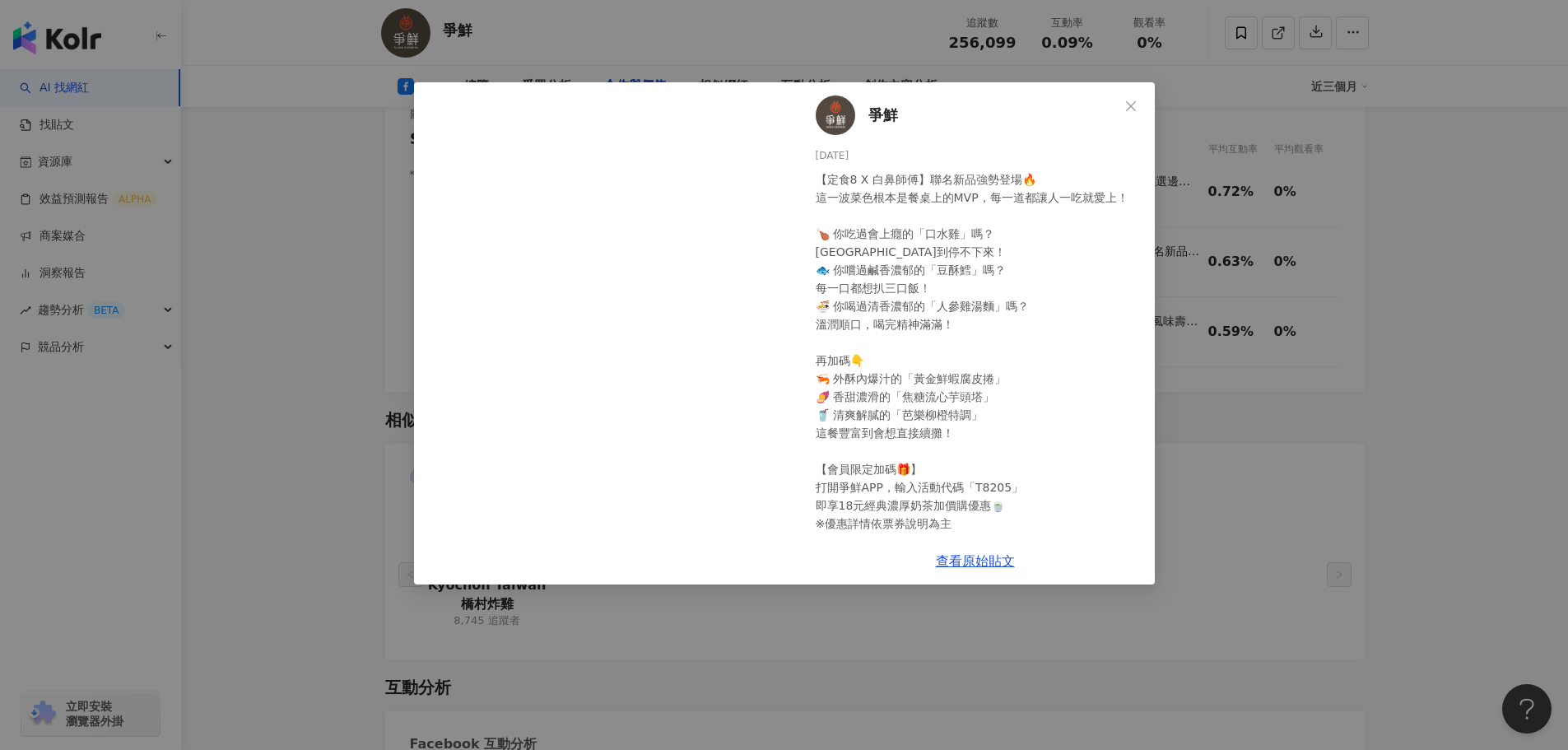
click at [1392, 273] on div "爭鮮 2025/7/31 【定食8 X 白鼻師傅】聯名新品強勢登場🔥 這一波菜色根本是餐桌上的MVP，每一道都讓人一吃就愛上！ 🍗 你吃過會上癮的「口水雞」嗎…" at bounding box center [784, 375] width 1568 height 750
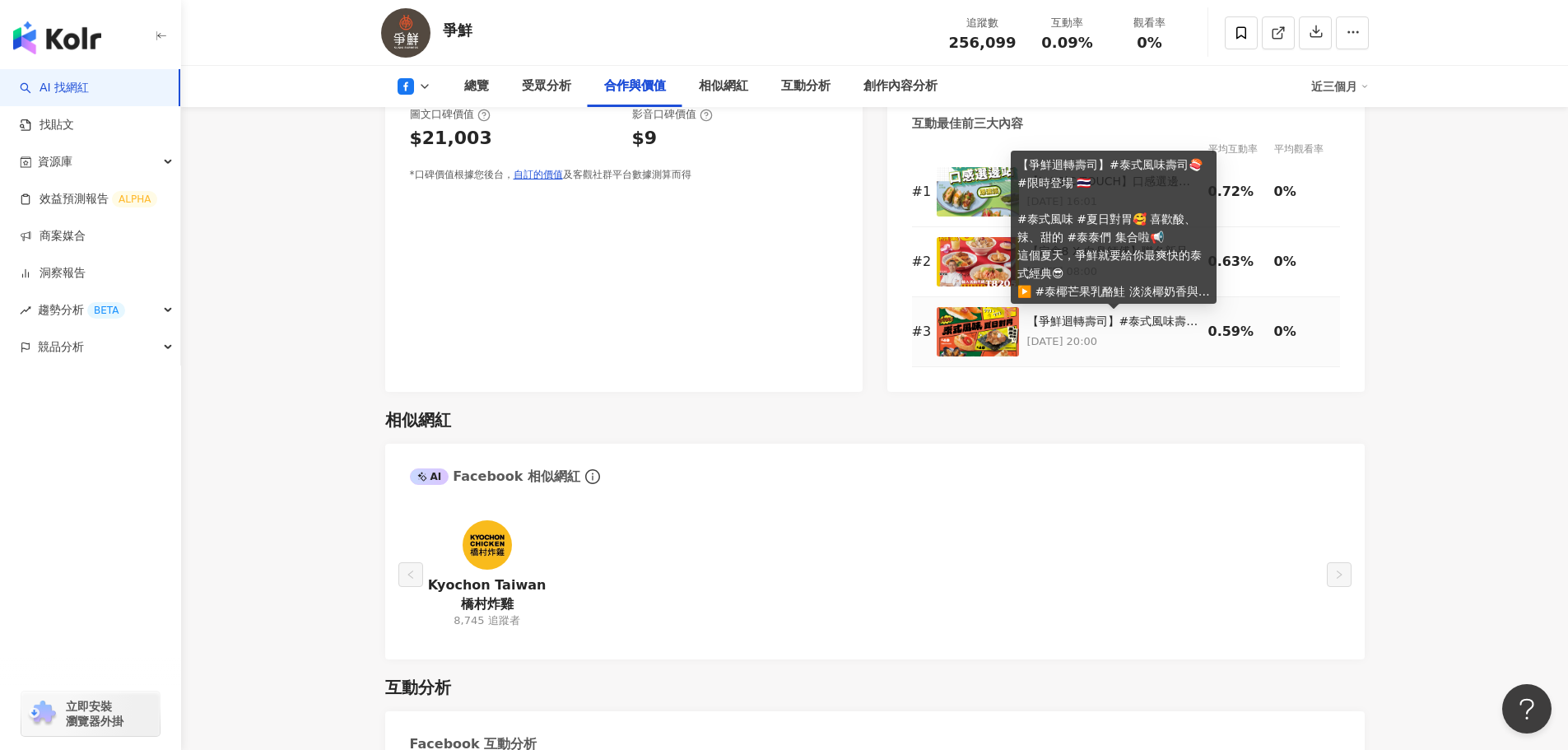
click at [1114, 323] on div "【爭鮮迴轉壽司】#泰式風味壽司🍣 #限時登場 🇹🇭 #泰式風味 #夏日對胃🥰 喜歡酸、辣、甜的 #泰泰們 集合啦📢 這個夏天，爭鮮就要給你最爽快的泰式經典😎 …" at bounding box center [1113, 321] width 173 height 16
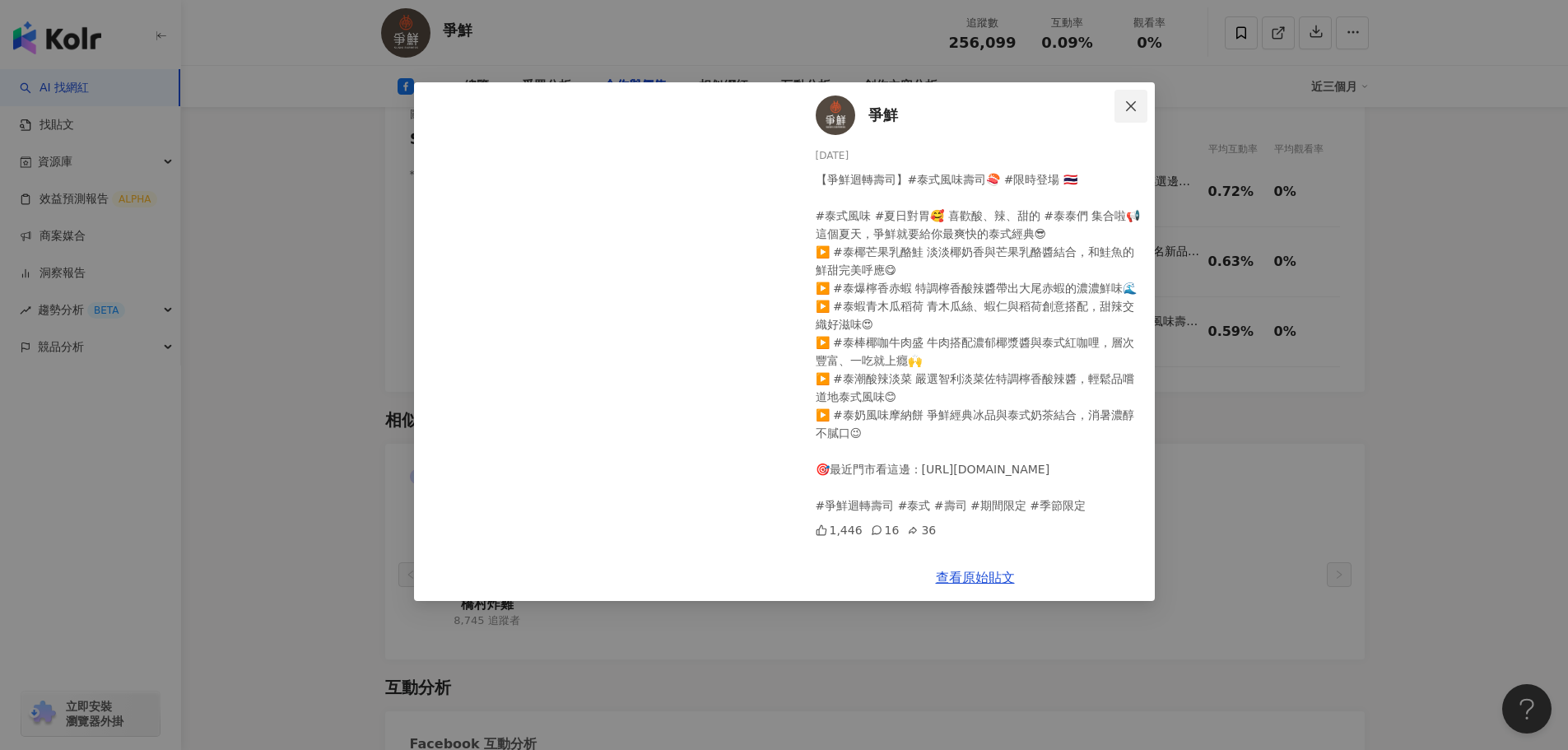
click at [1132, 106] on icon "close" at bounding box center [1130, 105] width 10 height 10
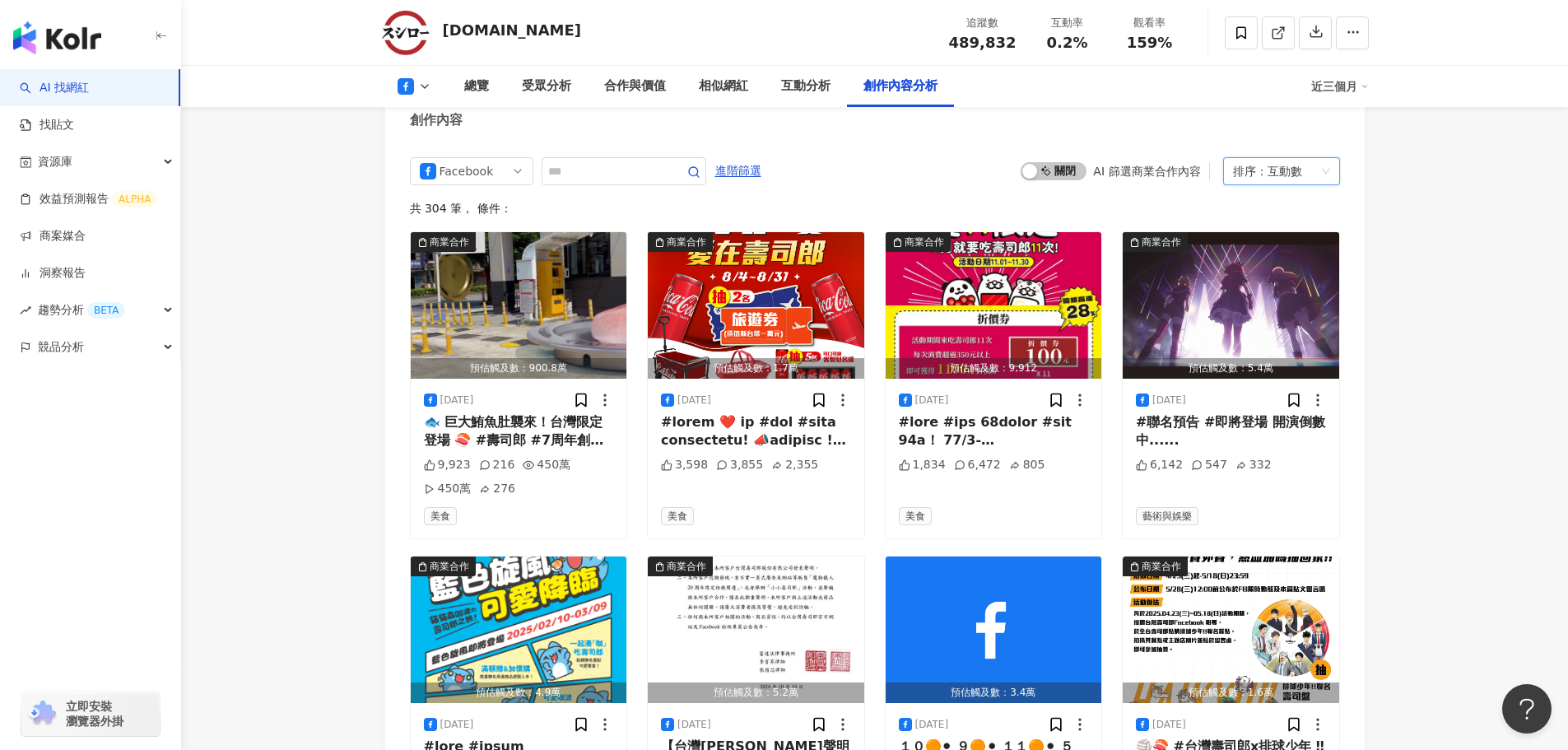
scroll to position [4419, 0]
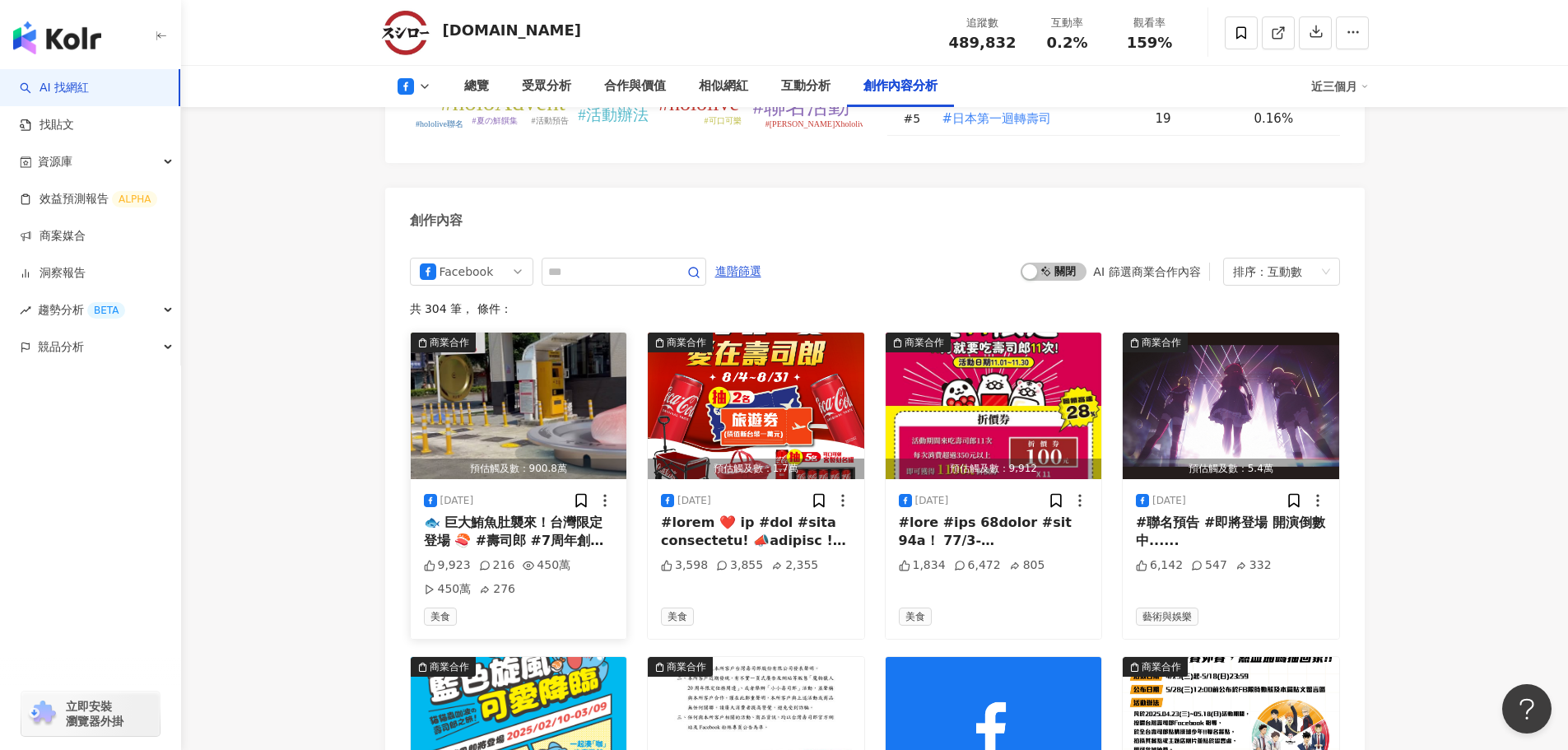
click at [548, 514] on div "🐟 巨大鮪魚肚襲來！台灣限定登場 🍣 #壽司郎 #7周年創業祭 第二彈 正式開跑！ 這次祭出「厚切中腹」💥 比平常多出 1.5倍以上，口感升級、鮮味加倍！ 📅…" at bounding box center [519, 532] width 190 height 37
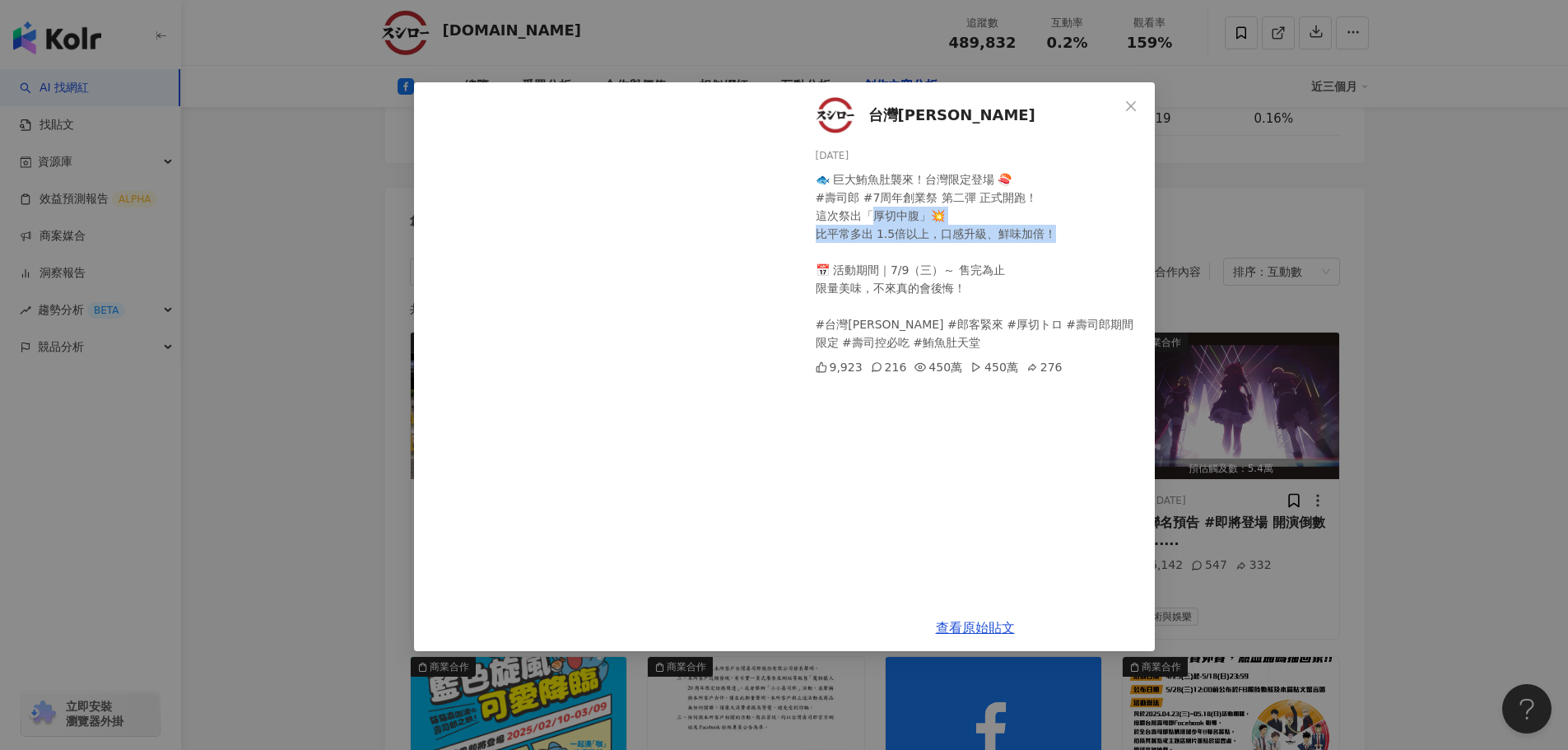
drag, startPoint x: 1043, startPoint y: 237, endPoint x: 865, endPoint y: 217, distance: 179.1
click at [865, 217] on div "🐟 巨大鮪魚肚襲來！台灣限定登場 🍣 #壽司郎 #7周年創業祭 第二彈 正式開跑！ 這次祭出「厚切中腹」💥 比平常多出 1.5倍以上，口感升級、鮮味加倍！ 📅…" at bounding box center [978, 260] width 326 height 181
click at [1487, 480] on div "台灣壽司郎 [DATE] 🐟 巨大鮪魚肚襲來！台灣限定登場 🍣 #壽司郎 #7周年創業祭 第二彈 正式開跑！ 這次祭出「厚切中腹」💥 比平常多出 1.5倍以上…" at bounding box center [784, 375] width 1568 height 750
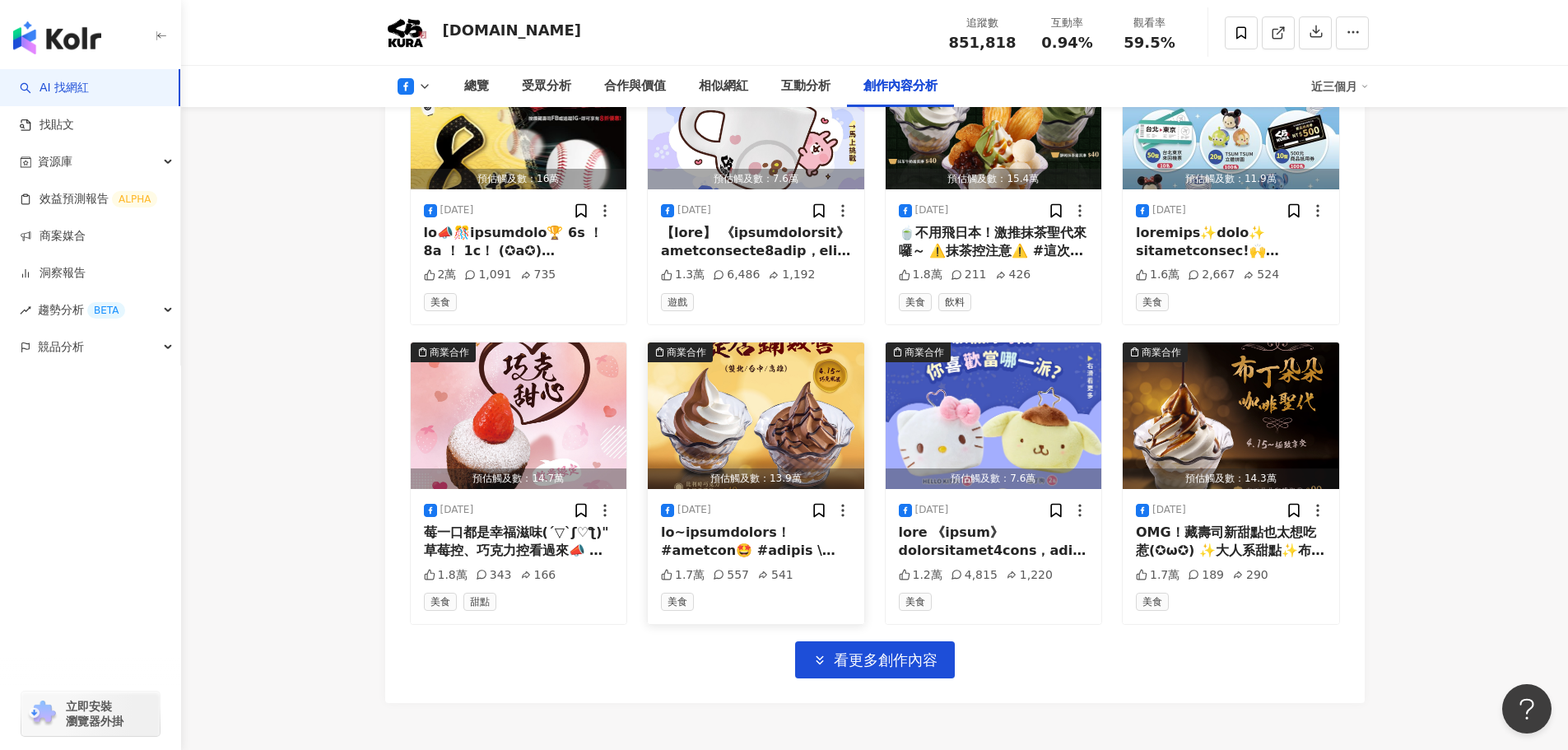
scroll to position [4955, 0]
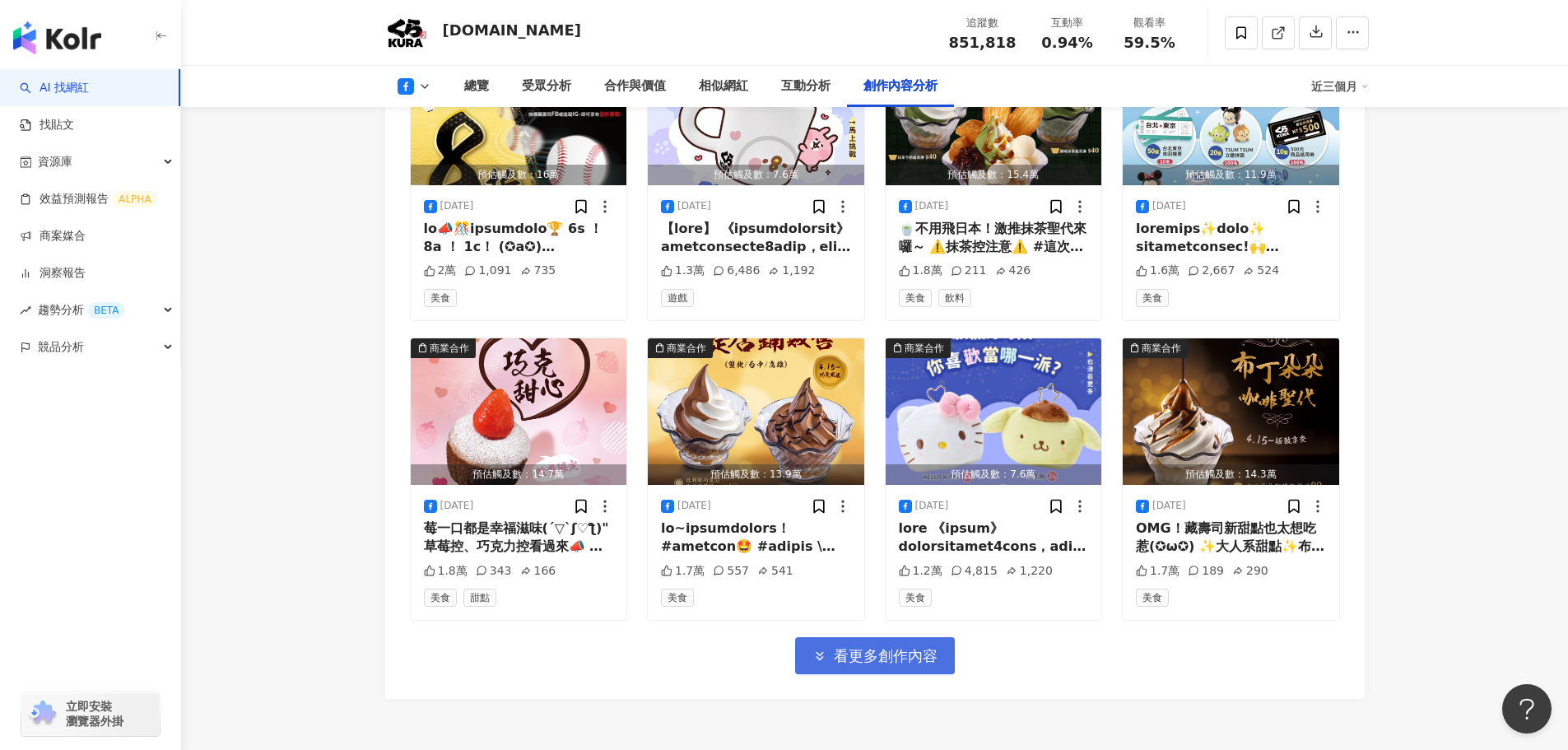
click at [884, 647] on span "看更多創作內容" at bounding box center [886, 656] width 104 height 18
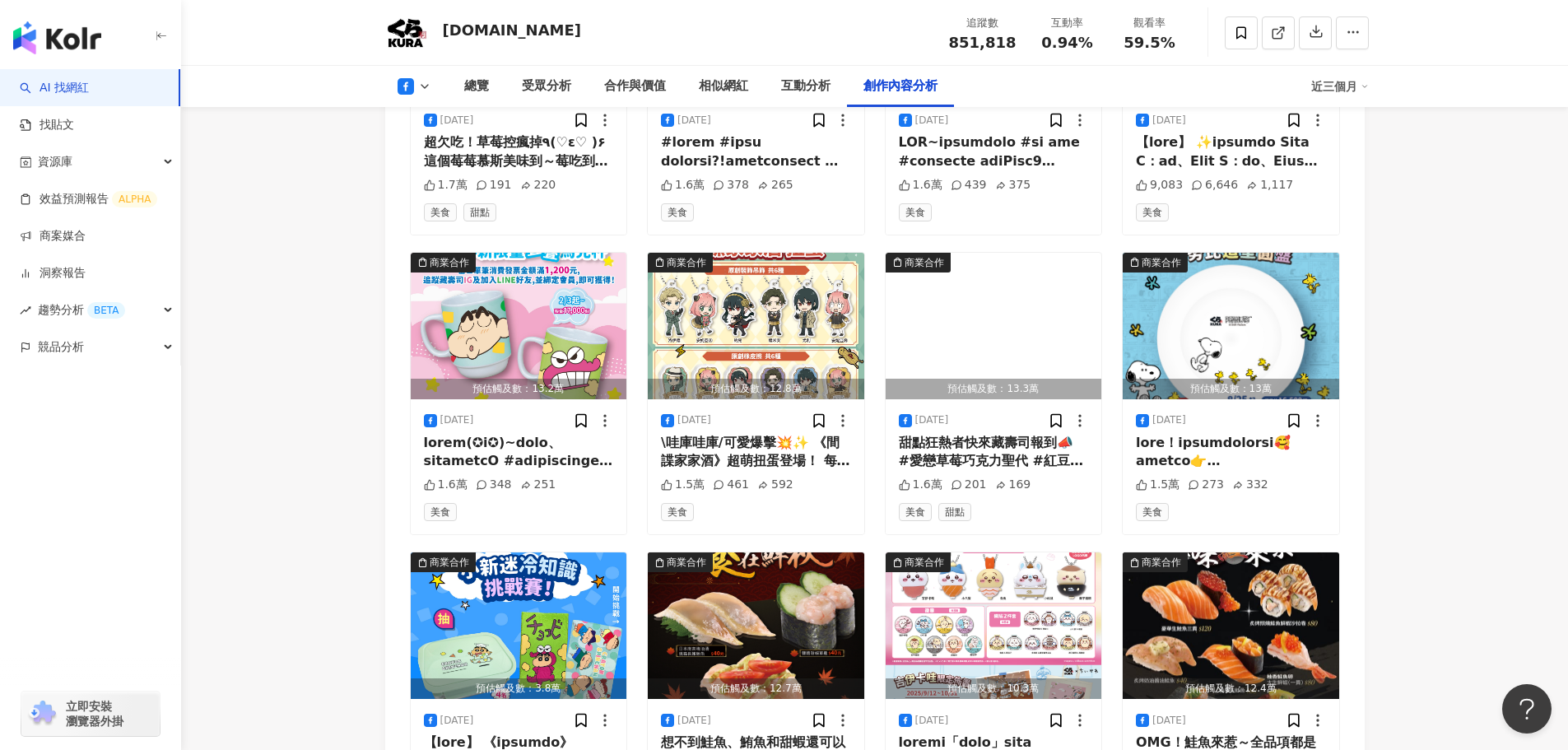
scroll to position [5778, 0]
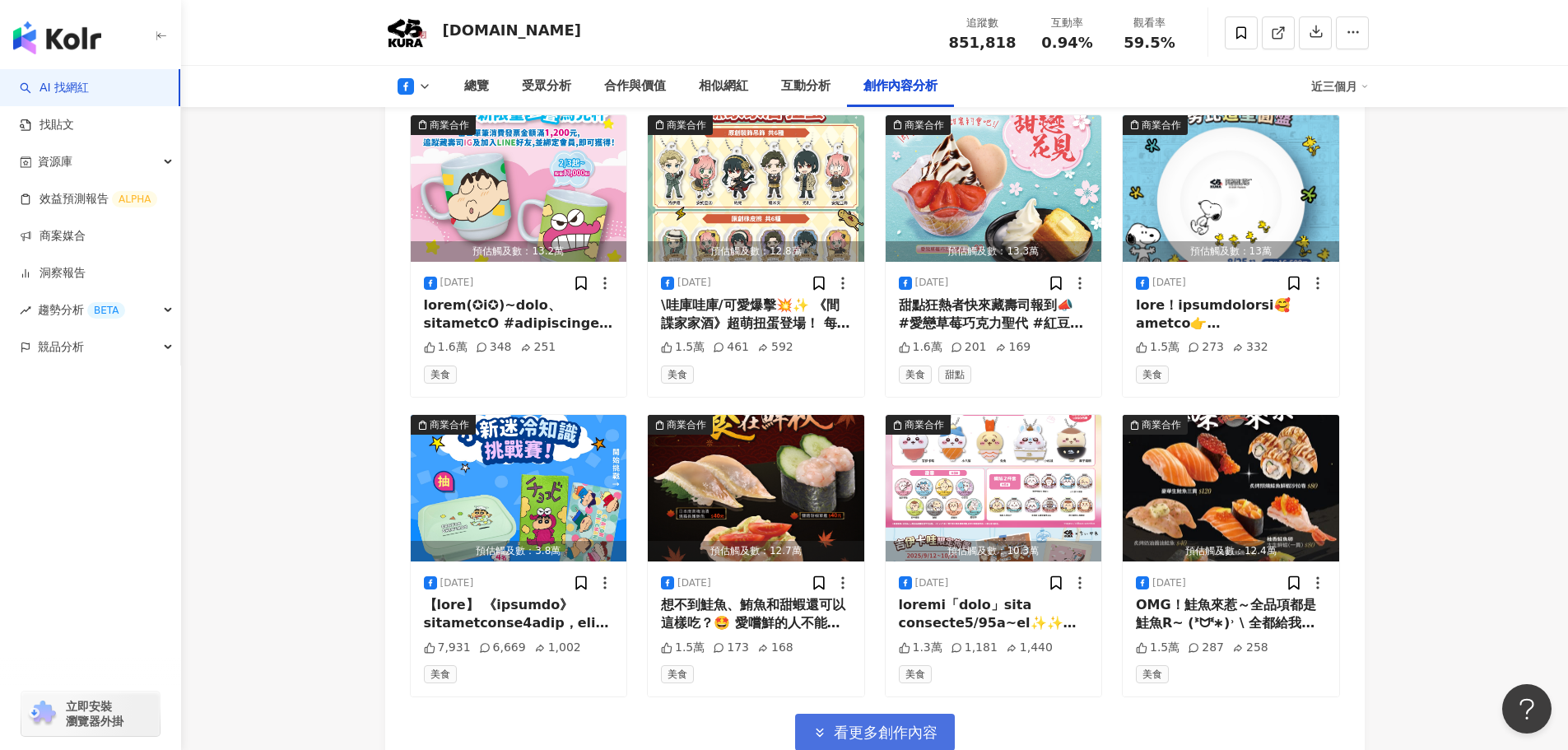
click at [875, 723] on span "看更多創作內容" at bounding box center [886, 732] width 104 height 18
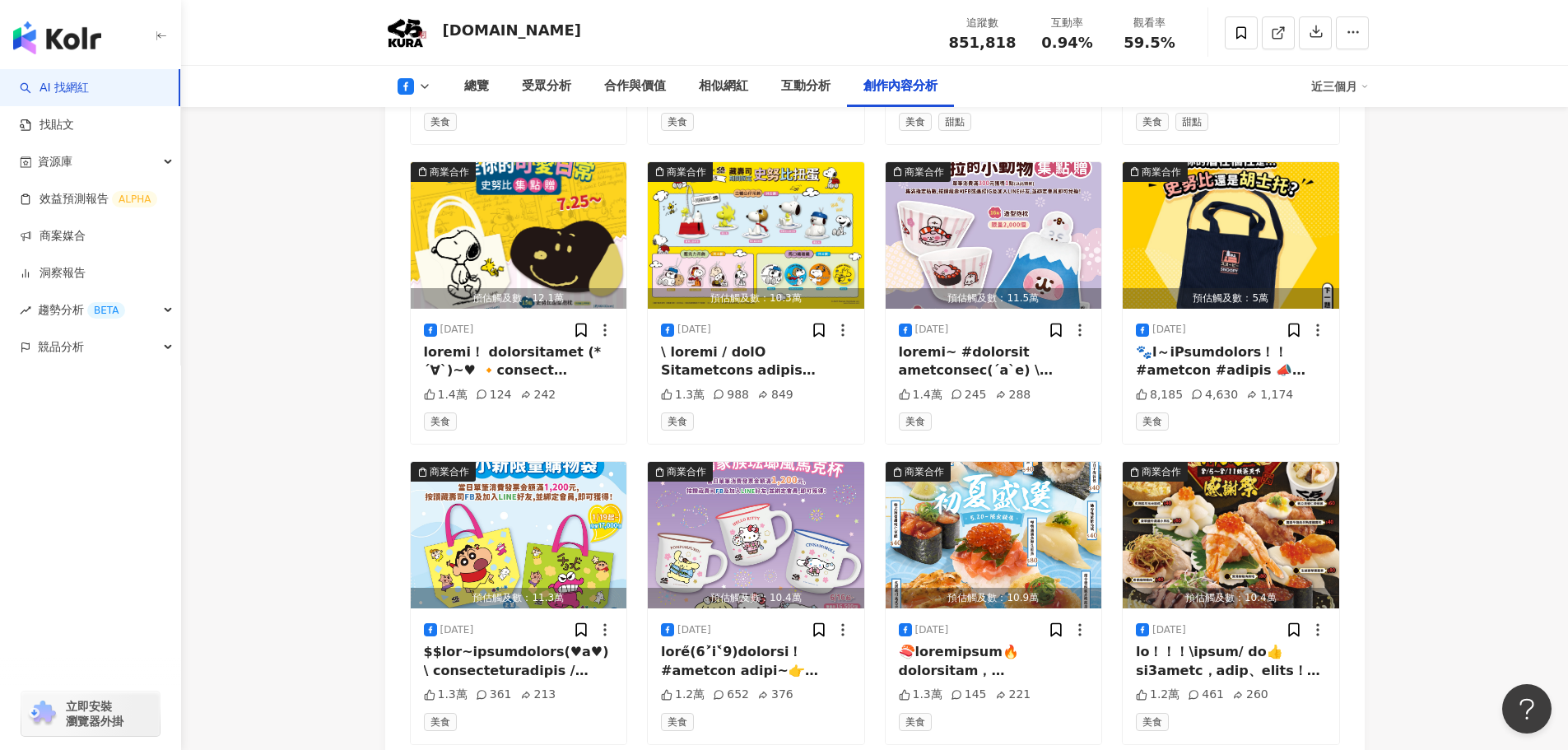
scroll to position [6765, 0]
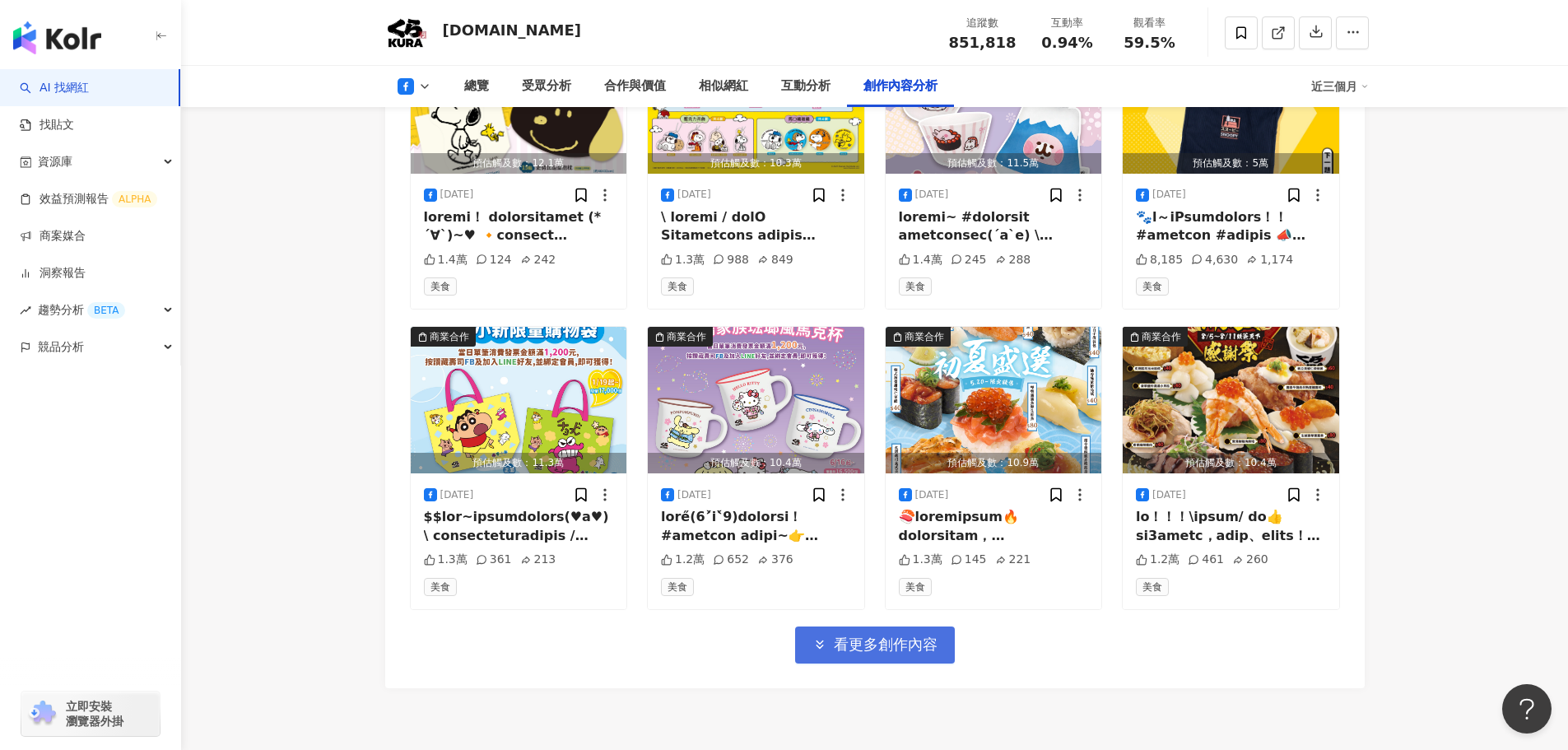
click at [867, 635] on span "看更多創作內容" at bounding box center [886, 644] width 104 height 18
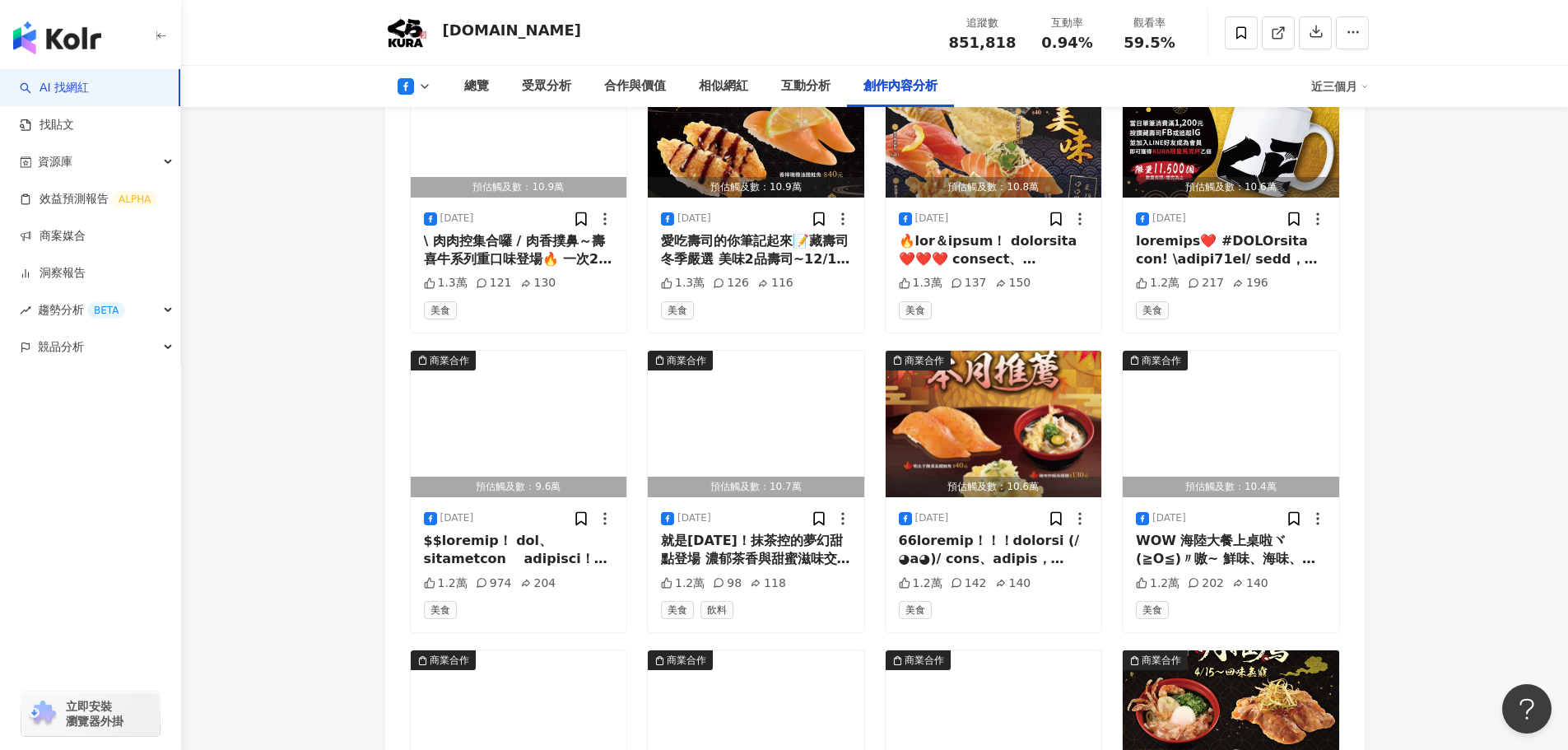
scroll to position [7589, 0]
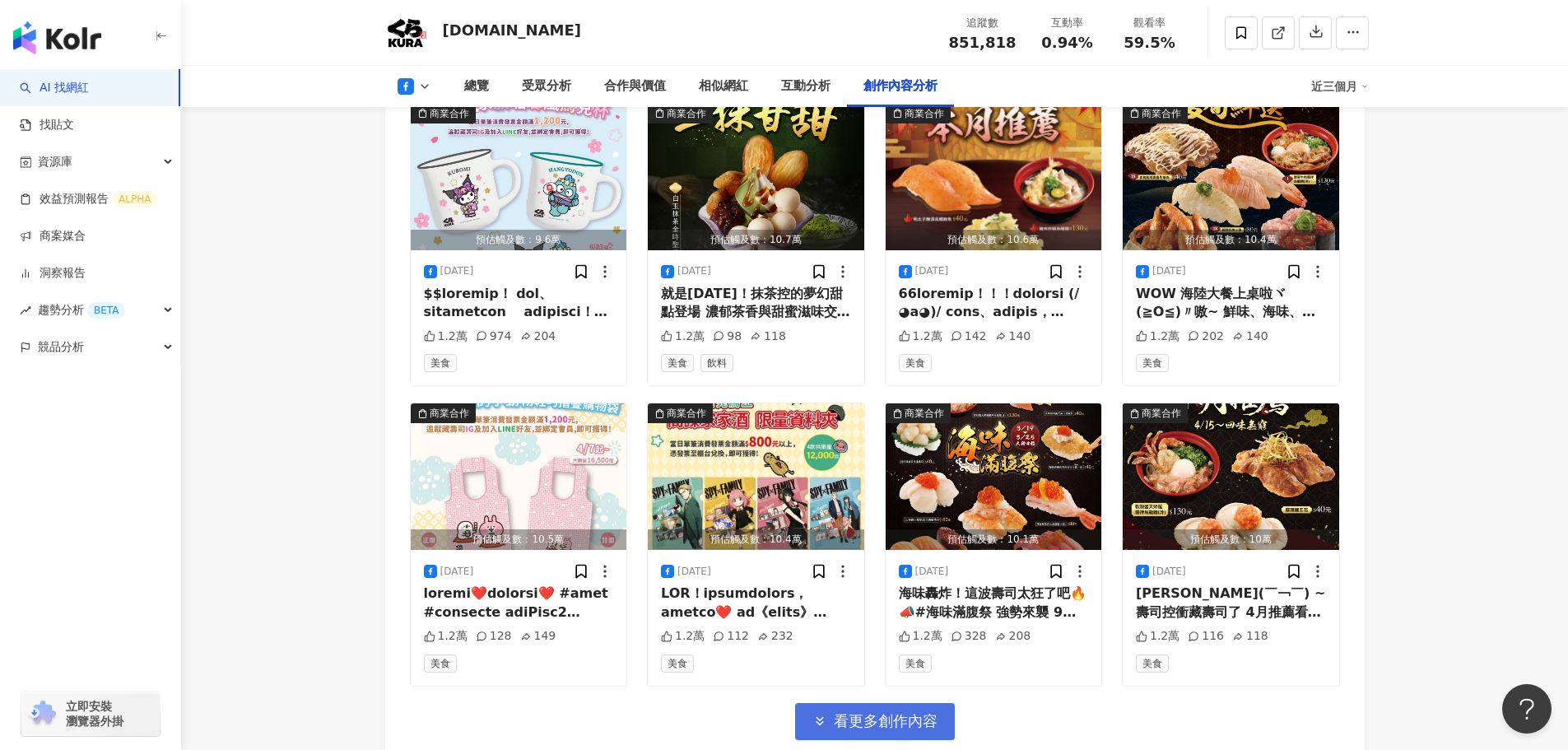
click at [857, 712] on span "看更多創作內容" at bounding box center [886, 721] width 104 height 18
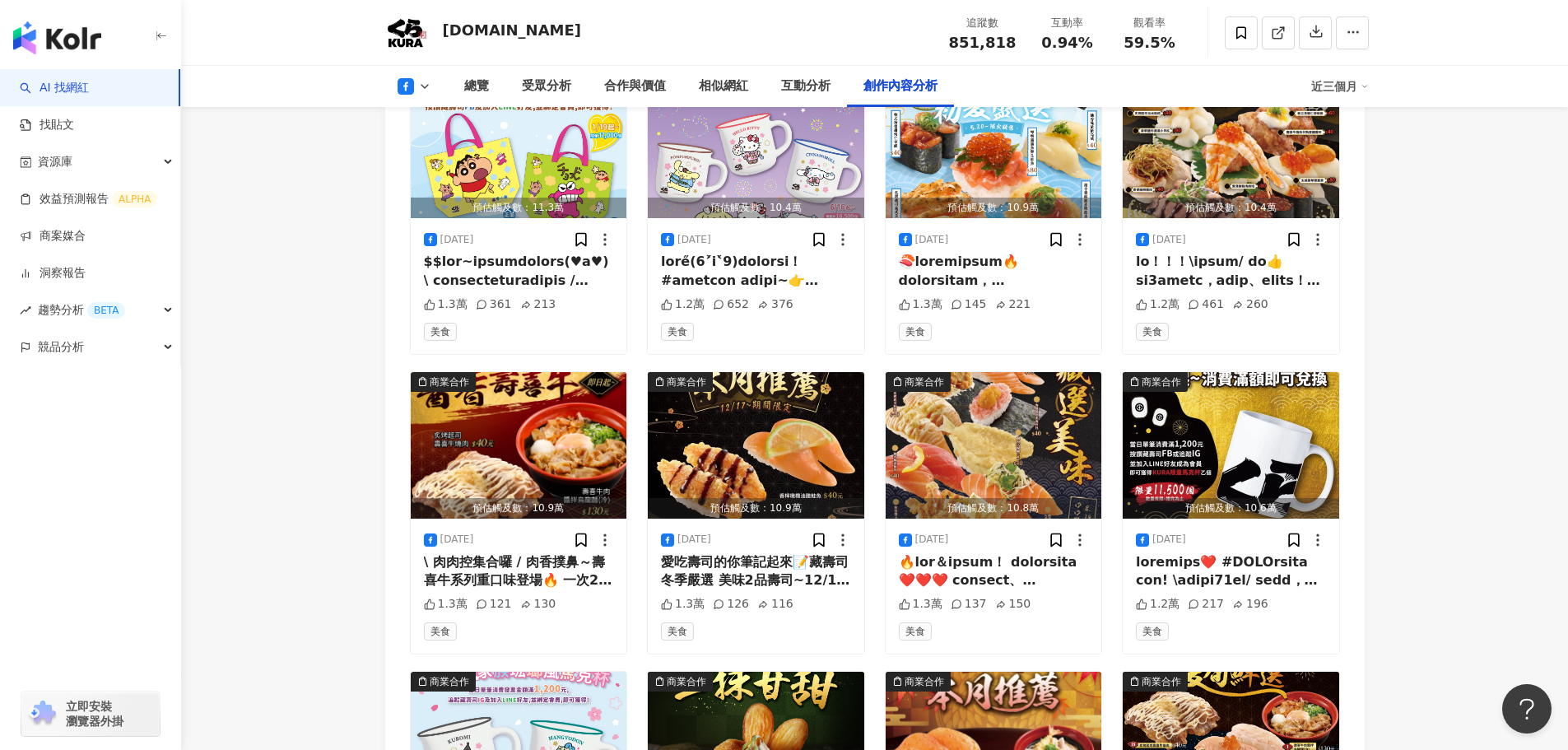
scroll to position [6683, 0]
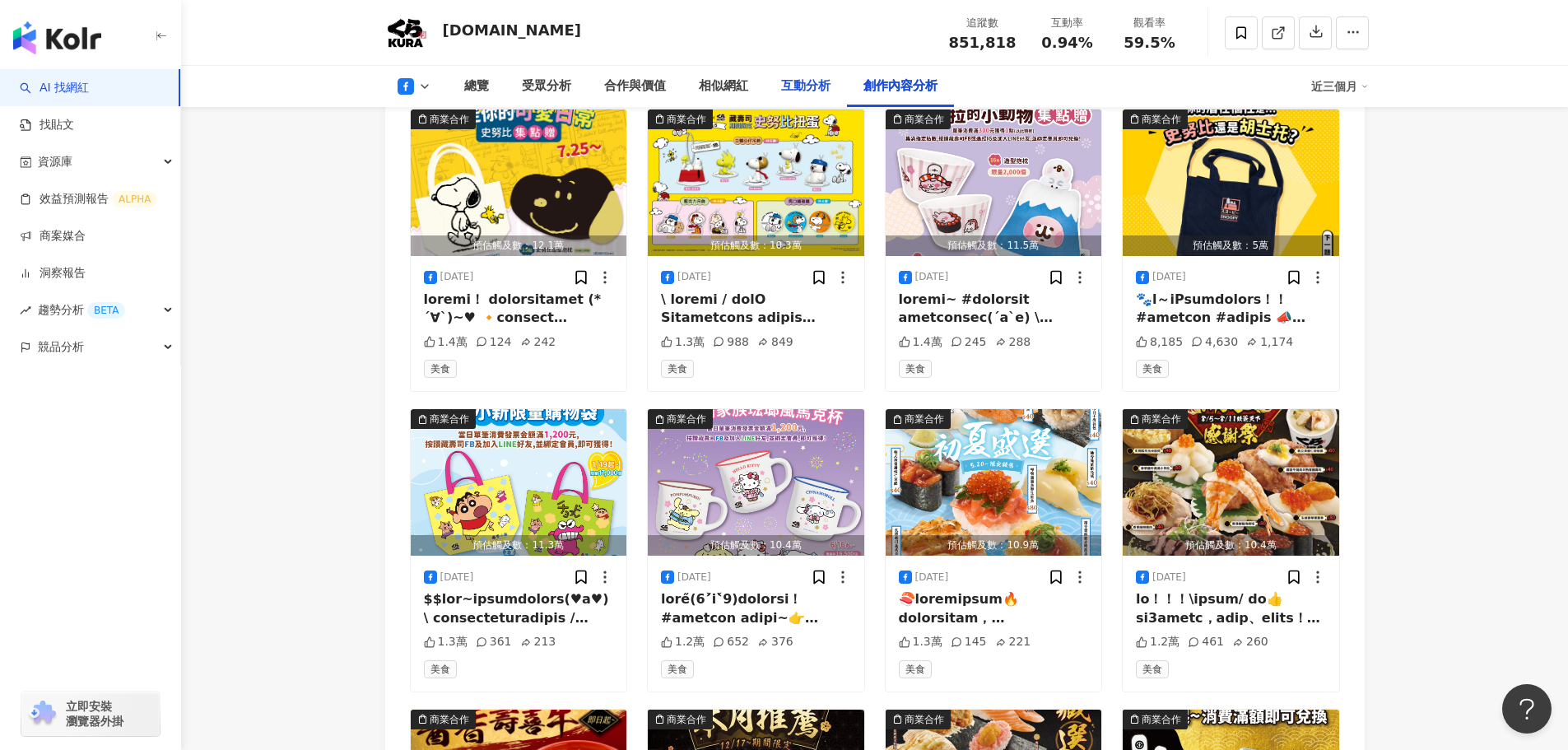
click at [834, 91] on div "互動分析" at bounding box center [805, 87] width 82 height 41
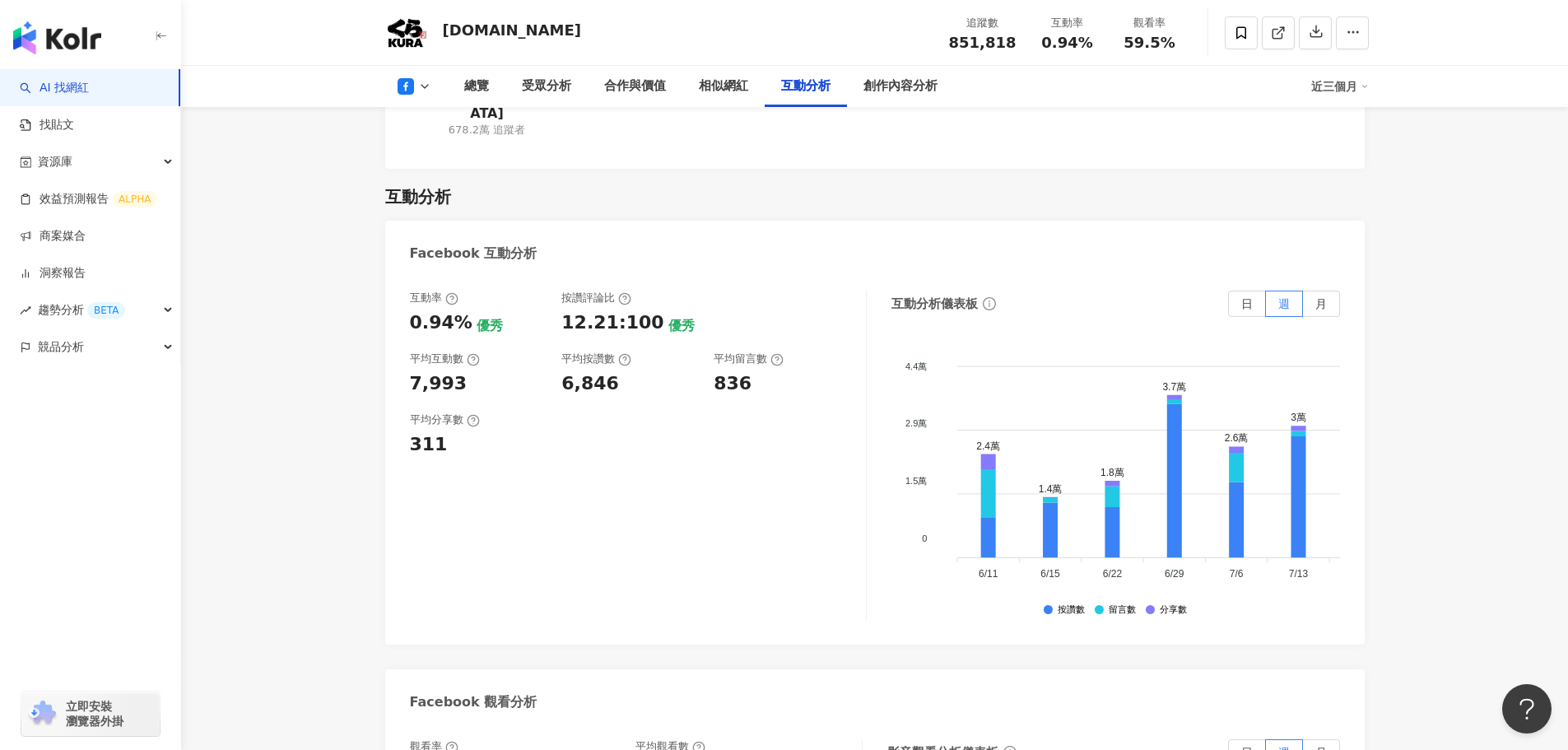
scroll to position [2903, 0]
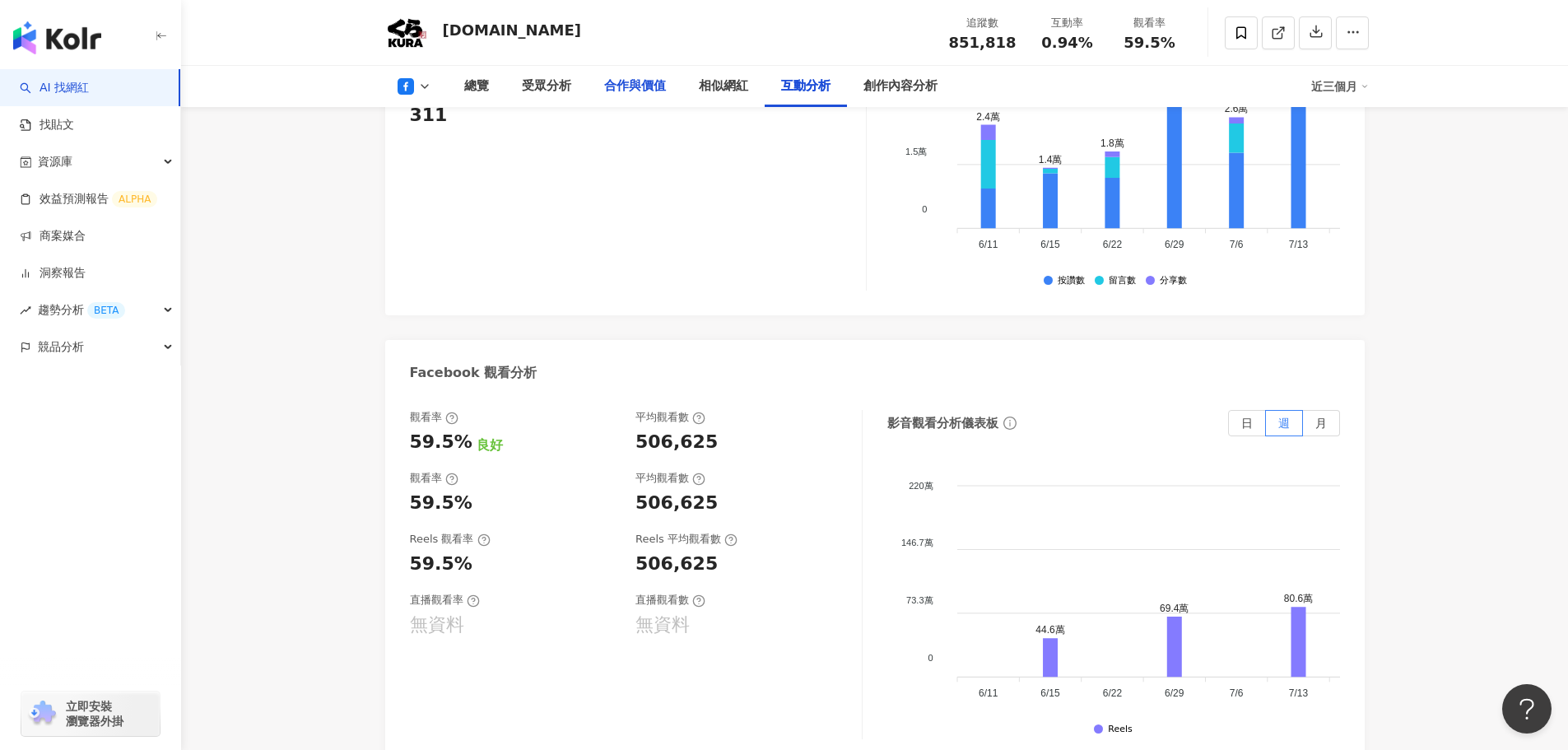
click at [647, 89] on div "合作與價值" at bounding box center [635, 87] width 62 height 20
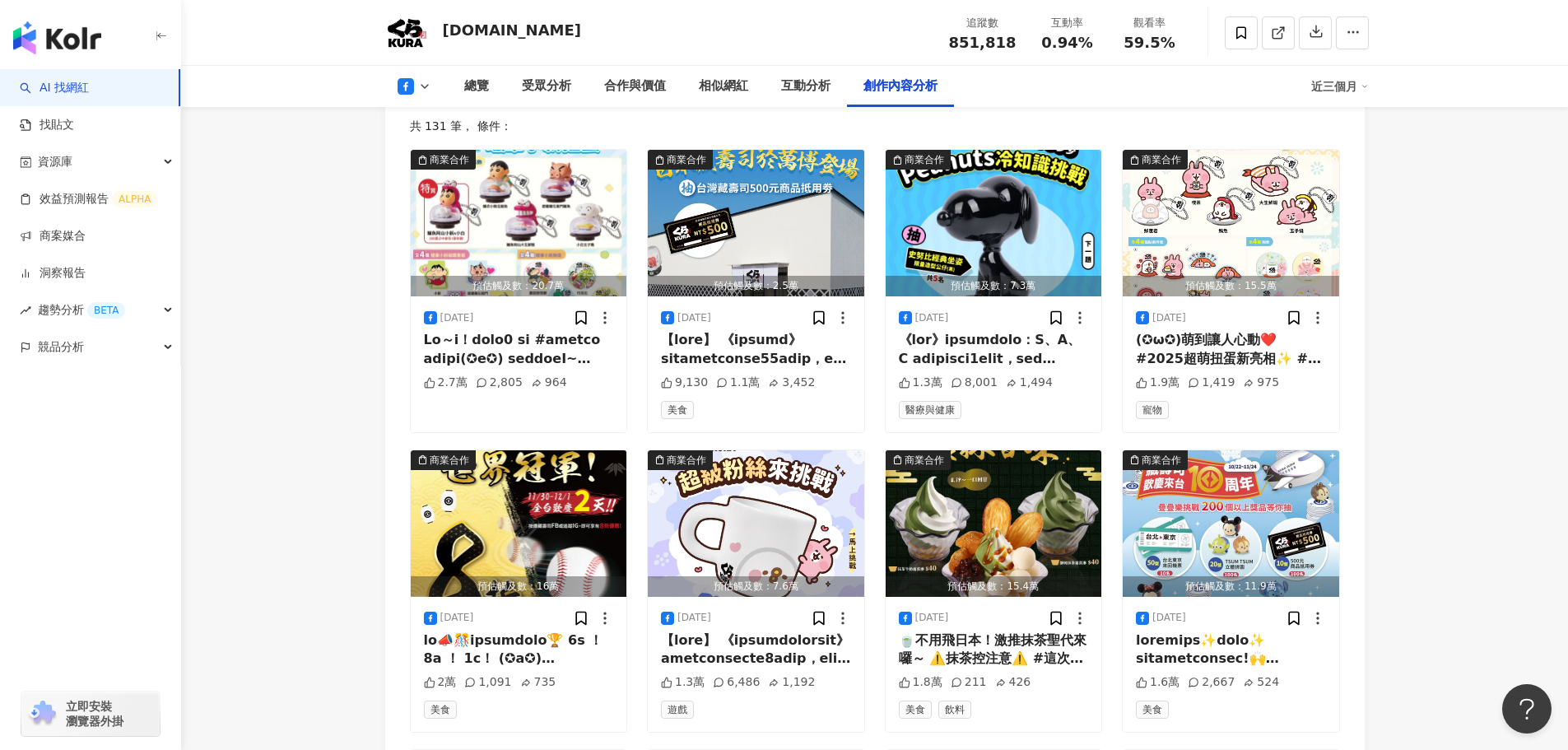
scroll to position [4739, 0]
